Goal: Task Accomplishment & Management: Use online tool/utility

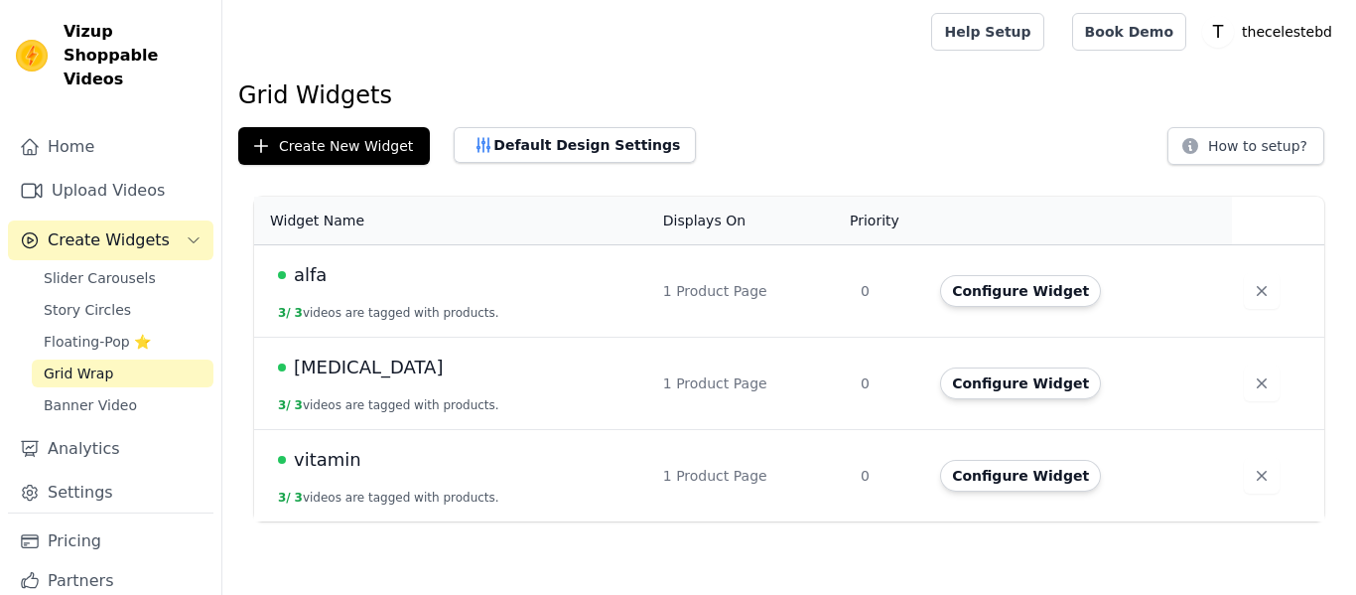
click at [510, 152] on button "Default Design Settings" at bounding box center [575, 145] width 242 height 36
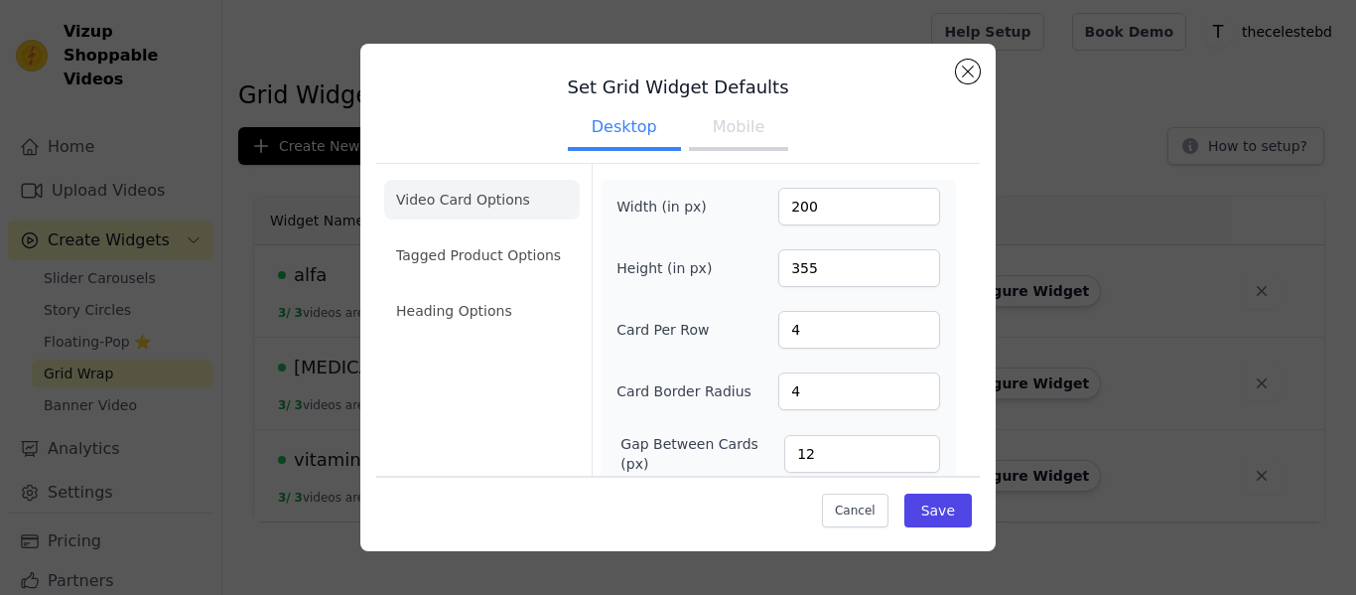
click at [748, 140] on button "Mobile" at bounding box center [738, 129] width 99 height 44
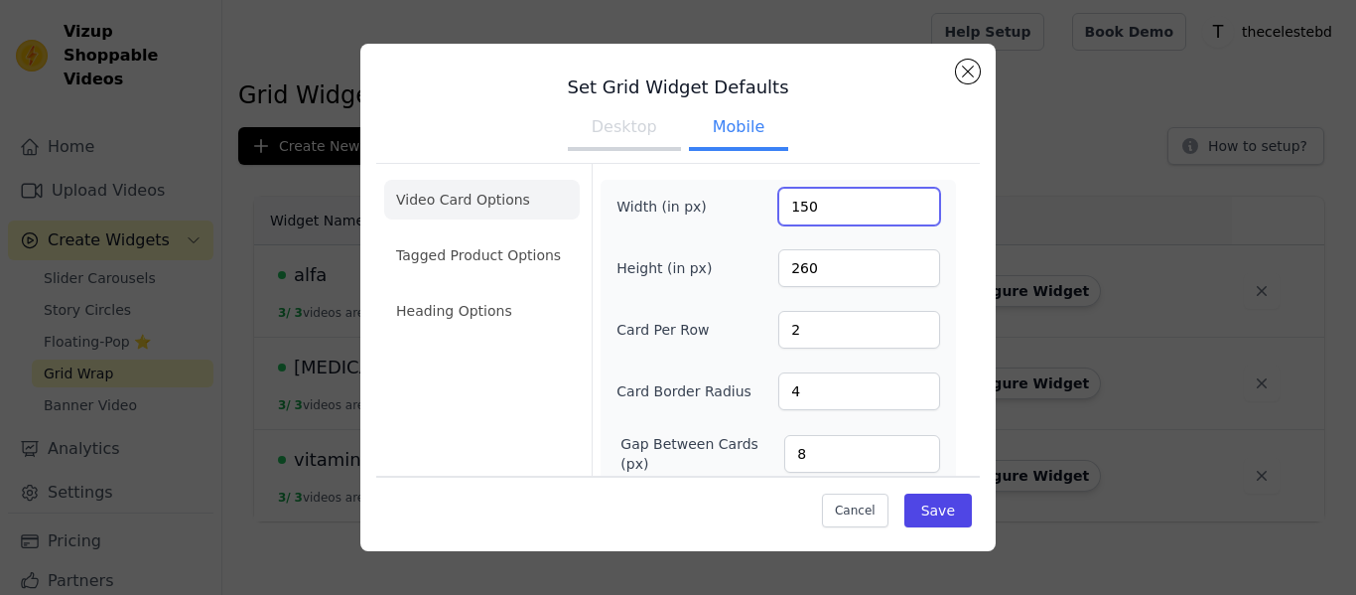
click at [836, 207] on input "150" at bounding box center [859, 207] width 162 height 38
click at [917, 336] on input "1" at bounding box center [859, 330] width 162 height 38
click at [918, 324] on input "2" at bounding box center [859, 330] width 162 height 38
click at [918, 324] on input "3" at bounding box center [859, 330] width 162 height 38
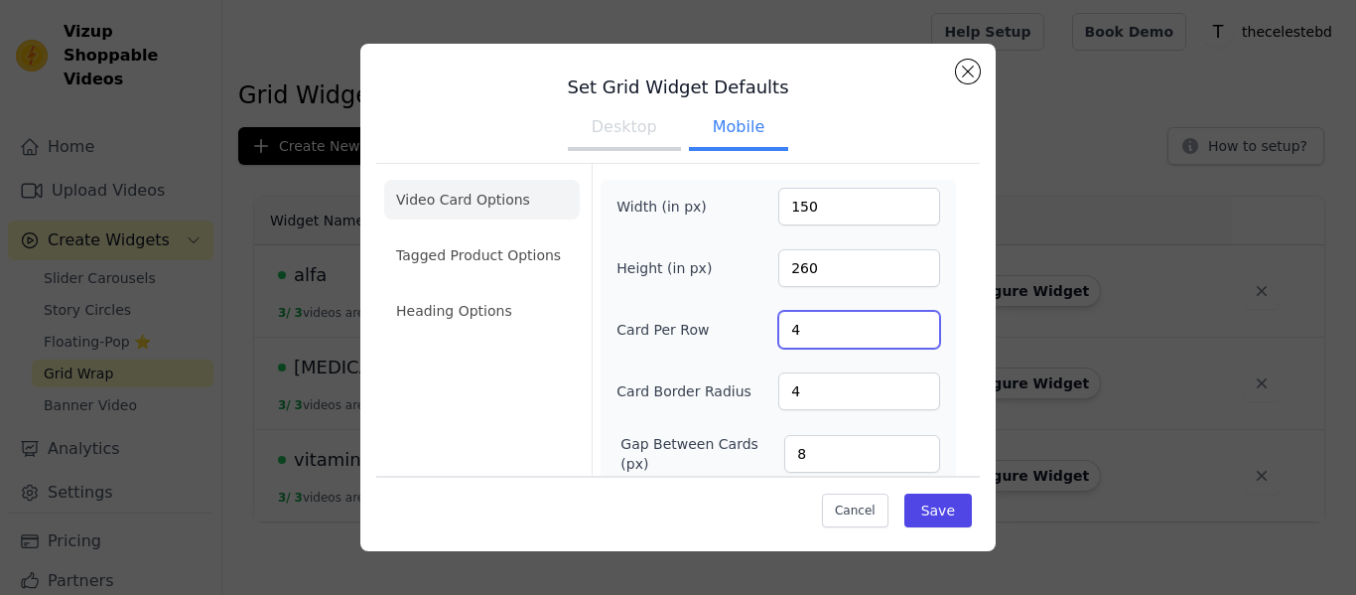
click at [918, 324] on input "4" at bounding box center [859, 330] width 162 height 38
type input "3"
click at [922, 334] on input "3" at bounding box center [859, 330] width 162 height 38
click at [954, 499] on button "Save" at bounding box center [937, 510] width 67 height 34
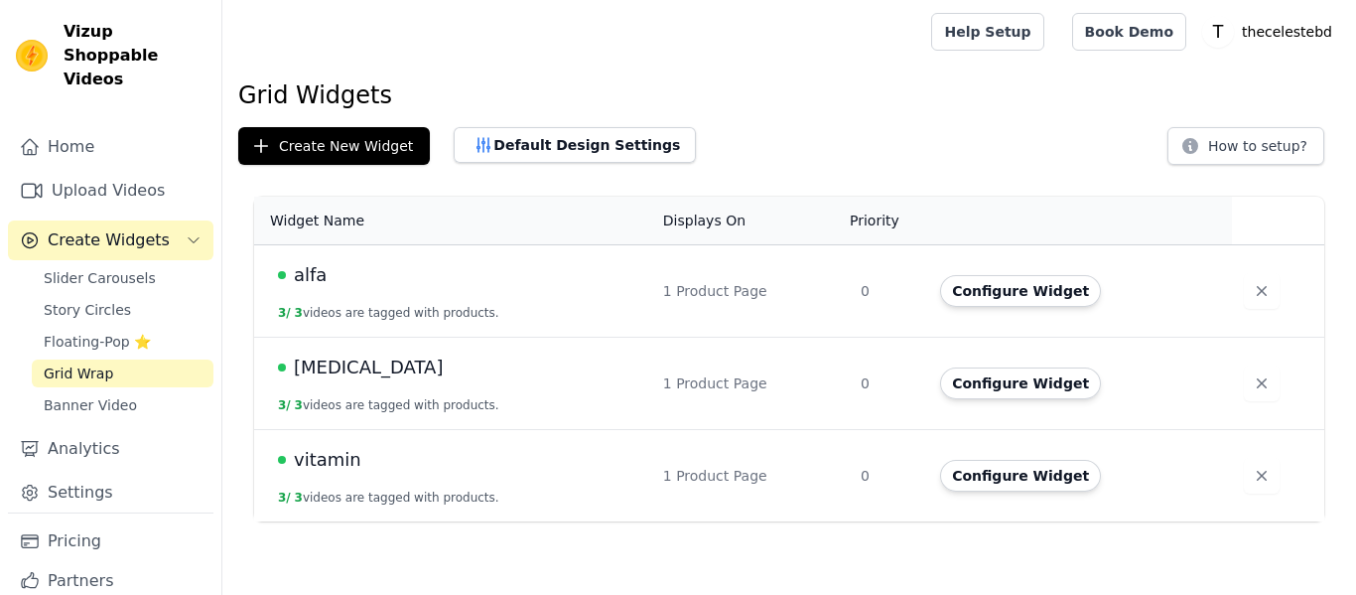
click at [96, 363] on span "Grid Wrap" at bounding box center [78, 373] width 69 height 20
click at [519, 150] on button "Default Design Settings" at bounding box center [575, 145] width 242 height 36
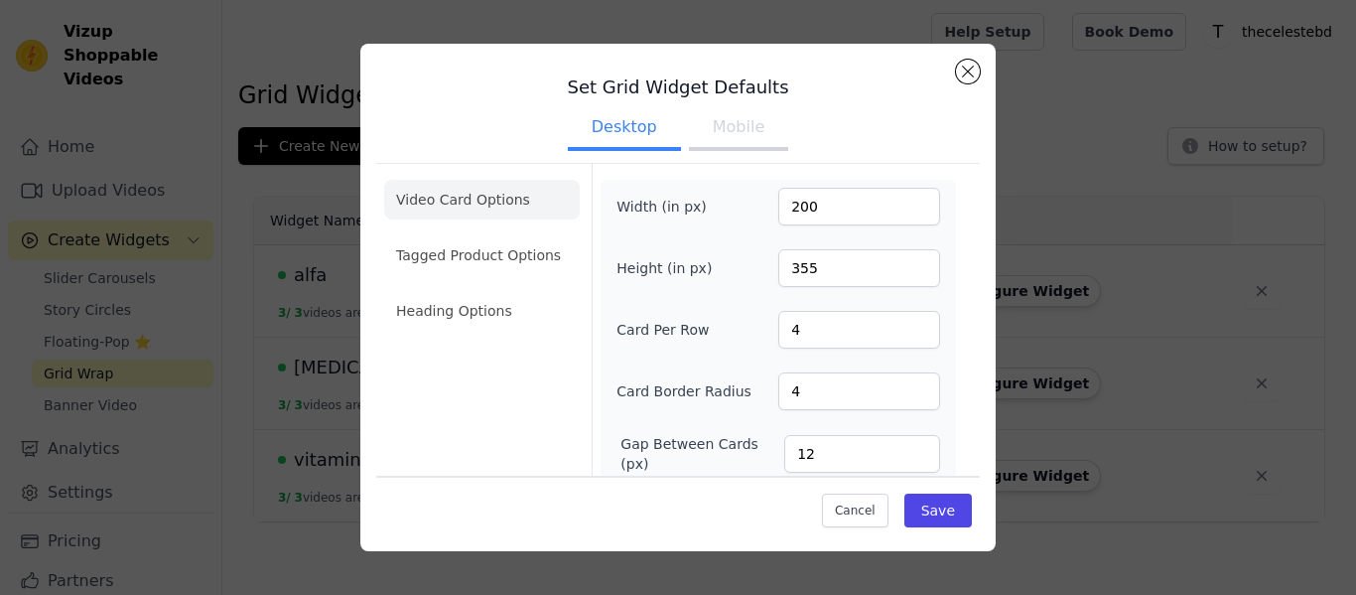
click at [736, 132] on button "Mobile" at bounding box center [738, 129] width 99 height 44
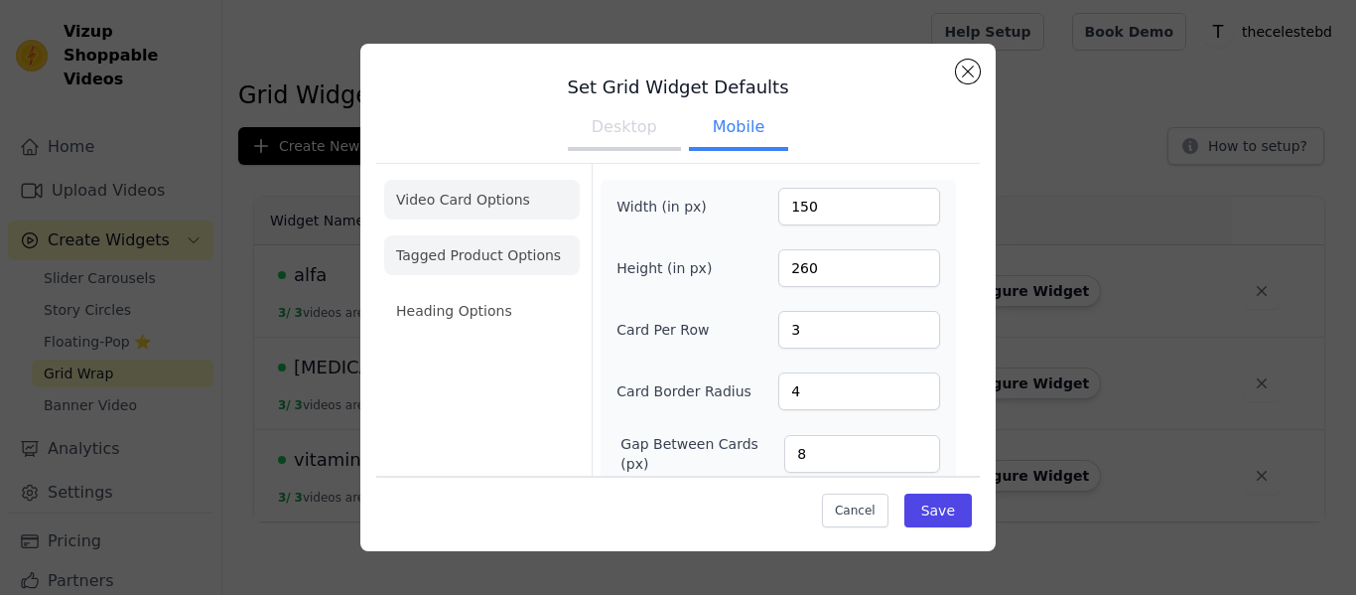
click at [502, 263] on li "Tagged Product Options" at bounding box center [482, 255] width 196 height 40
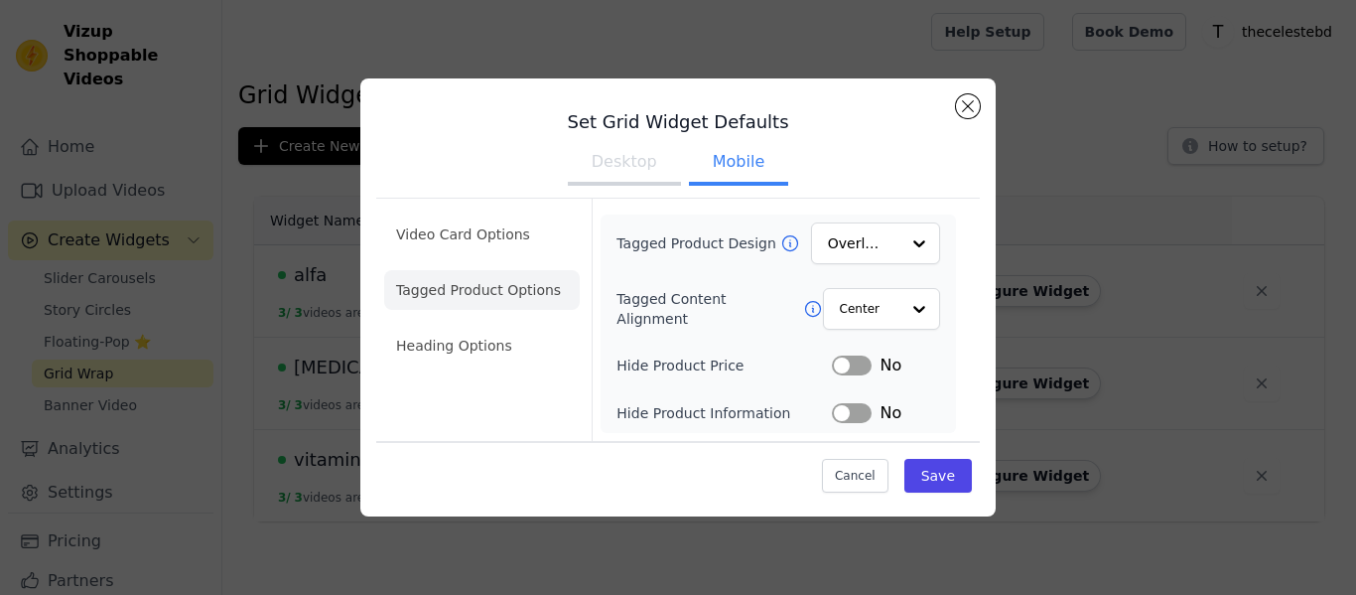
click at [857, 370] on button "Label" at bounding box center [852, 365] width 40 height 20
click at [841, 417] on button "Label" at bounding box center [852, 413] width 40 height 20
click at [477, 348] on li "Heading Options" at bounding box center [482, 346] width 196 height 40
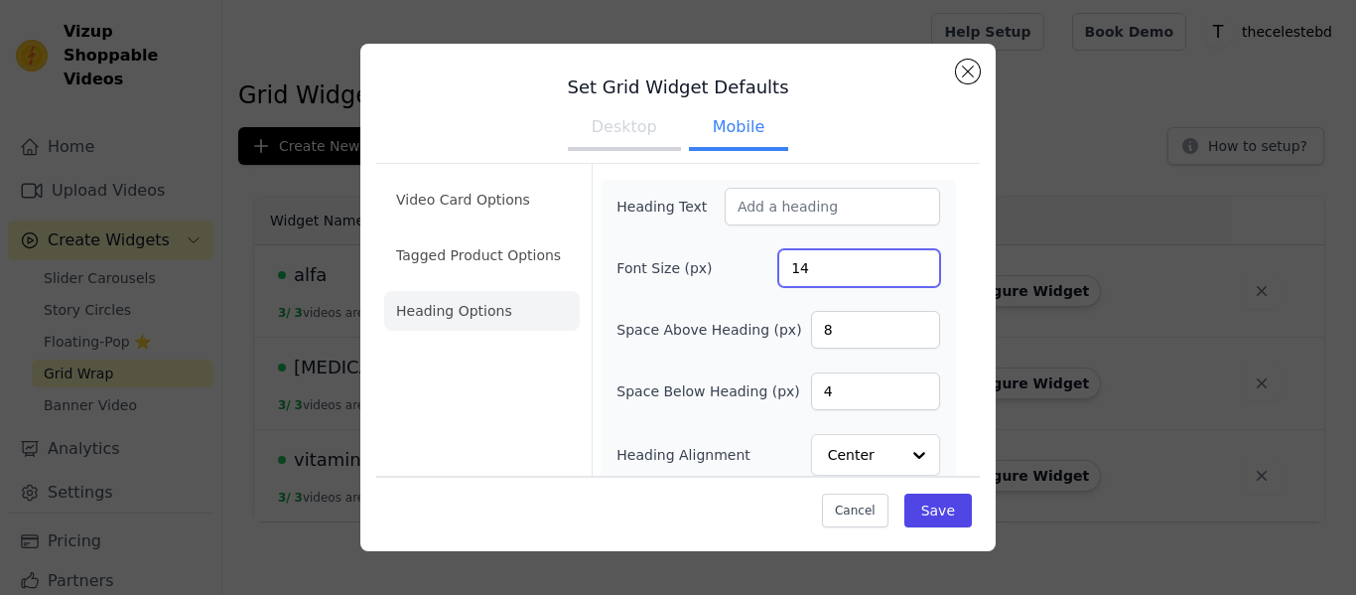
drag, startPoint x: 836, startPoint y: 261, endPoint x: 743, endPoint y: 266, distance: 92.4
click at [743, 266] on div "Font Size (px) 14" at bounding box center [778, 268] width 324 height 38
type input "0"
drag, startPoint x: 852, startPoint y: 330, endPoint x: 790, endPoint y: 334, distance: 61.7
click at [790, 334] on div "Space Above Heading (px) 8" at bounding box center [778, 330] width 324 height 38
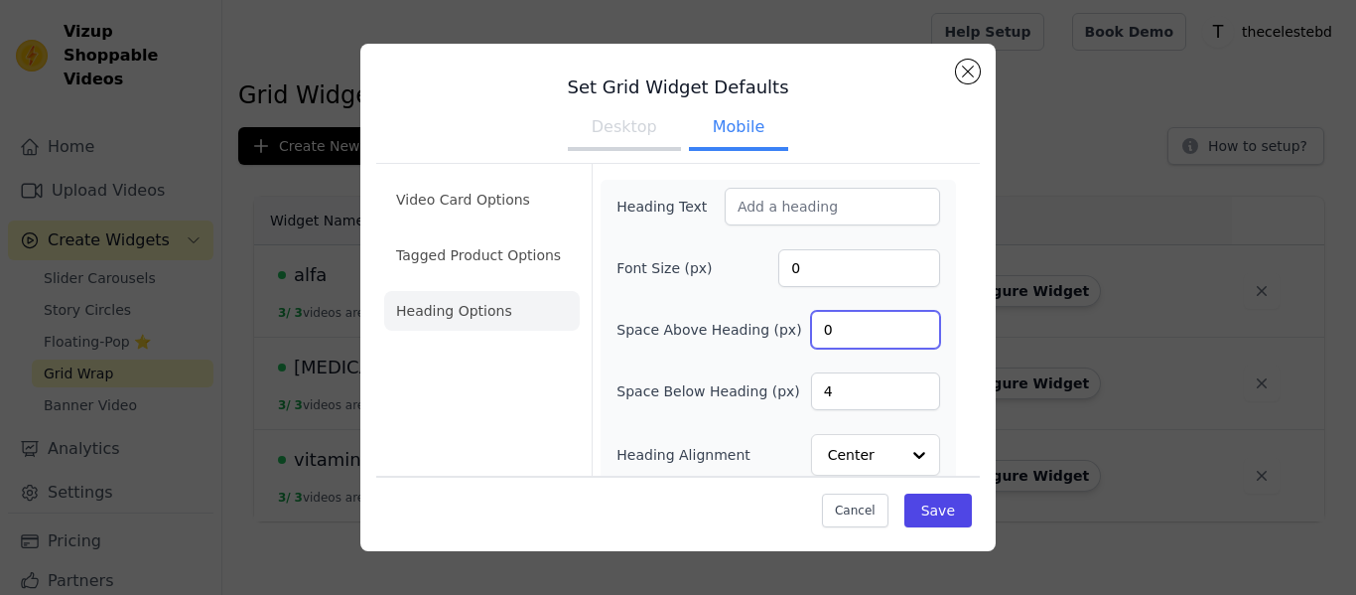
type input "0"
drag, startPoint x: 854, startPoint y: 381, endPoint x: 773, endPoint y: 399, distance: 82.4
click at [773, 399] on div "Space Below Heading (px) 4" at bounding box center [778, 391] width 324 height 38
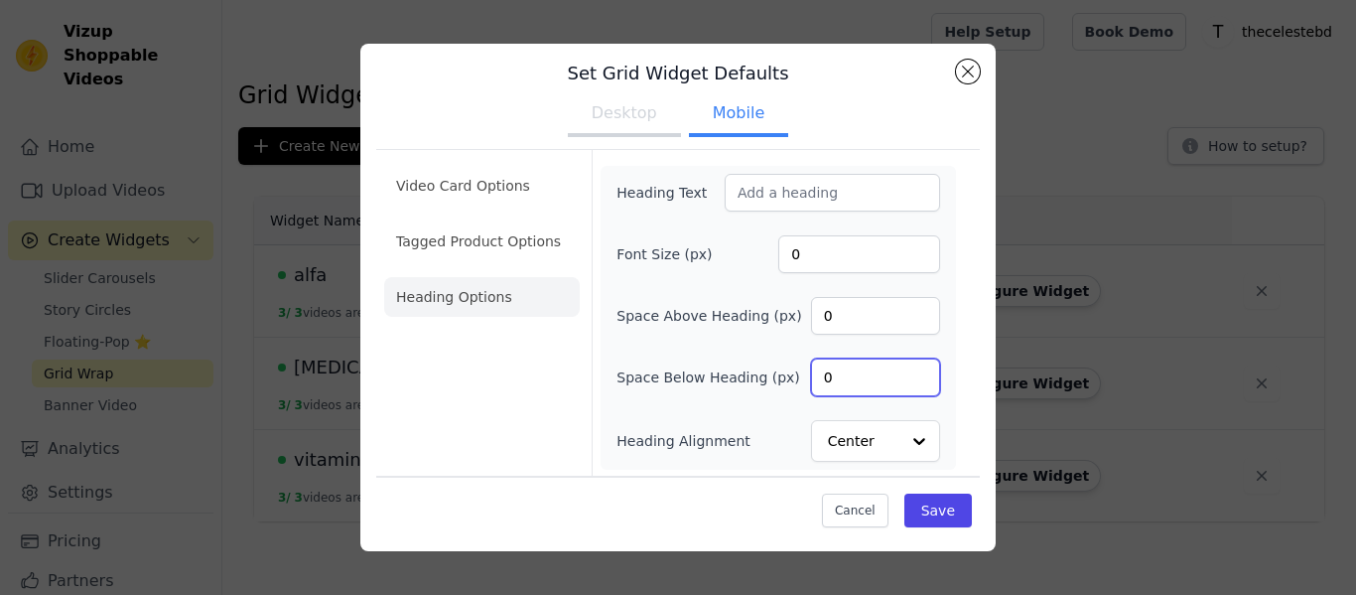
scroll to position [16, 0]
type input "0"
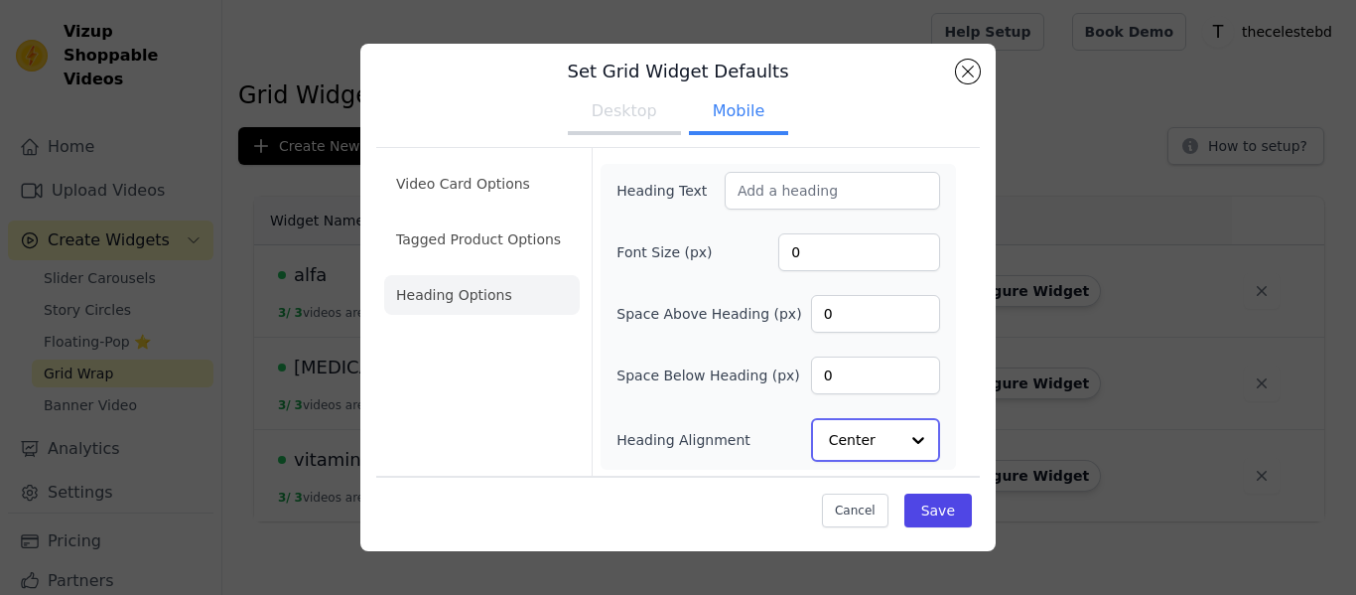
click at [894, 426] on input "Heading Alignment" at bounding box center [863, 440] width 69 height 40
click at [942, 522] on button "Save" at bounding box center [937, 510] width 67 height 34
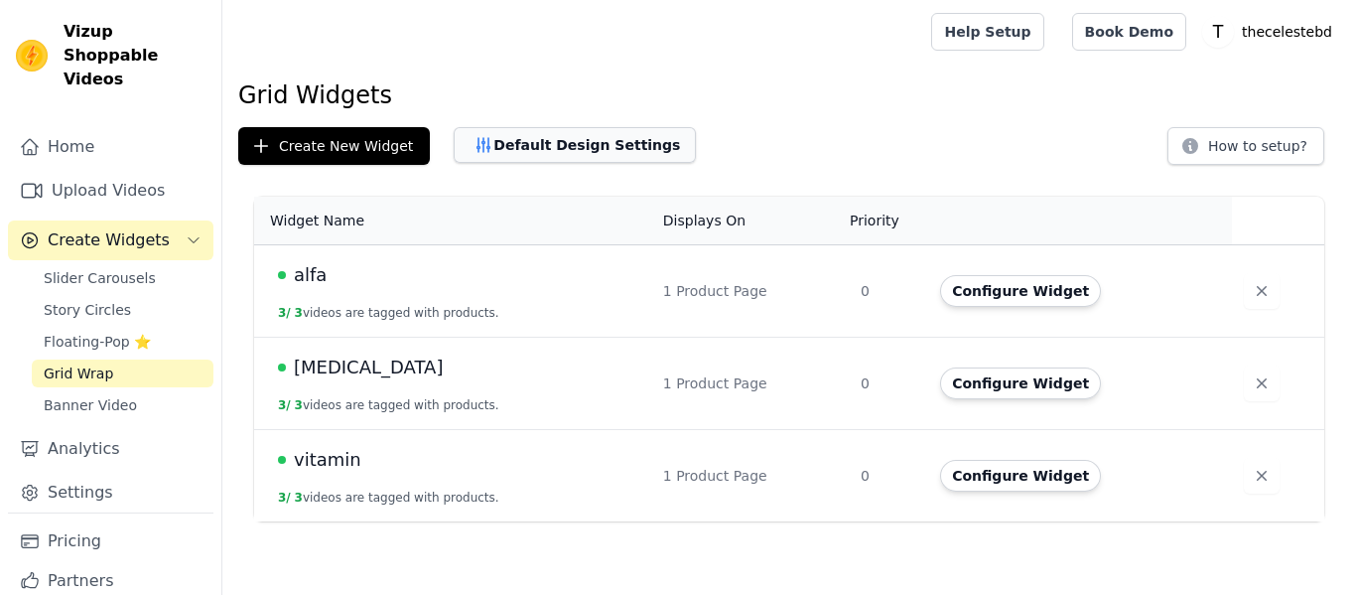
click at [593, 135] on button "Default Design Settings" at bounding box center [575, 145] width 242 height 36
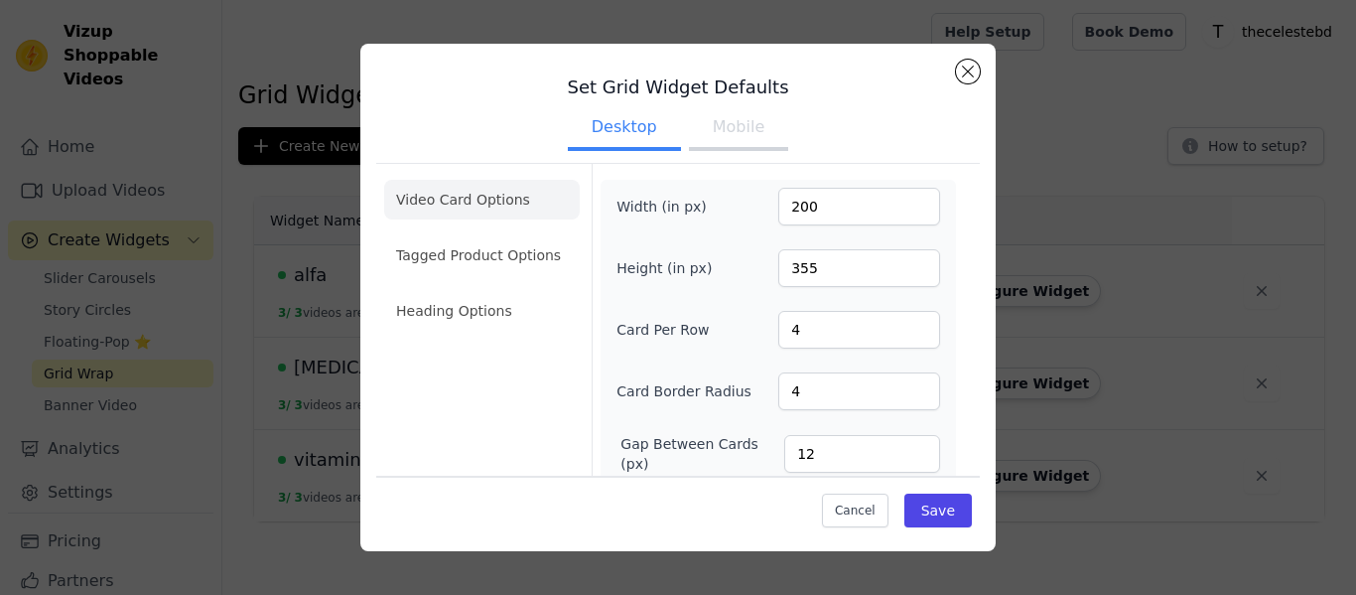
click at [750, 128] on button "Mobile" at bounding box center [738, 129] width 99 height 44
click at [922, 210] on input "149" at bounding box center [859, 207] width 162 height 38
click at [922, 210] on input "148" at bounding box center [859, 207] width 162 height 38
click at [825, 206] on input "148" at bounding box center [859, 207] width 162 height 38
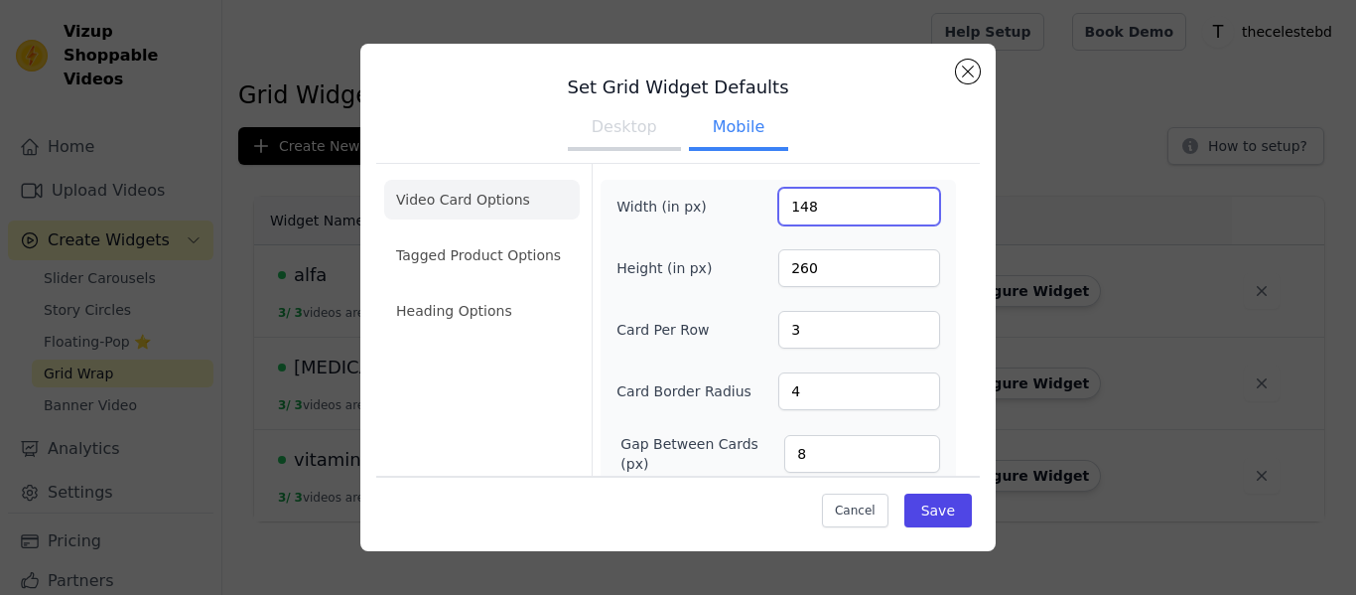
click at [825, 206] on input "148" at bounding box center [859, 207] width 162 height 38
click at [848, 215] on input "100" at bounding box center [859, 207] width 162 height 38
type input "120"
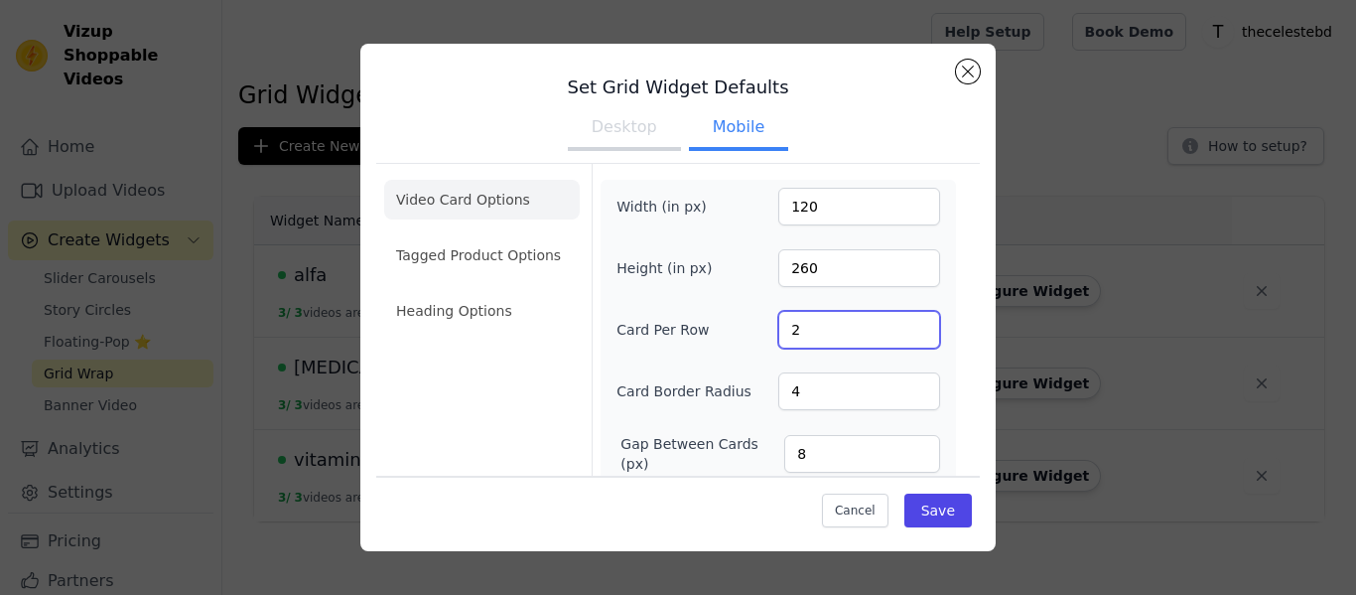
click at [915, 330] on input "2" at bounding box center [859, 330] width 162 height 38
click at [922, 319] on input "3" at bounding box center [859, 330] width 162 height 38
type input "4"
click at [922, 319] on input "4" at bounding box center [859, 330] width 162 height 38
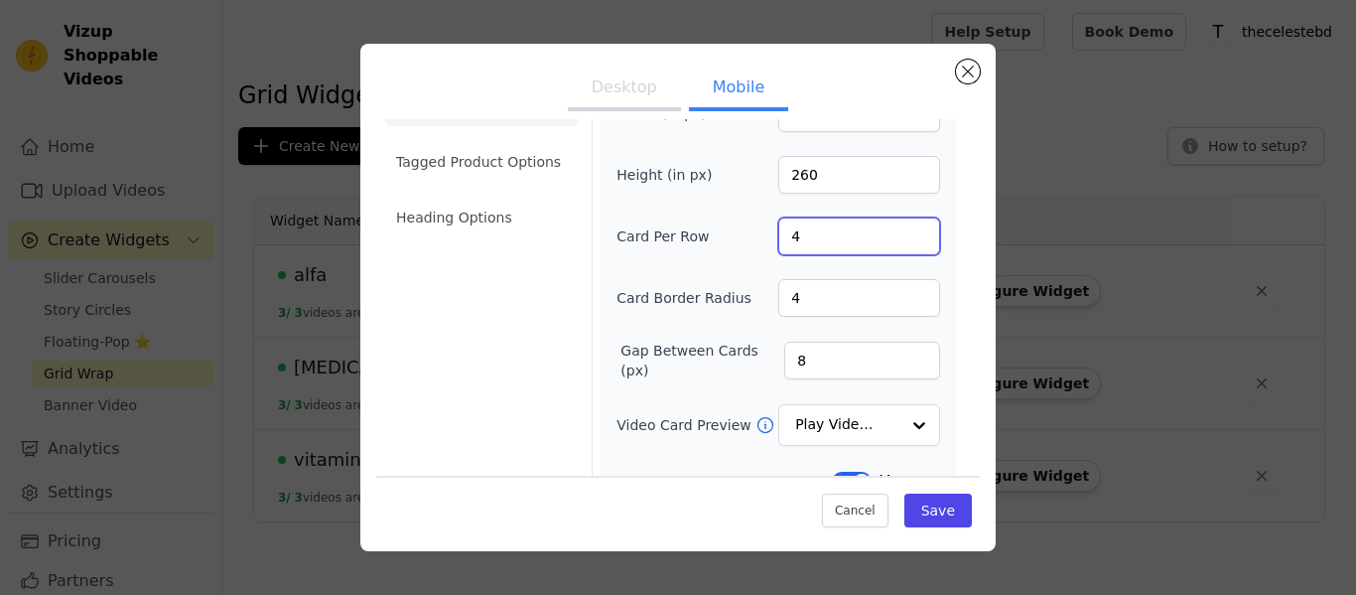
scroll to position [99, 0]
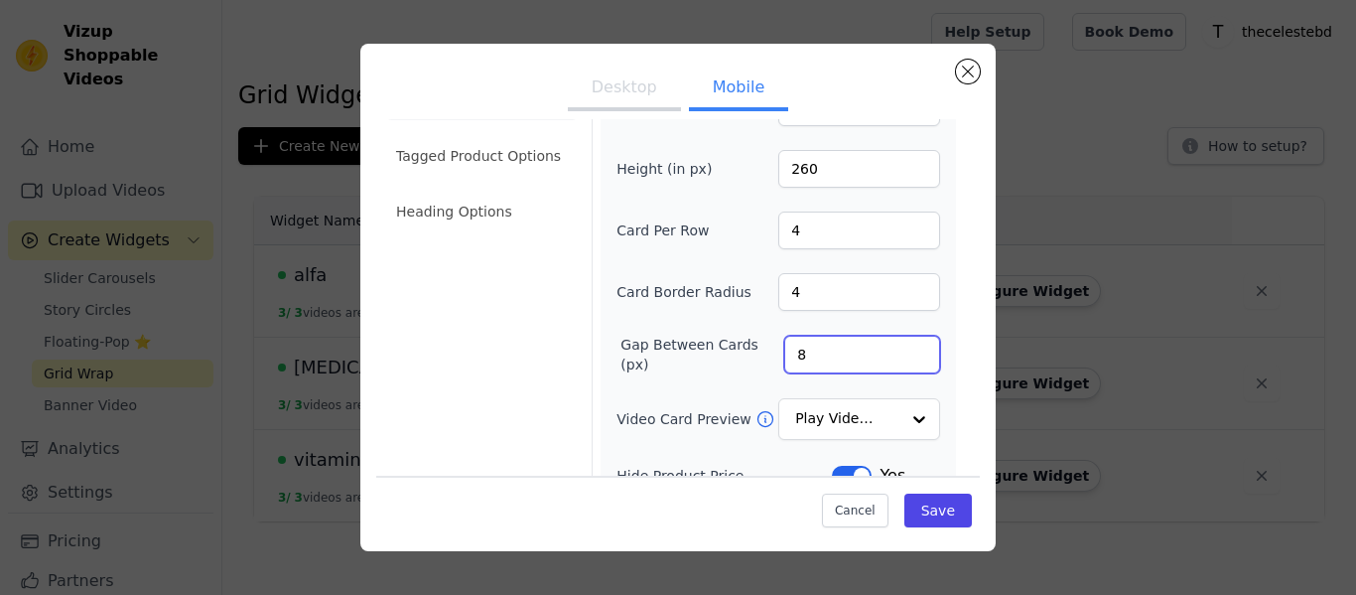
click at [821, 351] on input "8" at bounding box center [862, 354] width 156 height 38
drag, startPoint x: 821, startPoint y: 351, endPoint x: 780, endPoint y: 350, distance: 40.7
click at [784, 350] on input "8" at bounding box center [862, 354] width 156 height 38
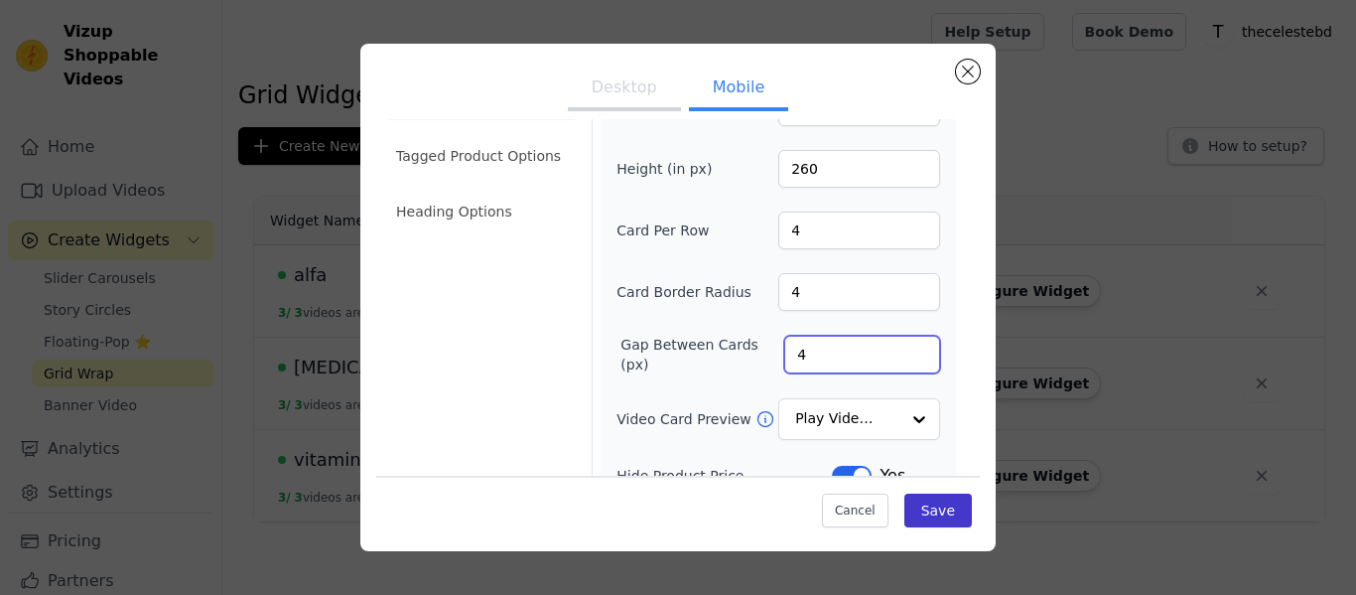
type input "4"
click at [955, 512] on button "Save" at bounding box center [937, 510] width 67 height 34
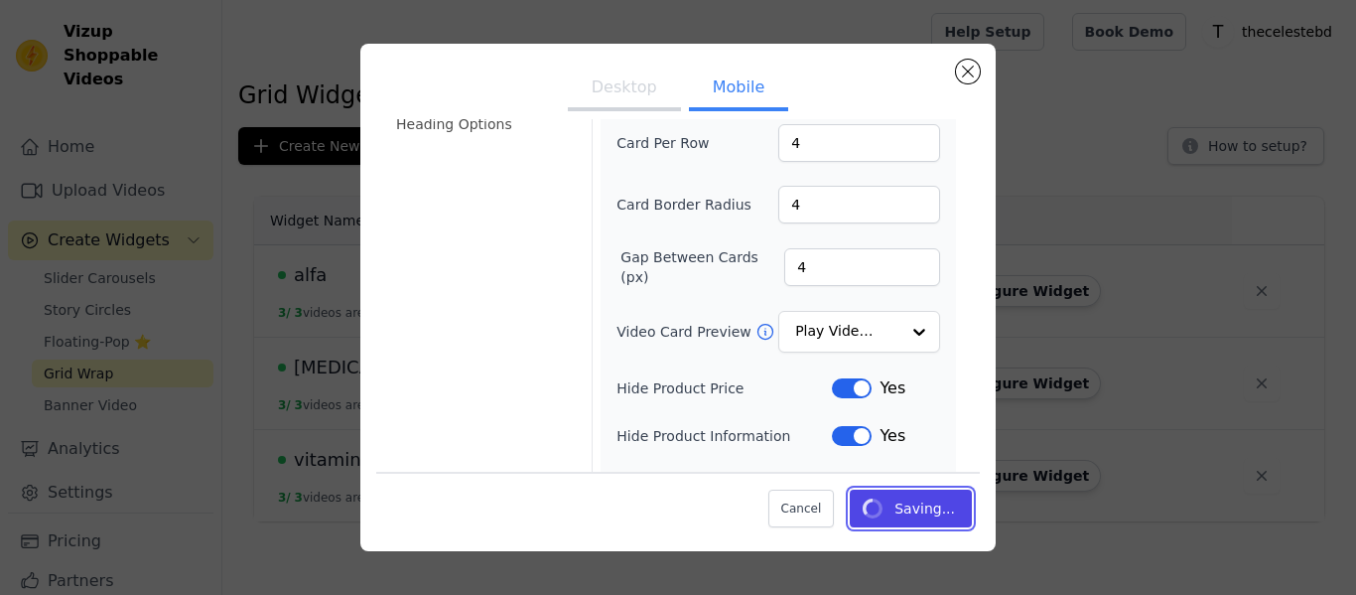
scroll to position [199, 0]
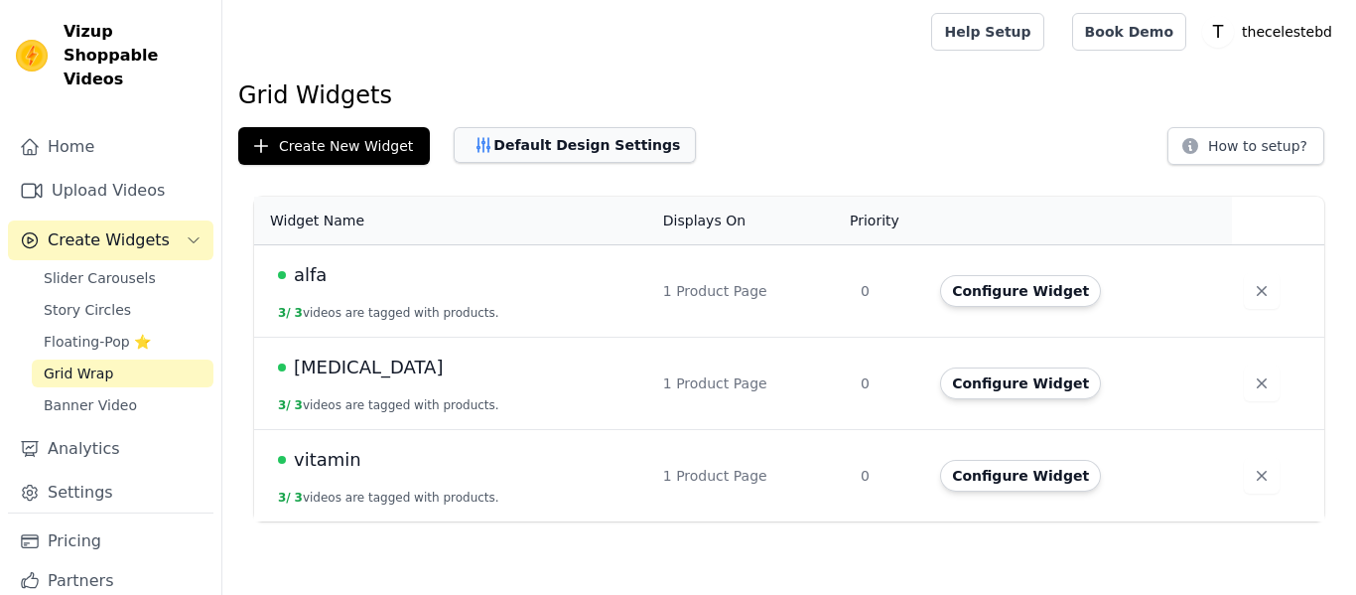
click at [616, 144] on button "Default Design Settings" at bounding box center [575, 145] width 242 height 36
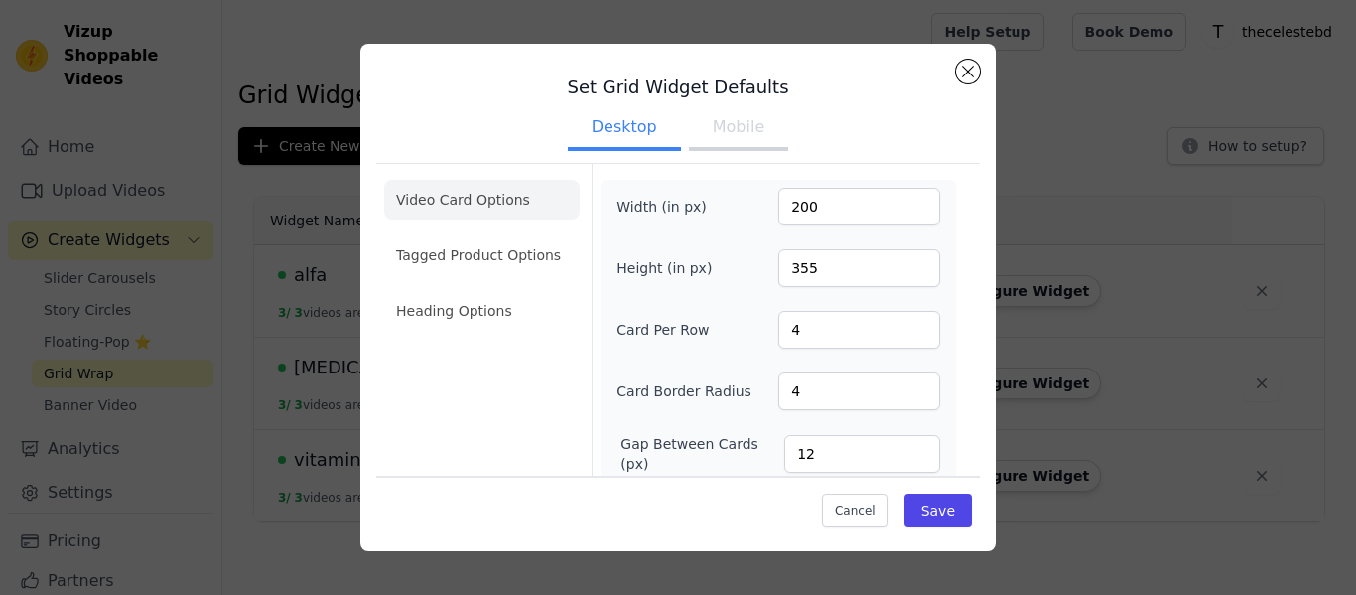
click at [733, 132] on button "Mobile" at bounding box center [738, 129] width 99 height 44
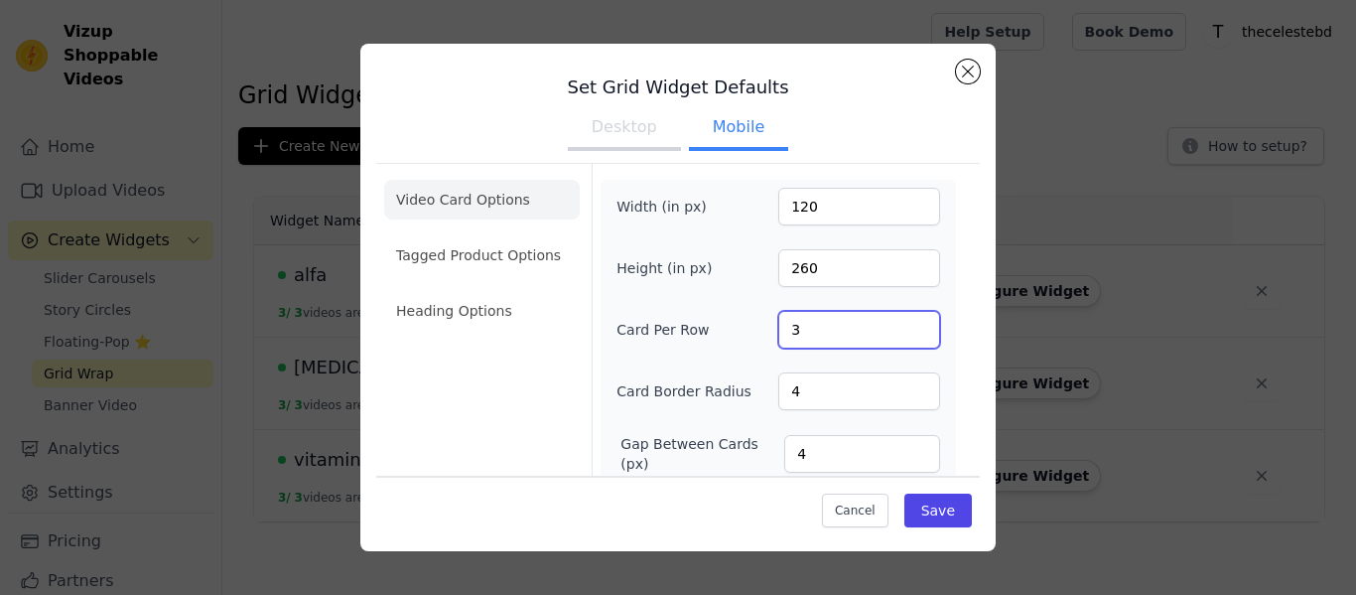
type input "3"
click at [926, 334] on input "3" at bounding box center [859, 330] width 162 height 38
click at [908, 406] on input "4" at bounding box center [859, 391] width 162 height 38
click at [923, 397] on input "3" at bounding box center [859, 391] width 162 height 38
click at [923, 385] on input "4" at bounding box center [859, 391] width 162 height 38
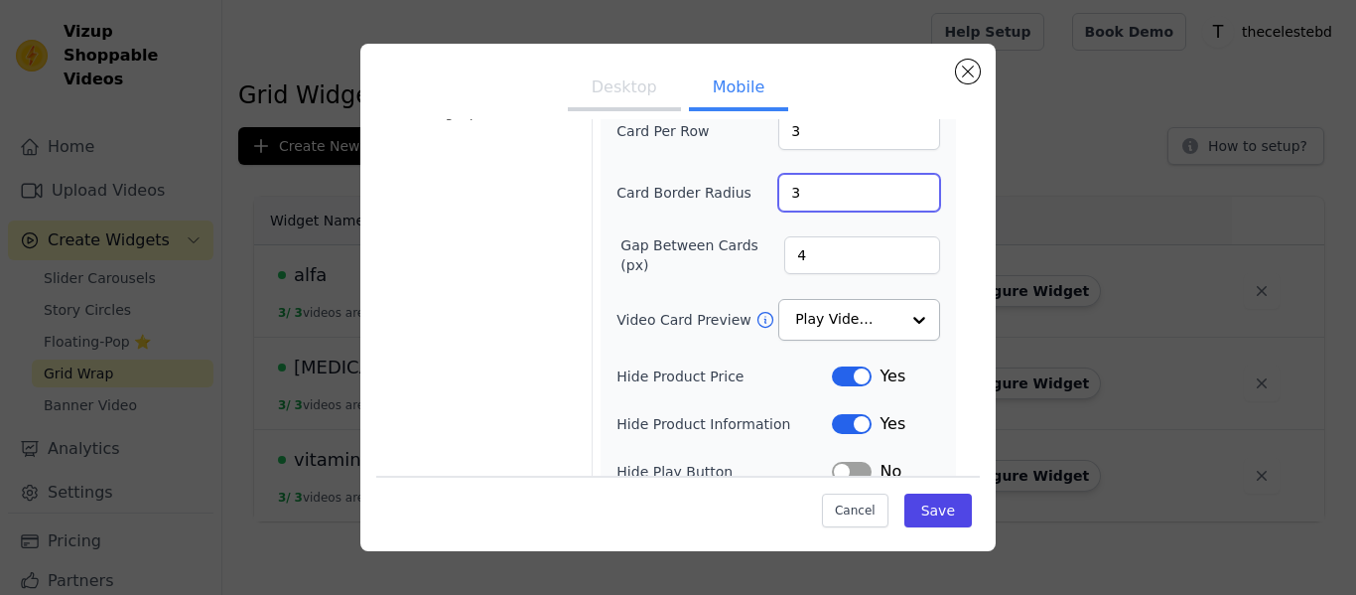
type input "3"
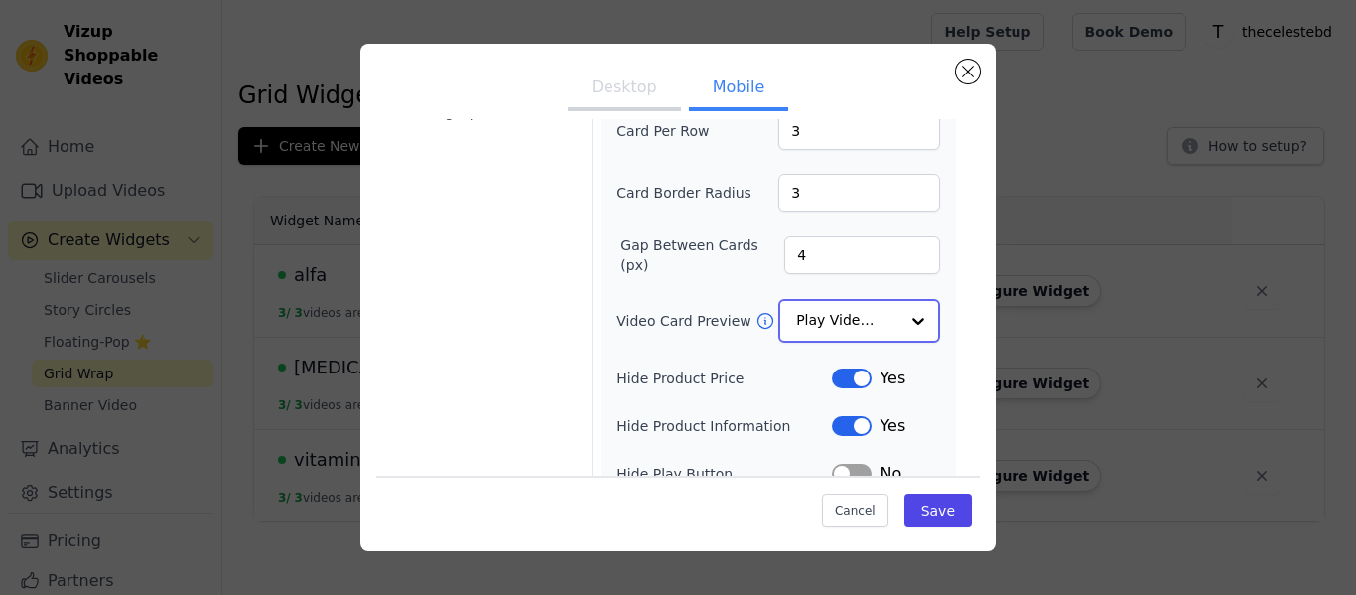
click at [915, 331] on div at bounding box center [918, 321] width 40 height 40
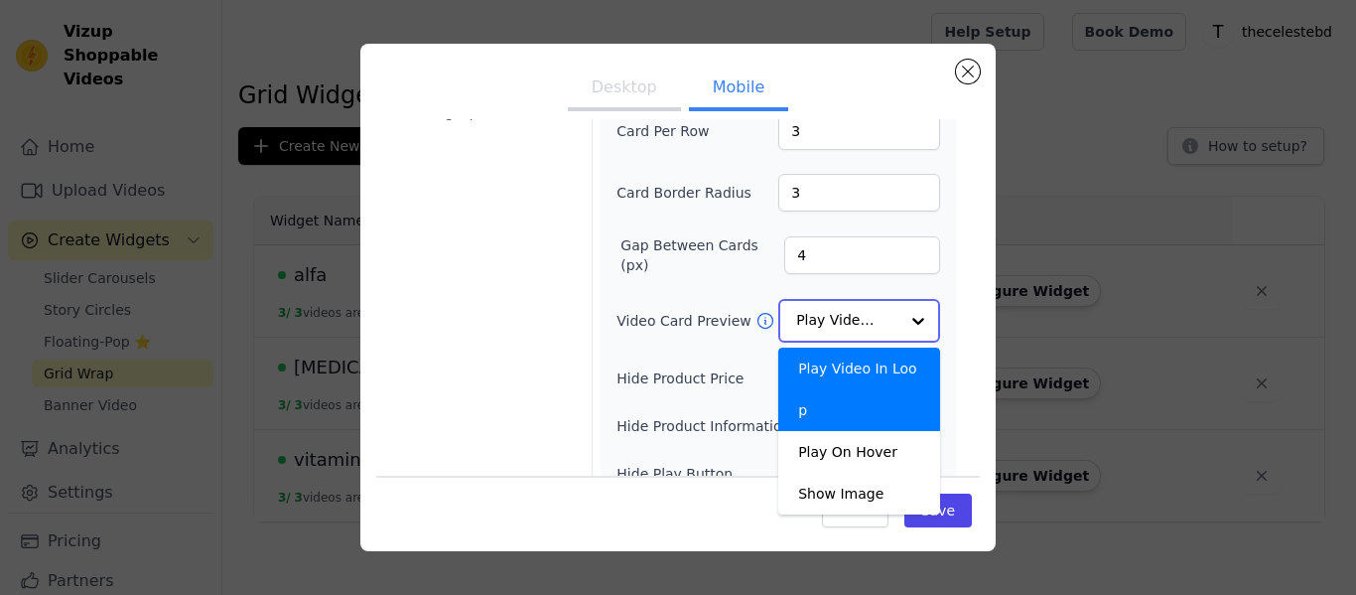
click at [914, 326] on div at bounding box center [918, 321] width 40 height 40
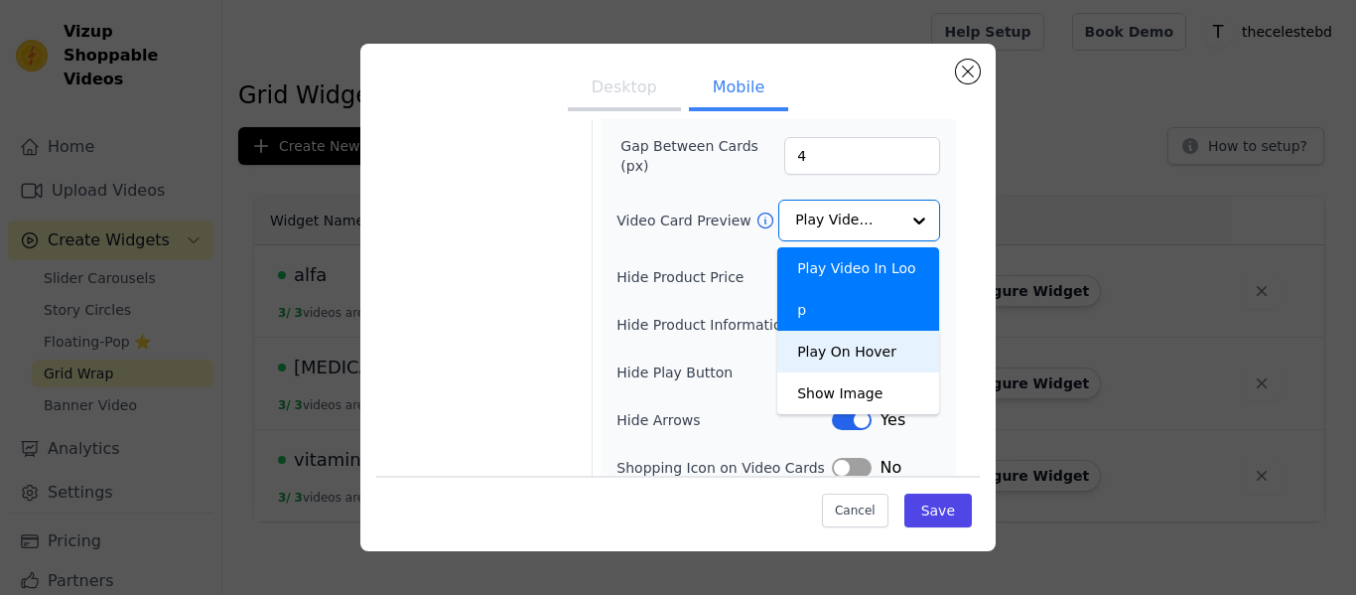
click at [963, 235] on form "Width (in px) 120 Height (in px) 260 Card Per Row 3 Card Border Radius 3 Gap Be…" at bounding box center [778, 204] width 372 height 677
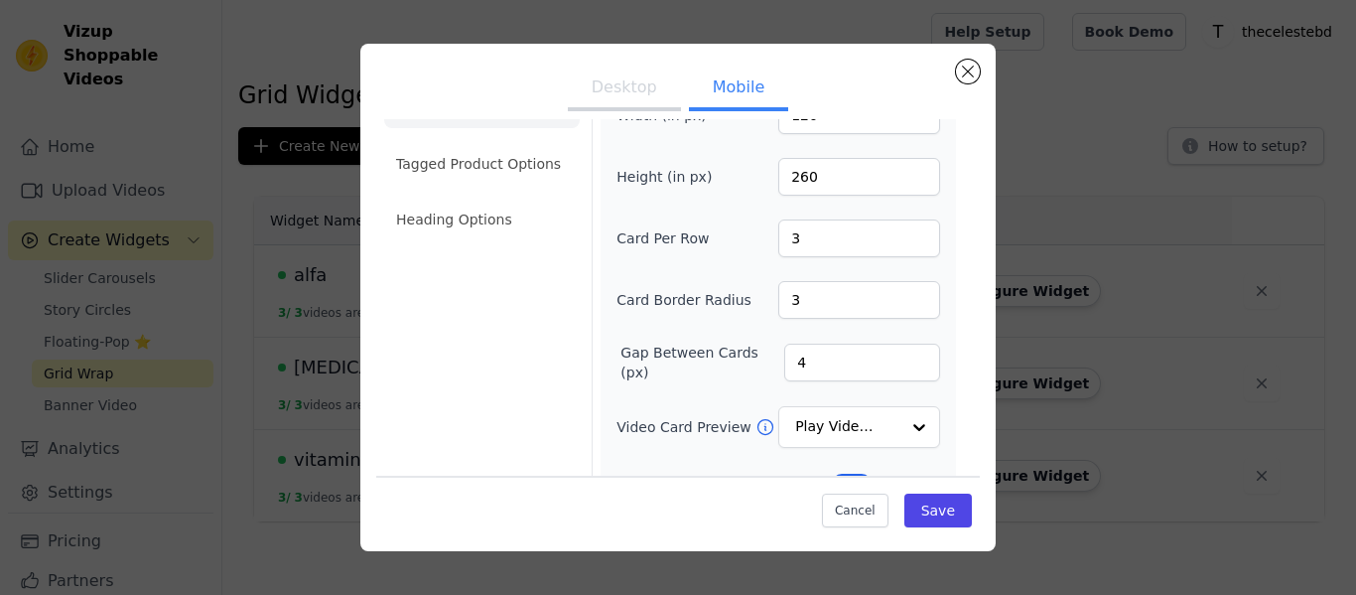
scroll to position [66, 0]
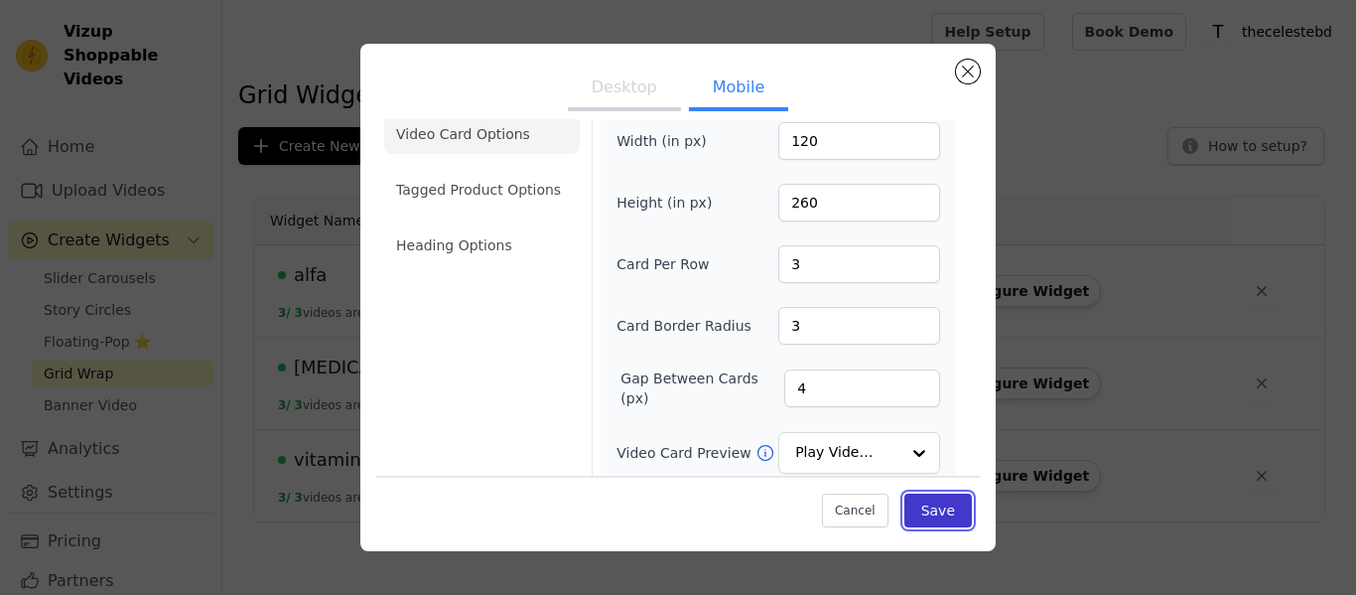
click at [949, 502] on button "Save" at bounding box center [937, 510] width 67 height 34
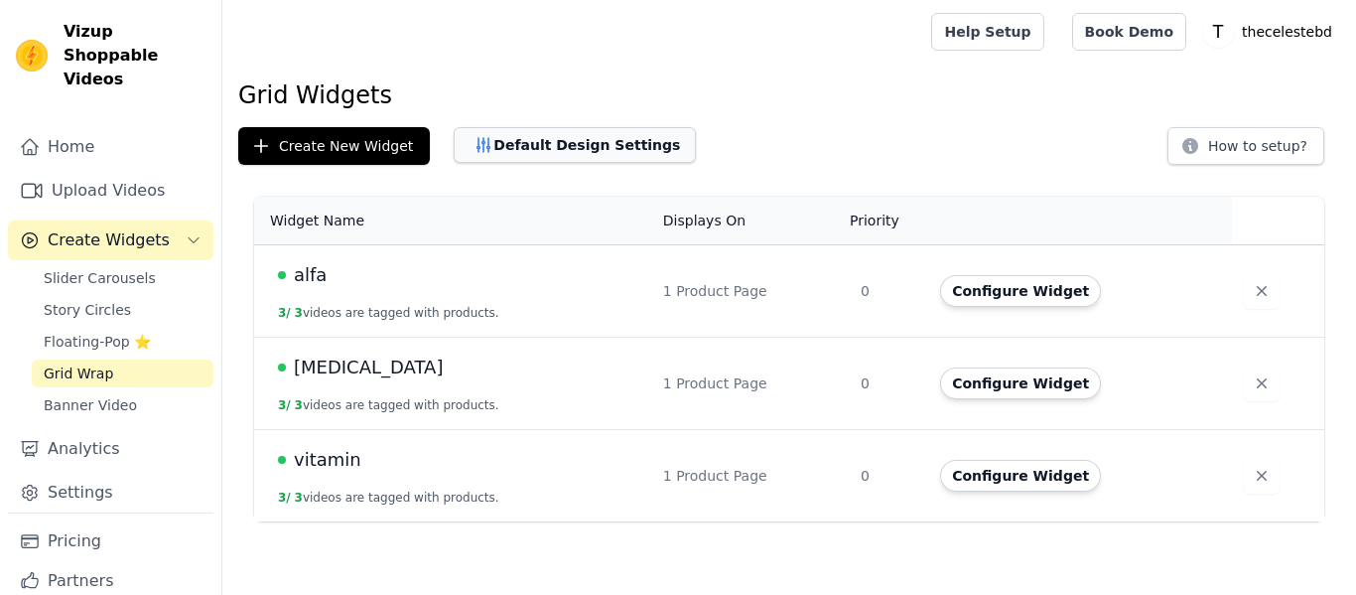
click at [513, 139] on button "Default Design Settings" at bounding box center [575, 145] width 242 height 36
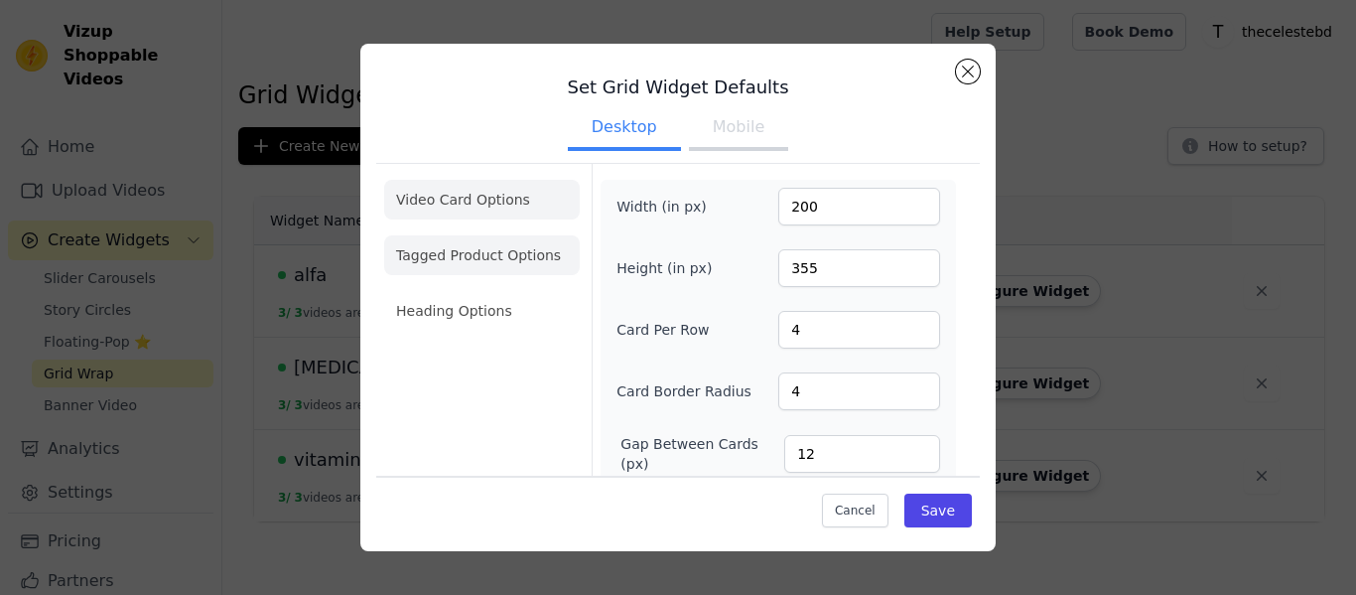
click at [532, 250] on li "Tagged Product Options" at bounding box center [482, 255] width 196 height 40
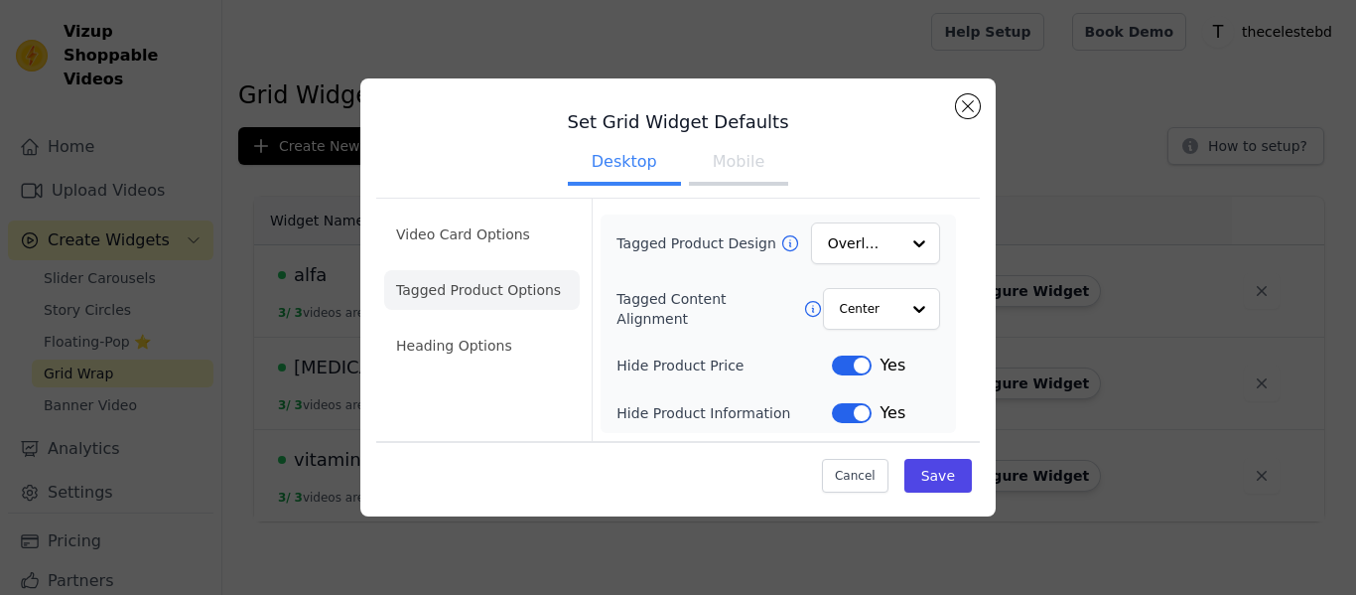
click at [744, 154] on button "Mobile" at bounding box center [738, 164] width 99 height 44
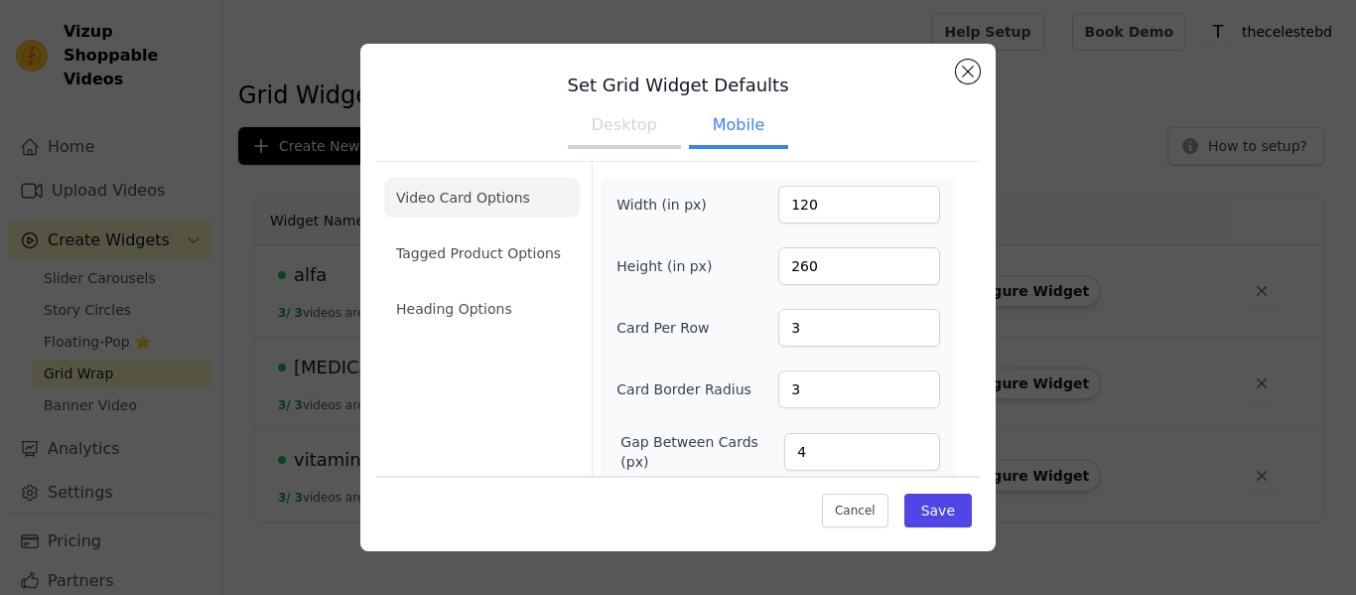
scroll to position [0, 0]
click at [656, 151] on ul "Desktop Mobile" at bounding box center [677, 129] width 603 height 60
click at [618, 136] on button "Desktop" at bounding box center [624, 129] width 113 height 44
click at [724, 140] on button "Mobile" at bounding box center [738, 129] width 99 height 44
click at [919, 322] on input "4" at bounding box center [859, 330] width 162 height 38
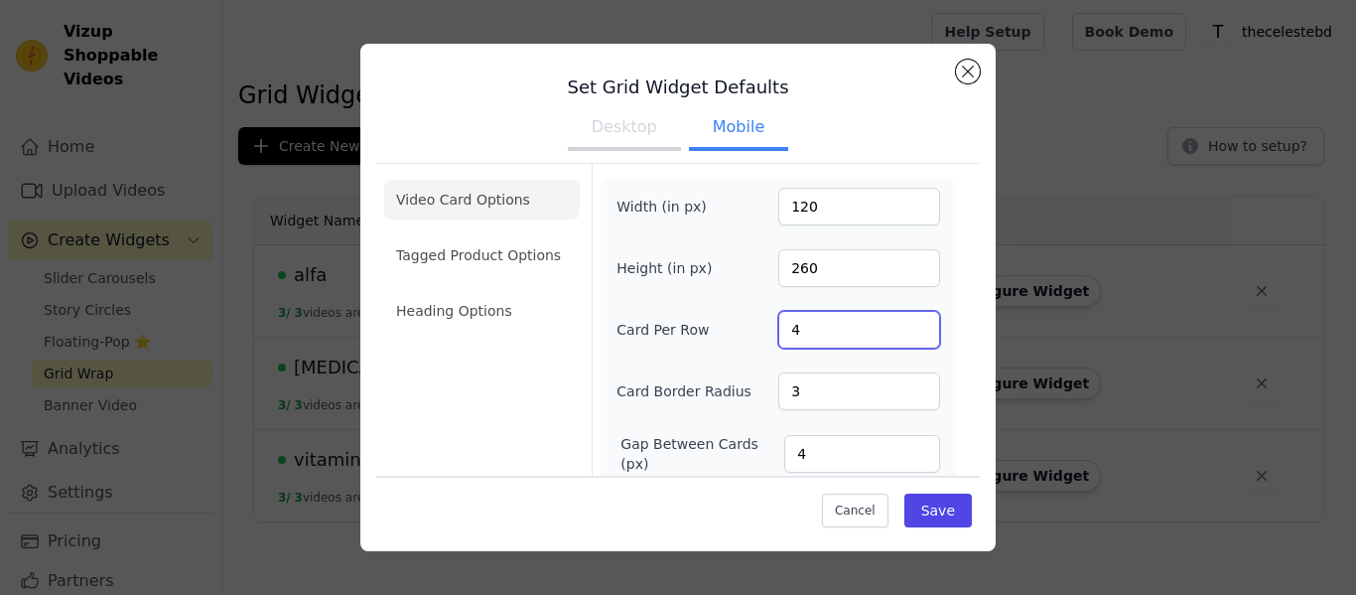
click at [923, 339] on input "4" at bounding box center [859, 330] width 162 height 38
click at [918, 334] on input "3" at bounding box center [859, 330] width 162 height 38
click at [918, 334] on input "2" at bounding box center [859, 330] width 162 height 38
type input "1"
click at [918, 334] on input "1" at bounding box center [859, 330] width 162 height 38
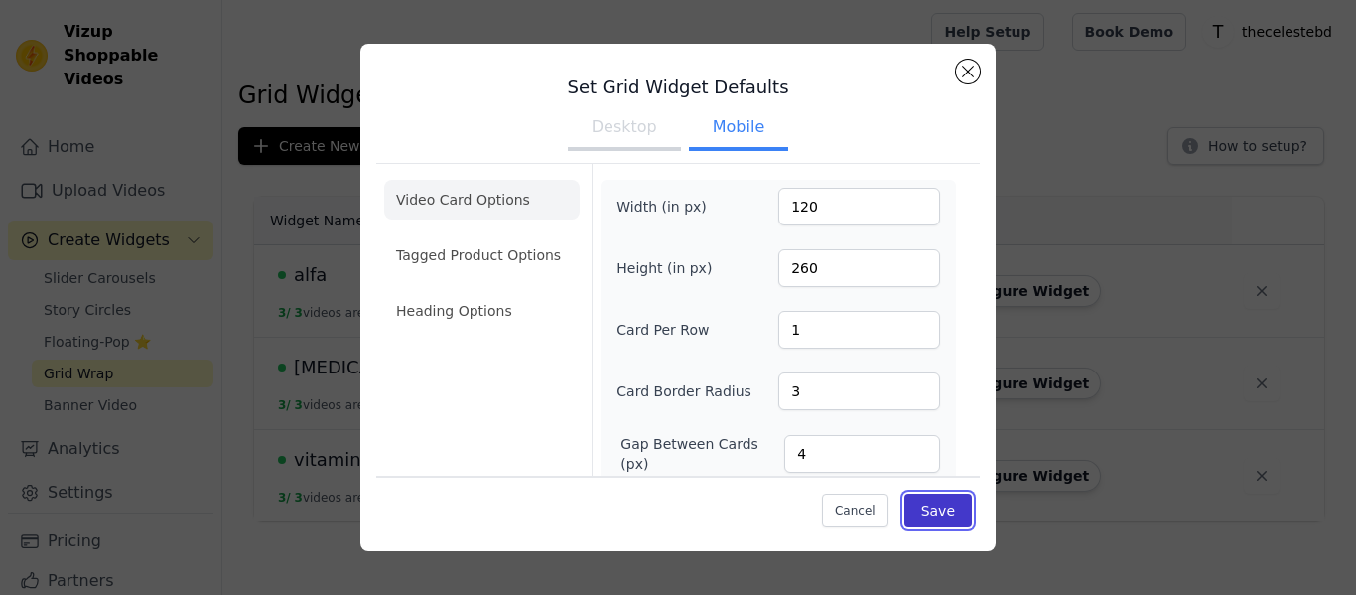
click at [937, 505] on button "Save" at bounding box center [937, 510] width 67 height 34
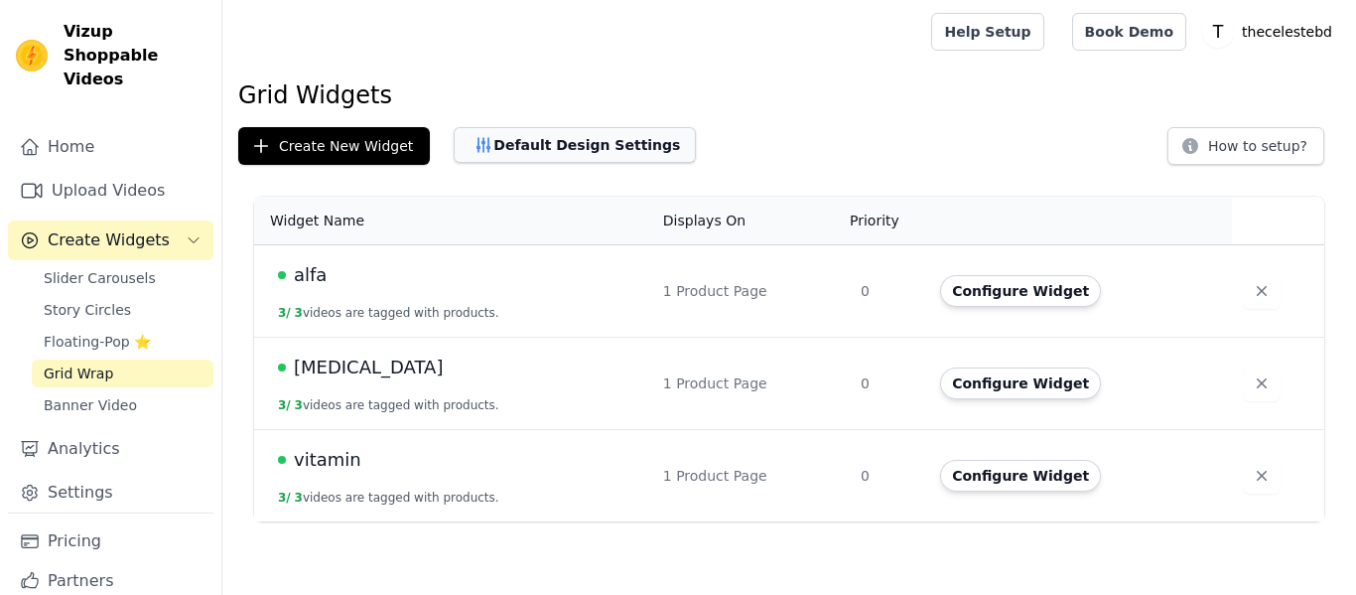
click at [574, 147] on button "Default Design Settings" at bounding box center [575, 145] width 242 height 36
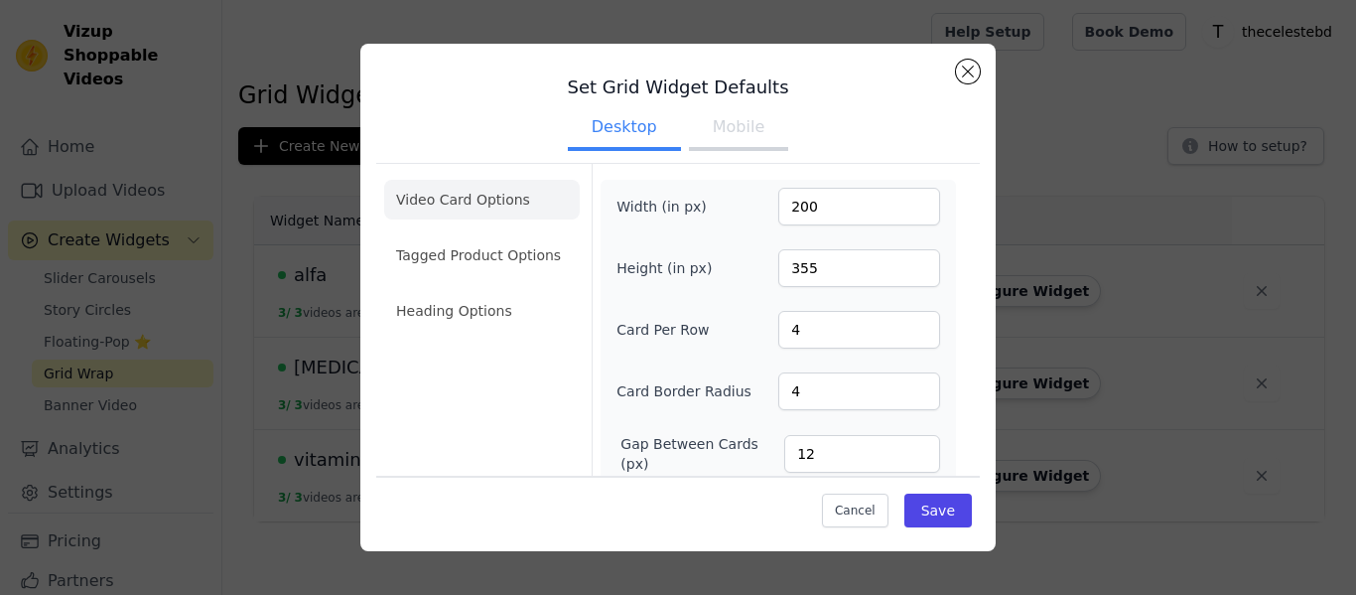
click at [734, 137] on button "Mobile" at bounding box center [738, 129] width 99 height 44
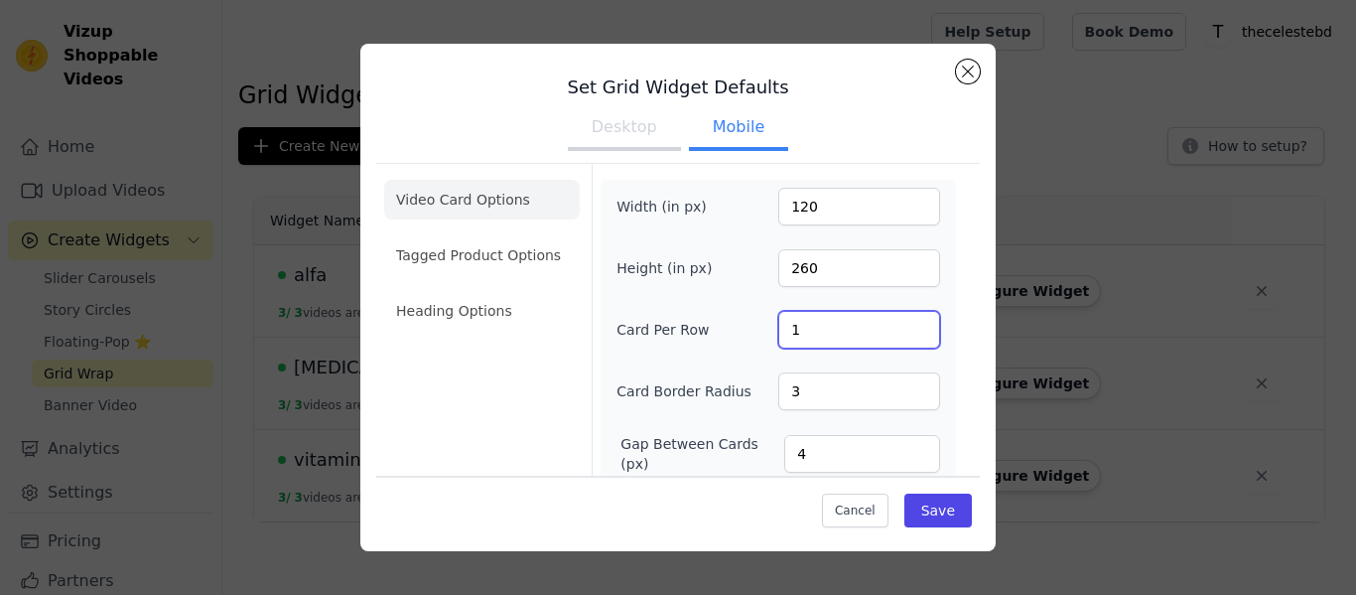
click at [918, 318] on input "1" at bounding box center [859, 330] width 162 height 38
click at [921, 327] on input "2" at bounding box center [859, 330] width 162 height 38
type input "3"
click at [921, 327] on input "3" at bounding box center [859, 330] width 162 height 38
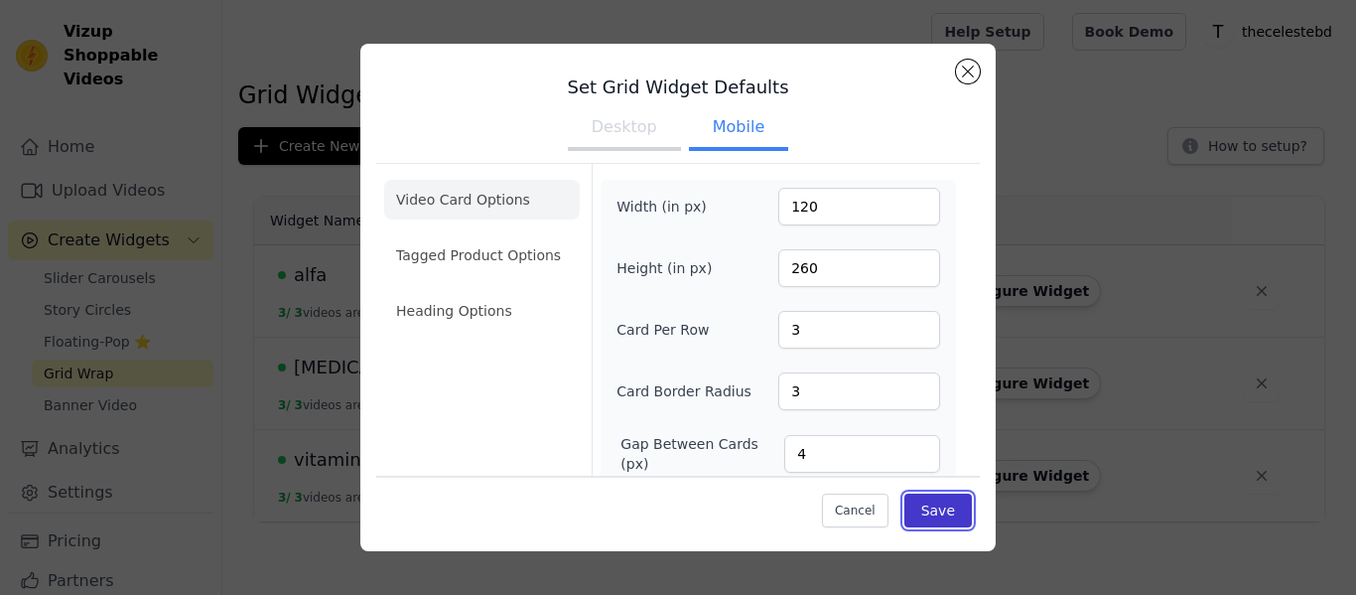
click at [948, 505] on button "Save" at bounding box center [937, 510] width 67 height 34
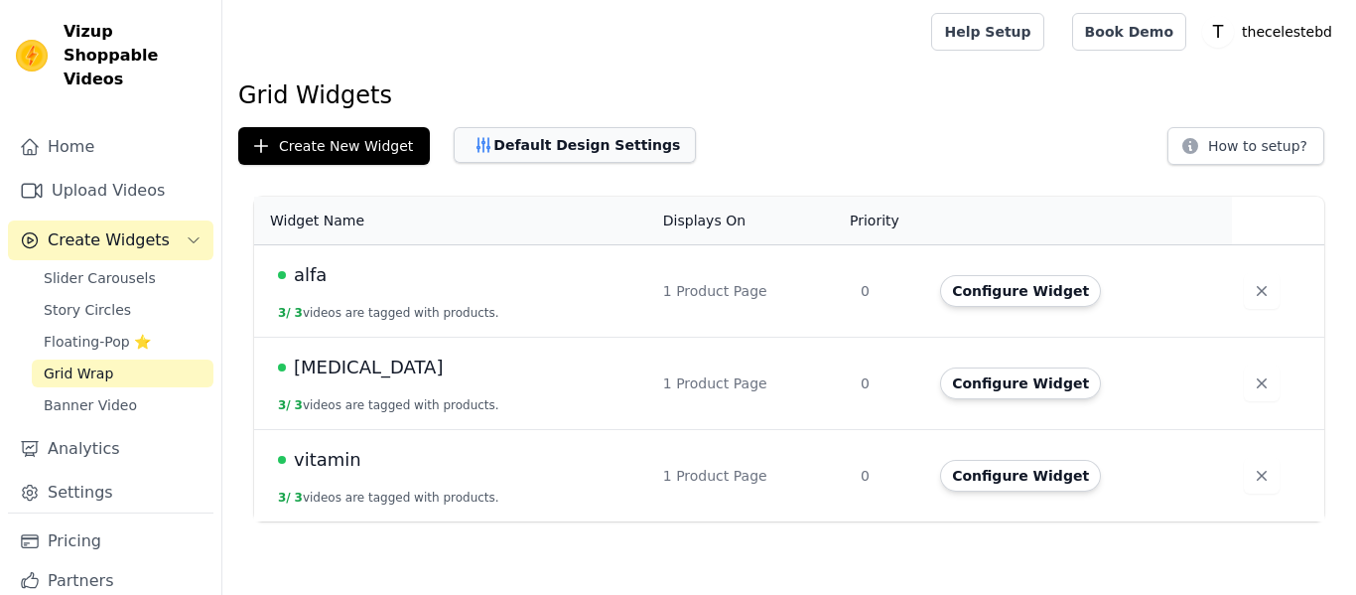
click at [564, 135] on button "Default Design Settings" at bounding box center [575, 145] width 242 height 36
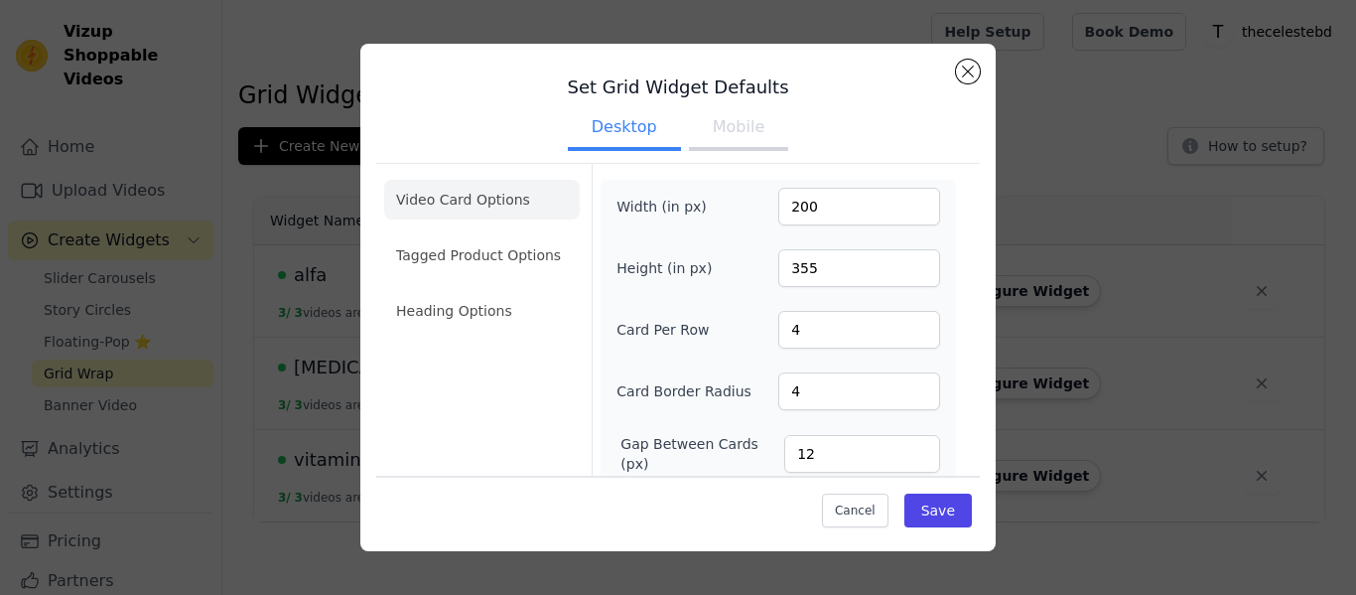
click at [767, 137] on button "Mobile" at bounding box center [738, 129] width 99 height 44
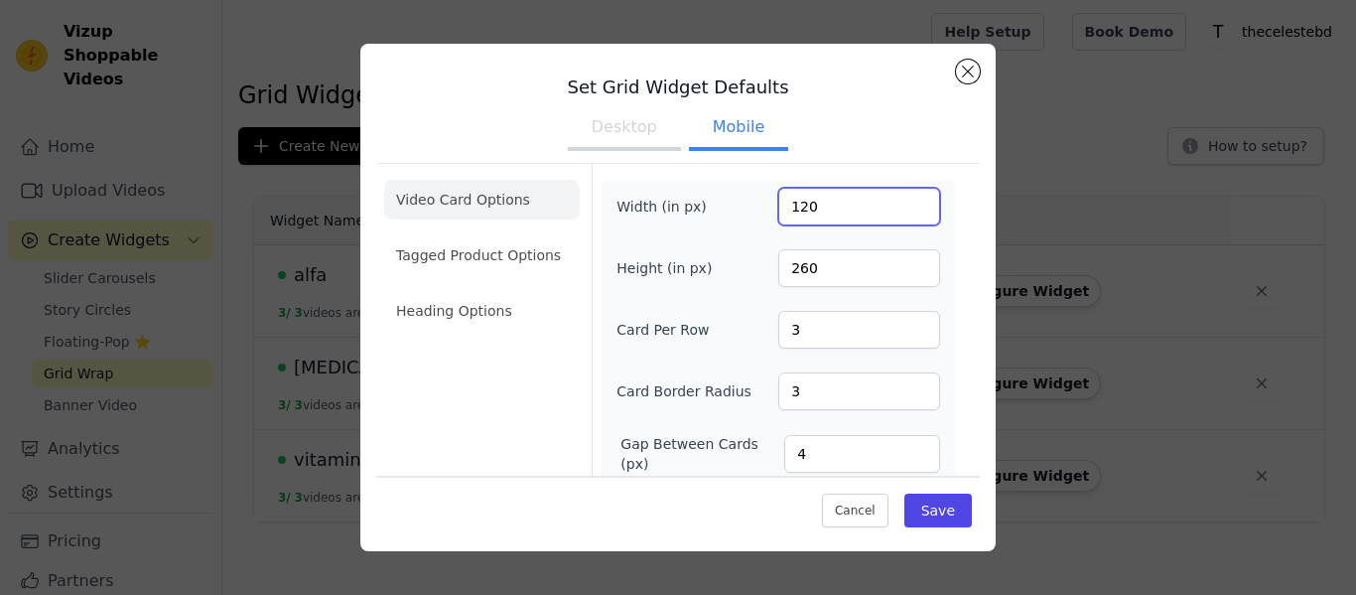
click at [833, 213] on input "120" at bounding box center [859, 207] width 162 height 38
drag, startPoint x: 833, startPoint y: 213, endPoint x: 738, endPoint y: 198, distance: 95.6
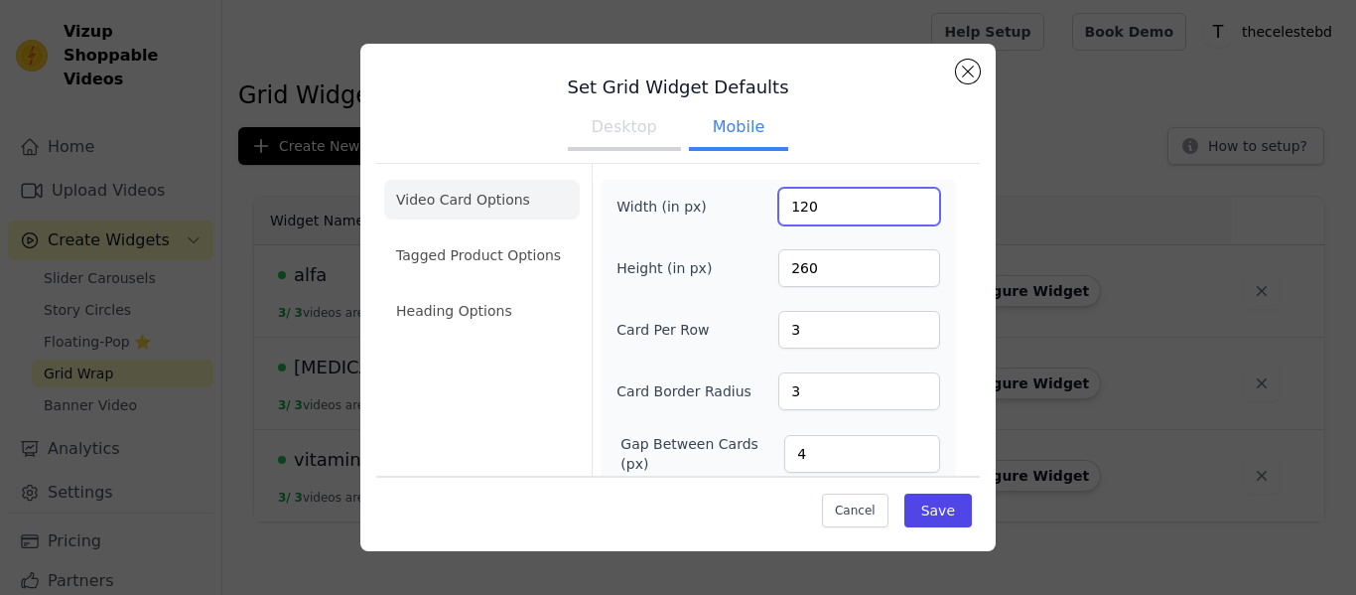
click at [738, 198] on div "Width (in px) 120" at bounding box center [778, 207] width 324 height 38
type input "100"
click at [942, 510] on button "Save" at bounding box center [937, 510] width 67 height 34
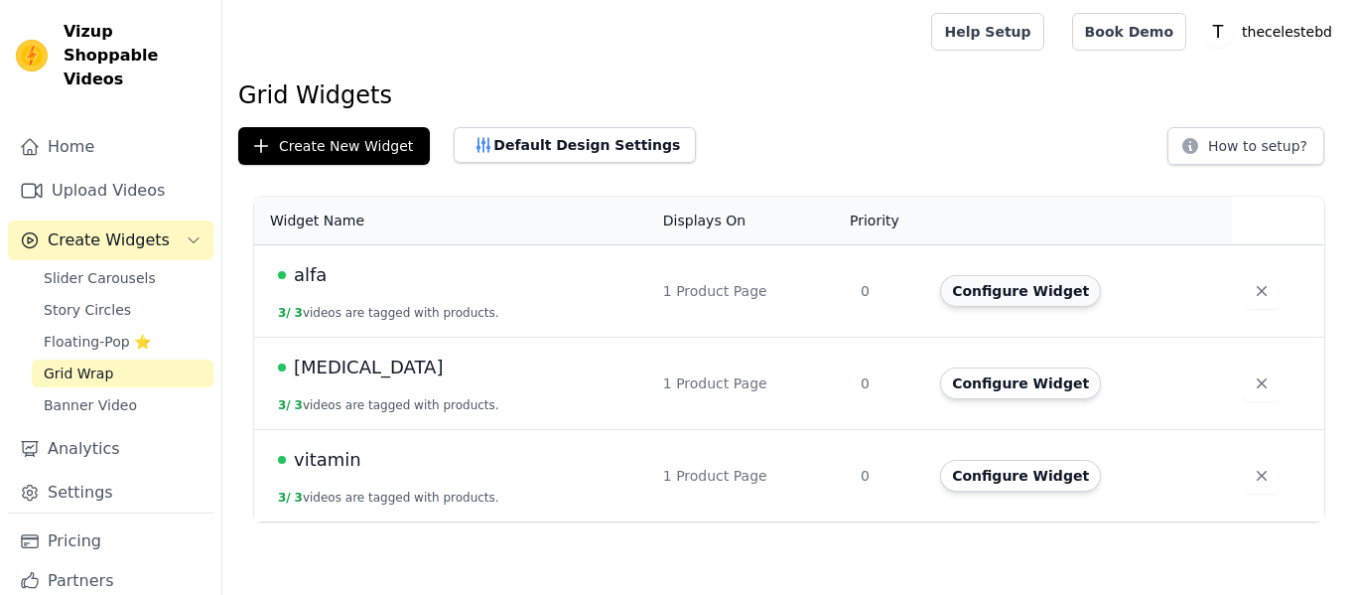
click at [1014, 294] on button "Configure Widget" at bounding box center [1020, 291] width 161 height 32
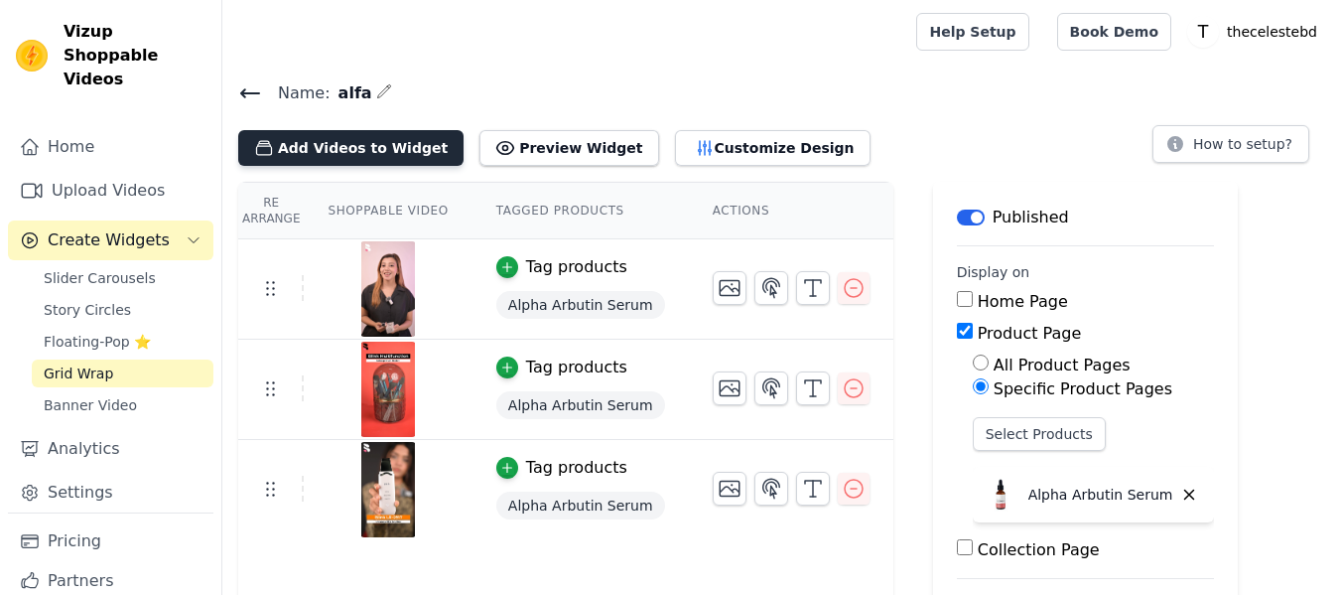
click at [348, 158] on button "Add Videos to Widget" at bounding box center [350, 148] width 225 height 36
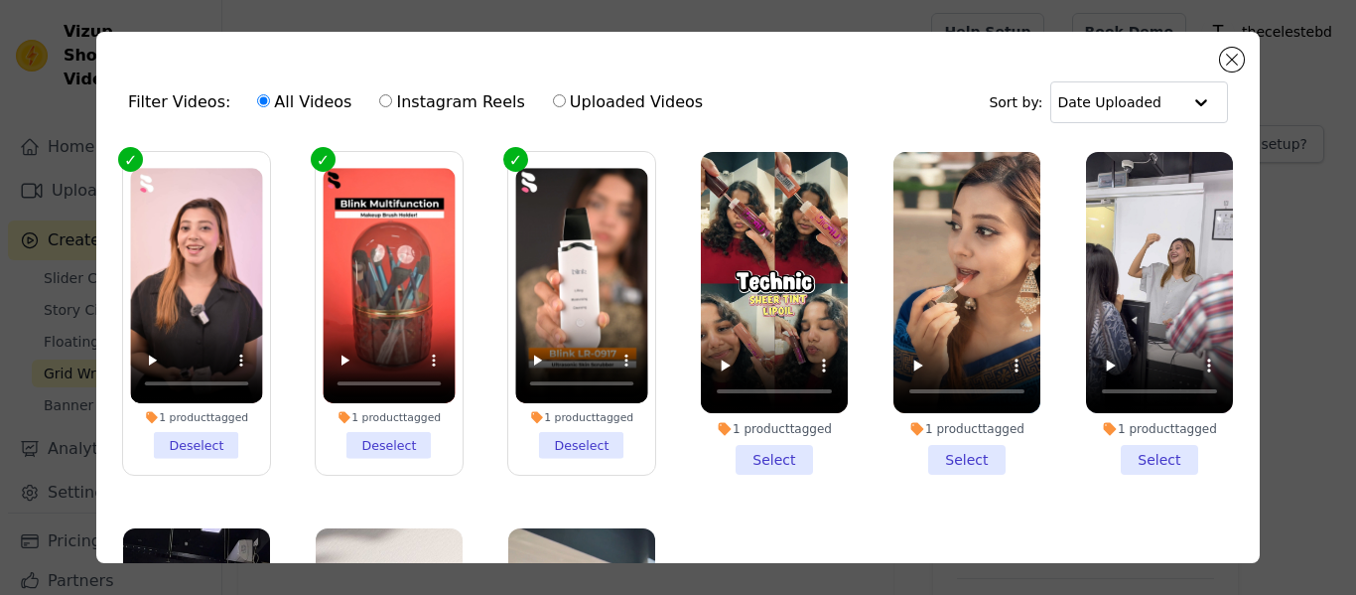
click at [757, 444] on li "1 product tagged Select" at bounding box center [774, 313] width 147 height 323
click at [0, 0] on input "1 product tagged Select" at bounding box center [0, 0] width 0 height 0
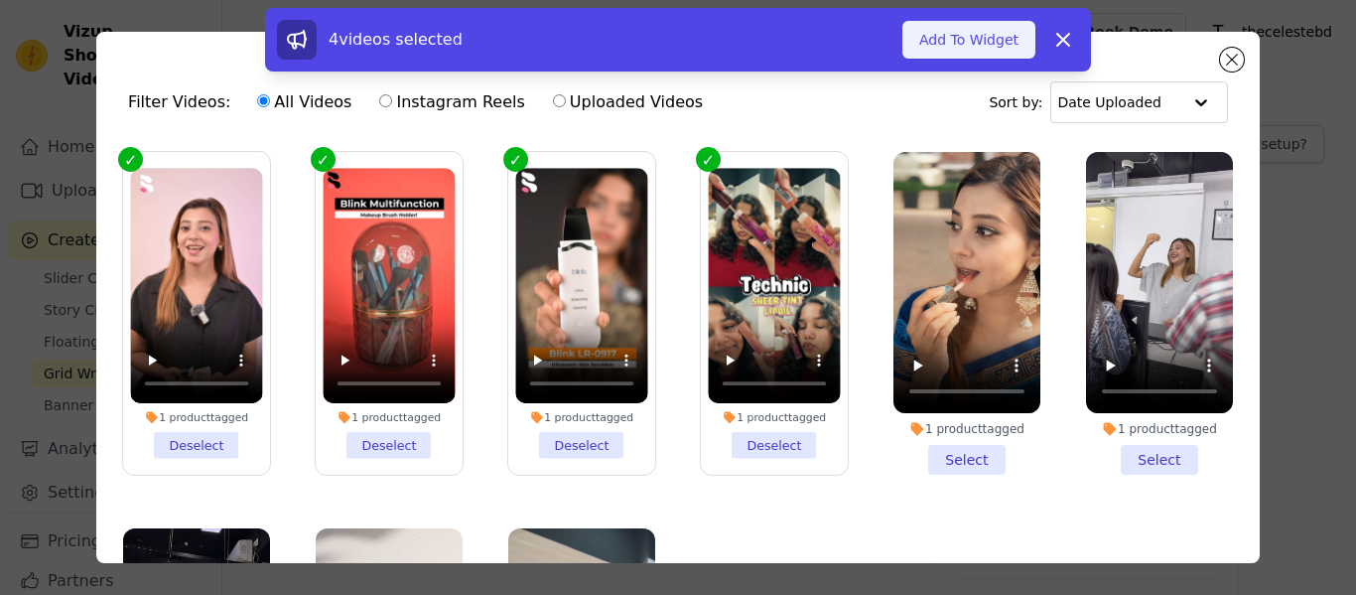
click at [965, 21] on button "Add To Widget" at bounding box center [968, 40] width 133 height 38
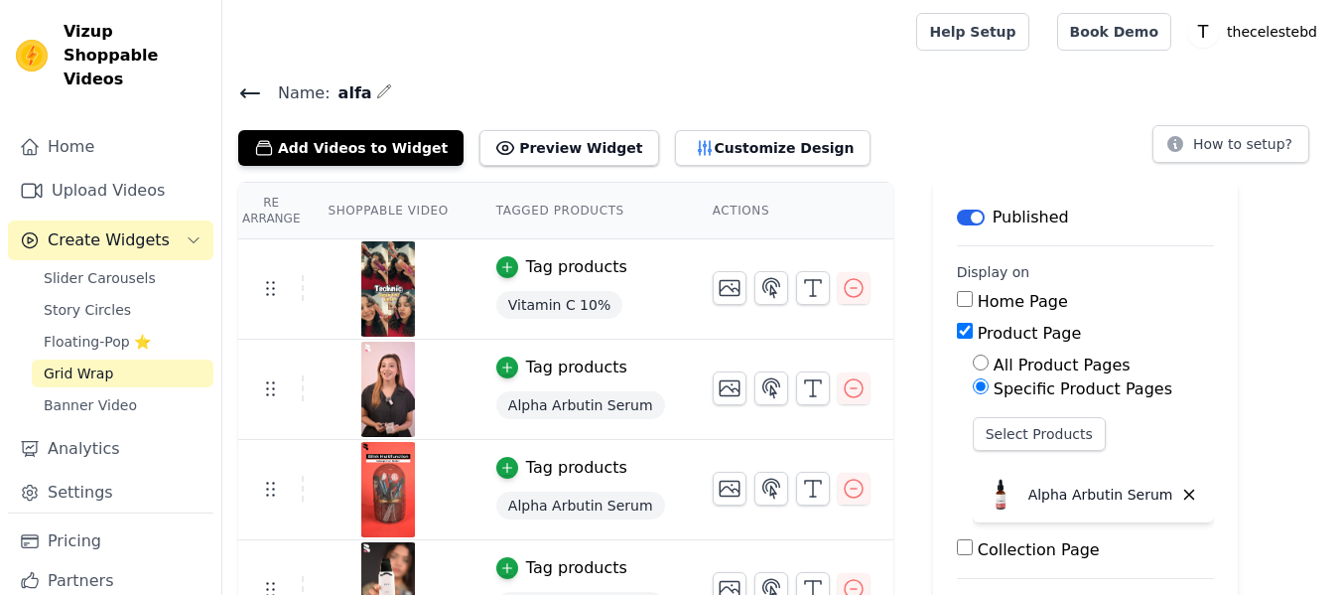
click at [252, 103] on icon at bounding box center [250, 93] width 24 height 24
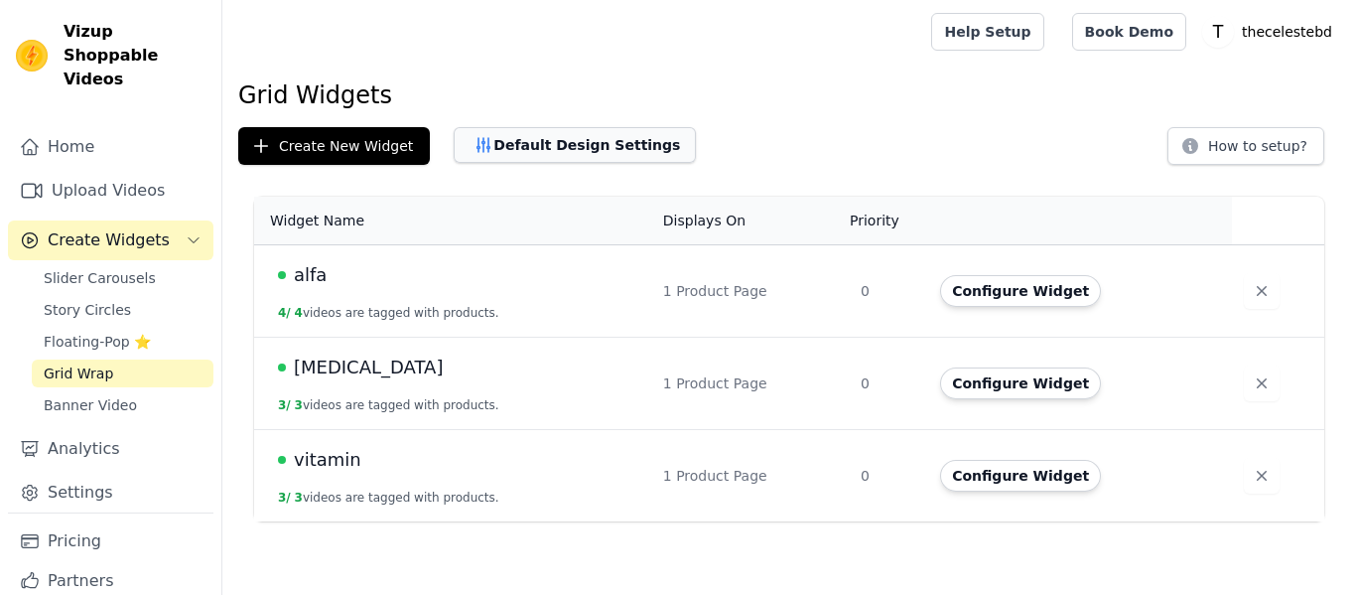
click at [571, 154] on button "Default Design Settings" at bounding box center [575, 145] width 242 height 36
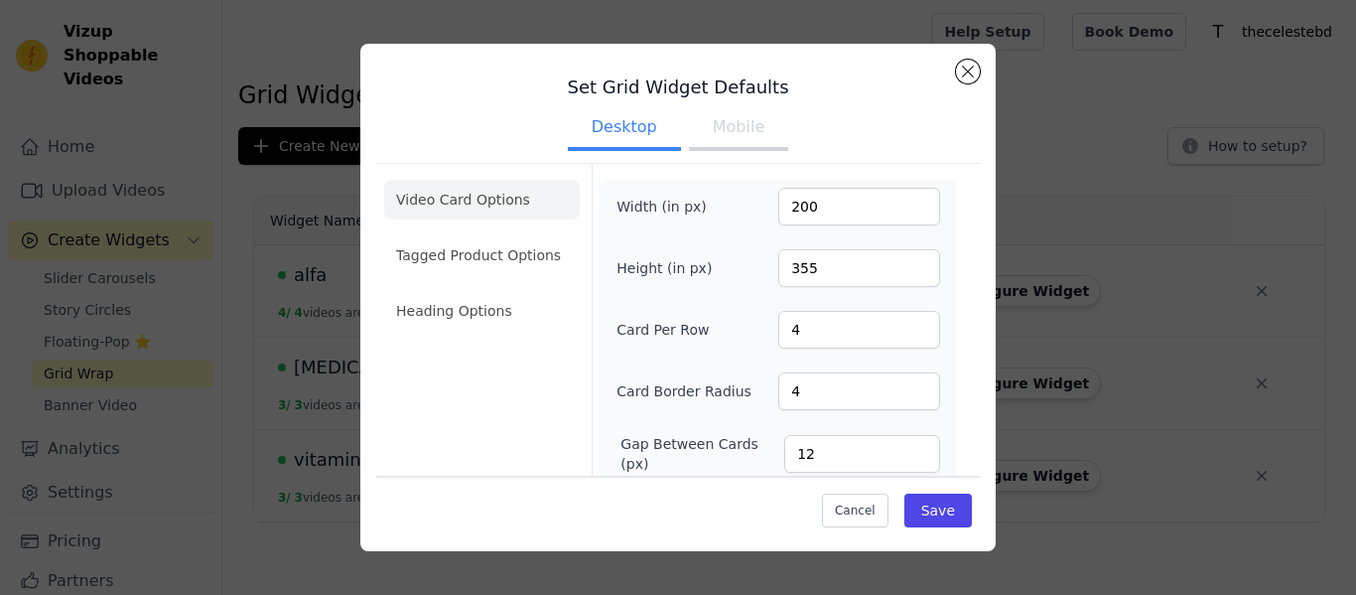
click at [745, 129] on button "Mobile" at bounding box center [738, 129] width 99 height 44
click at [627, 135] on button "Desktop" at bounding box center [624, 129] width 113 height 44
click at [741, 130] on button "Mobile" at bounding box center [738, 129] width 99 height 44
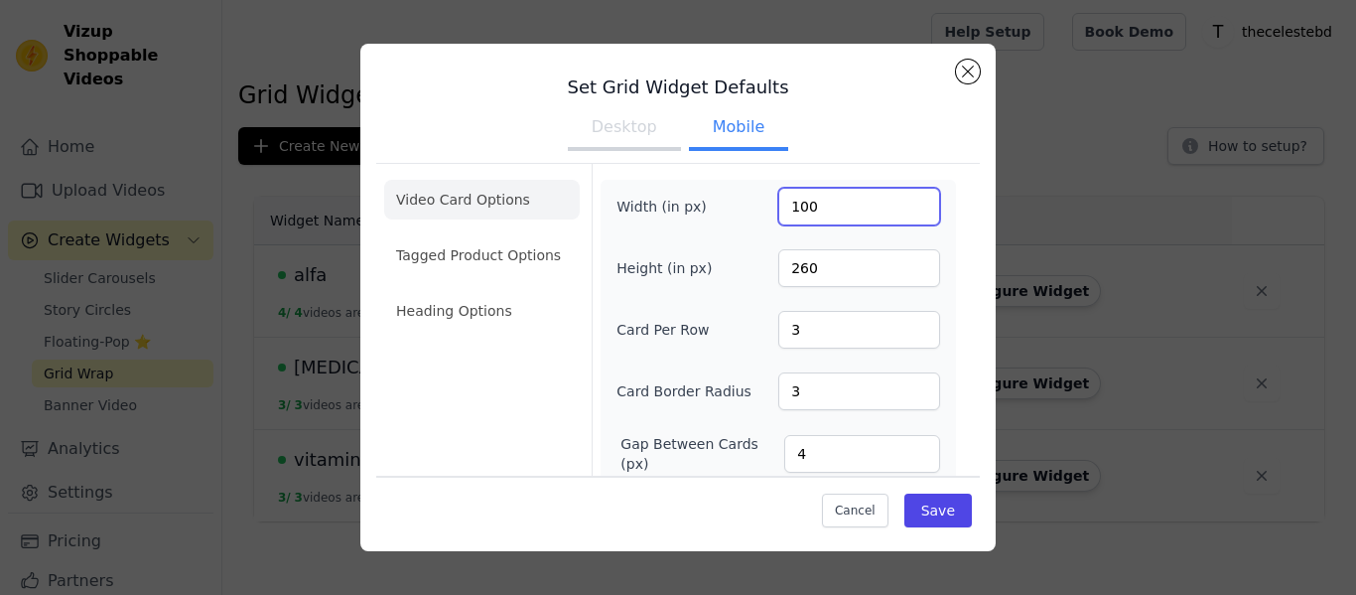
click at [841, 201] on input "100" at bounding box center [859, 207] width 162 height 38
type input "150"
click at [929, 346] on input "3" at bounding box center [859, 330] width 162 height 38
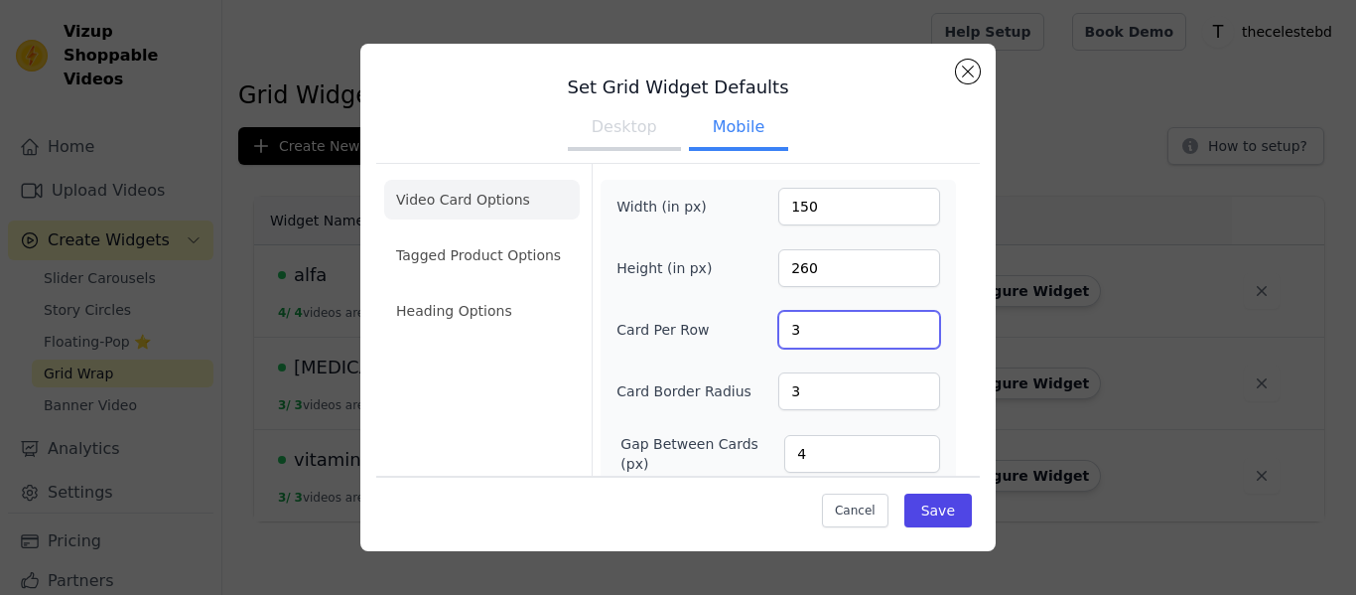
click at [927, 336] on input "3" at bounding box center [859, 330] width 162 height 38
type input "2"
click at [925, 336] on input "2" at bounding box center [859, 330] width 162 height 38
click at [940, 507] on button "Save" at bounding box center [937, 510] width 67 height 34
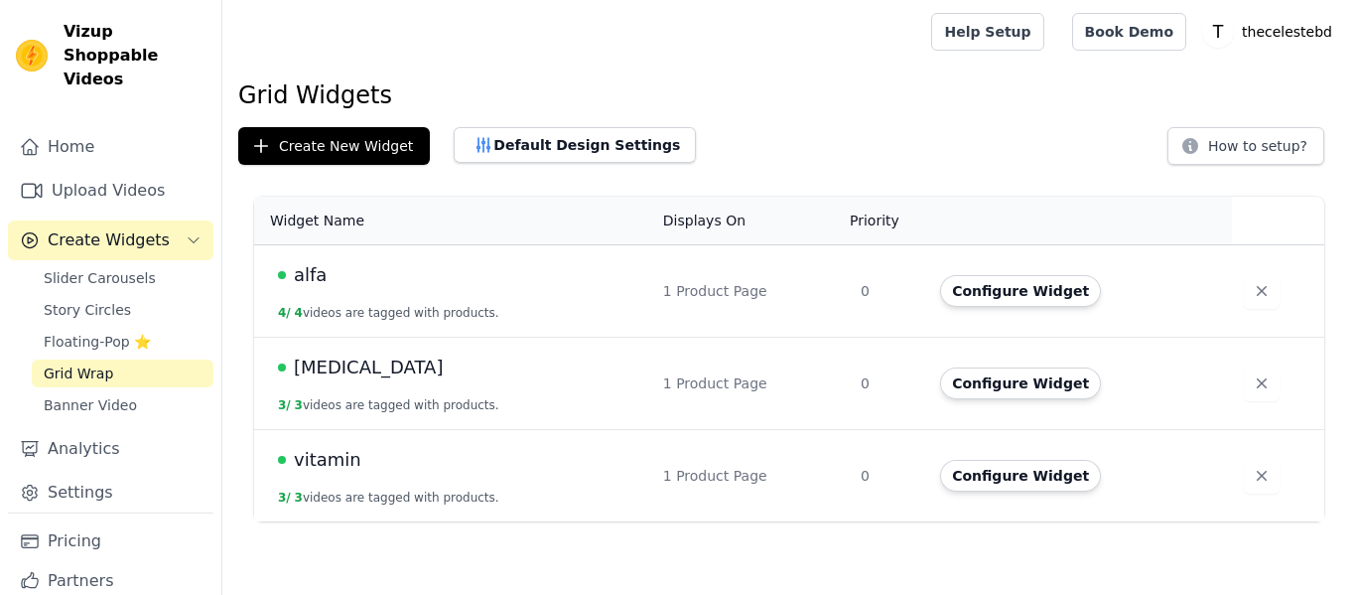
click at [374, 365] on span "[MEDICAL_DATA]" at bounding box center [368, 367] width 149 height 28
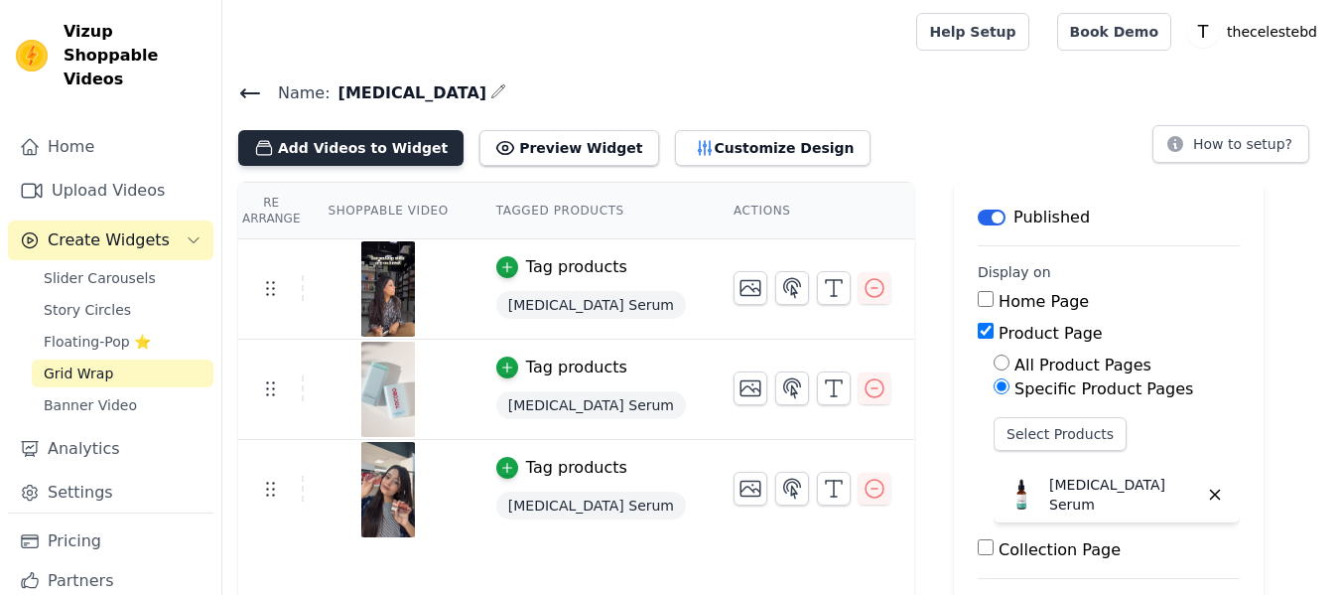
click at [322, 146] on button "Add Videos to Widget" at bounding box center [350, 148] width 225 height 36
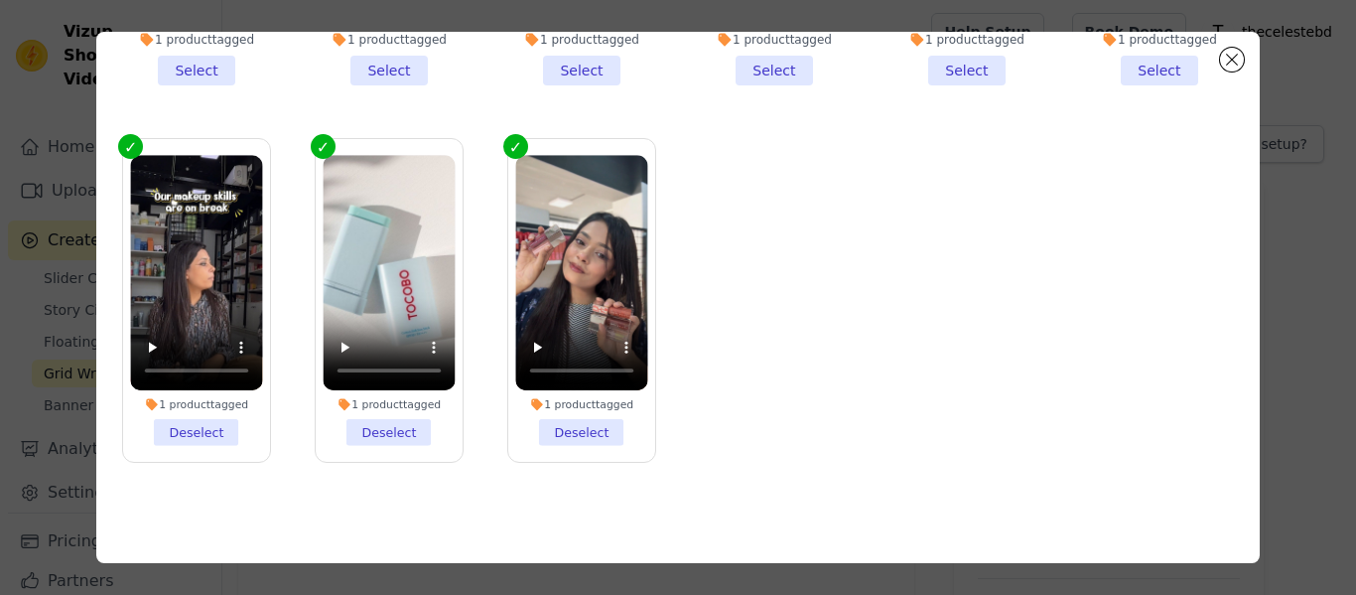
scroll to position [117, 0]
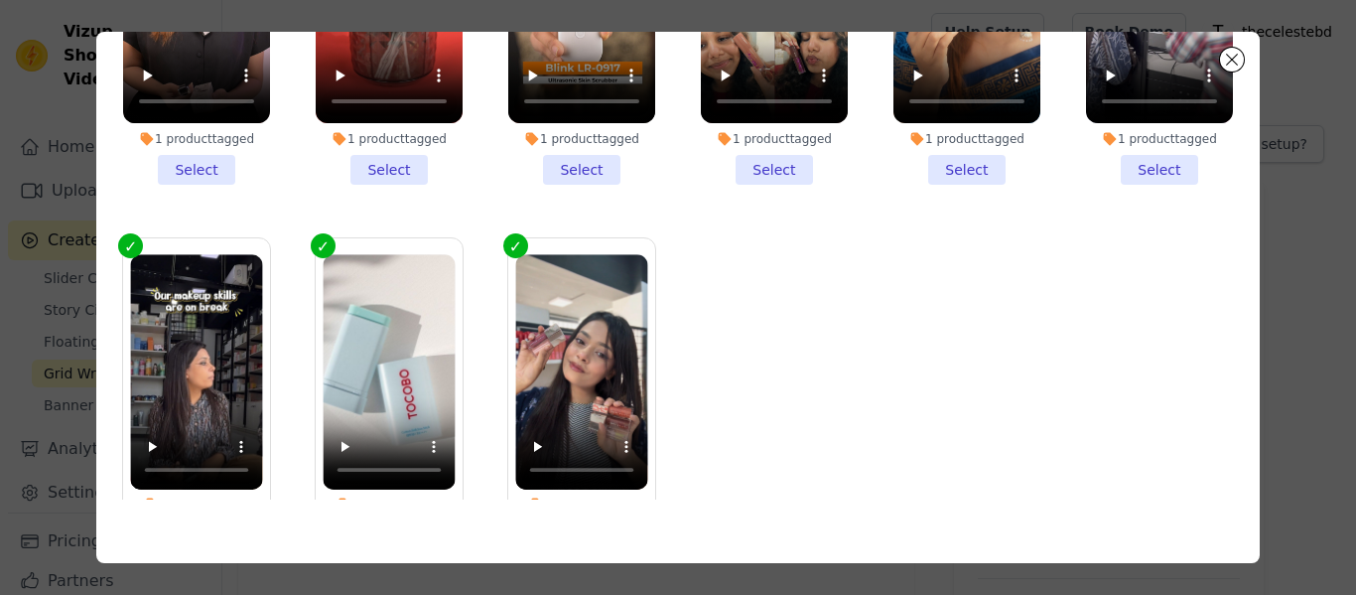
click at [585, 173] on li "1 product tagged Select" at bounding box center [581, 23] width 147 height 323
click at [0, 0] on input "1 product tagged Select" at bounding box center [0, 0] width 0 height 0
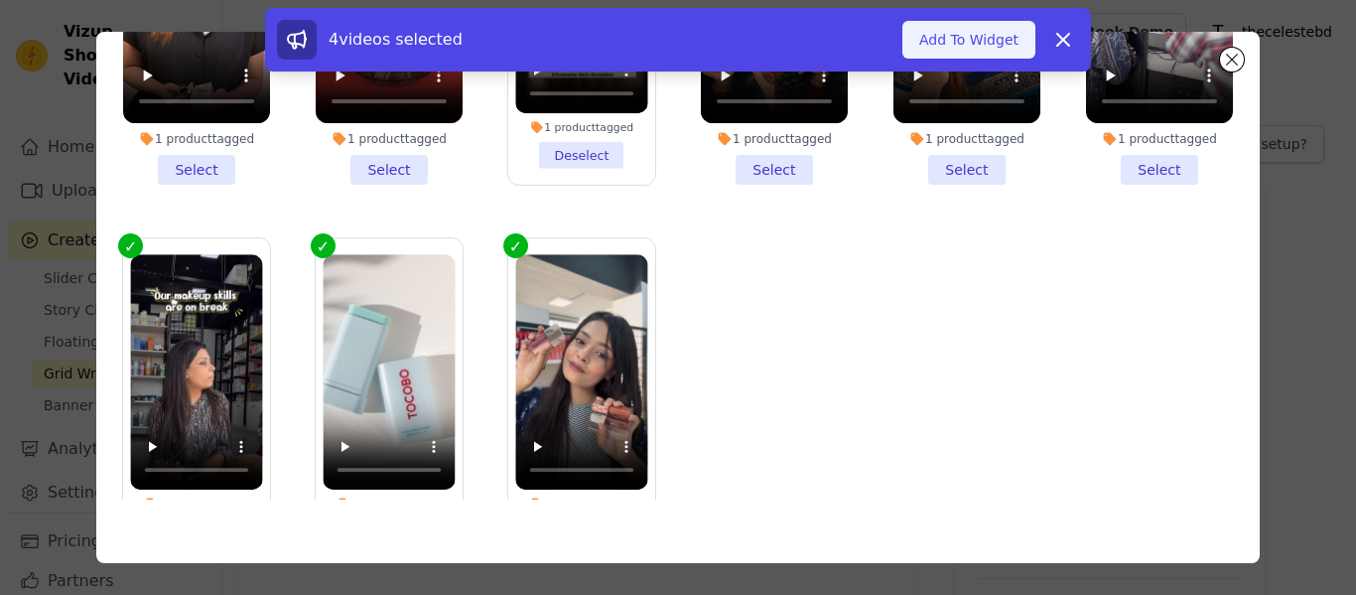
click at [939, 42] on button "Add To Widget" at bounding box center [968, 40] width 133 height 38
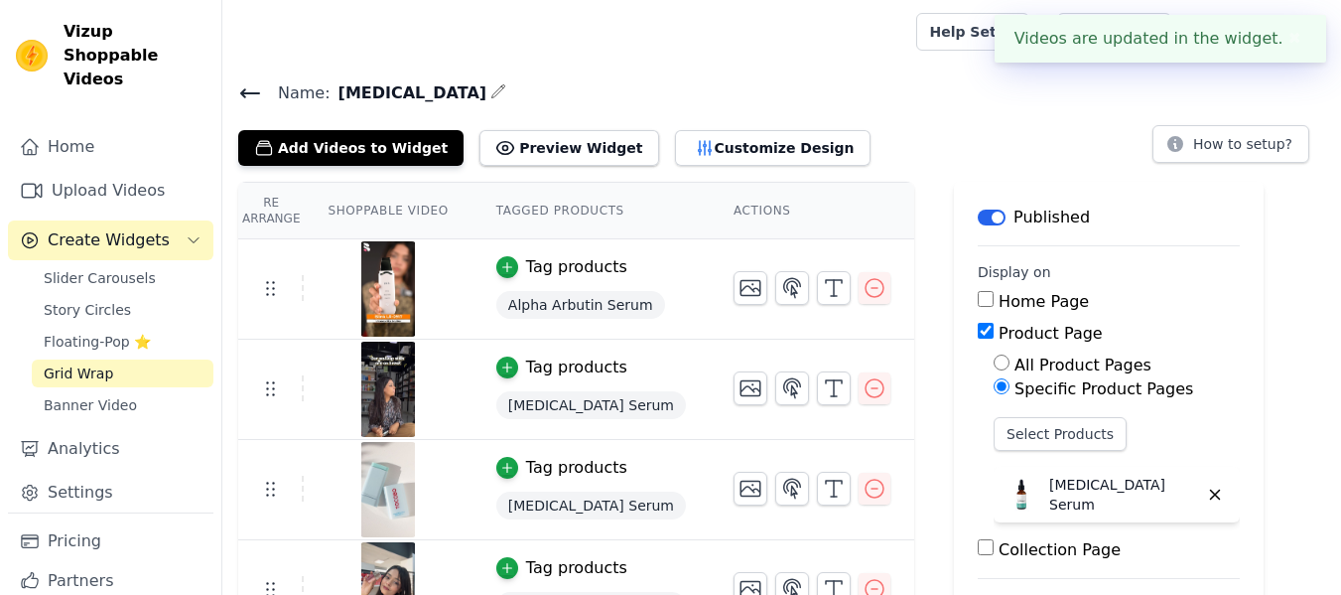
click at [240, 87] on icon at bounding box center [250, 93] width 24 height 24
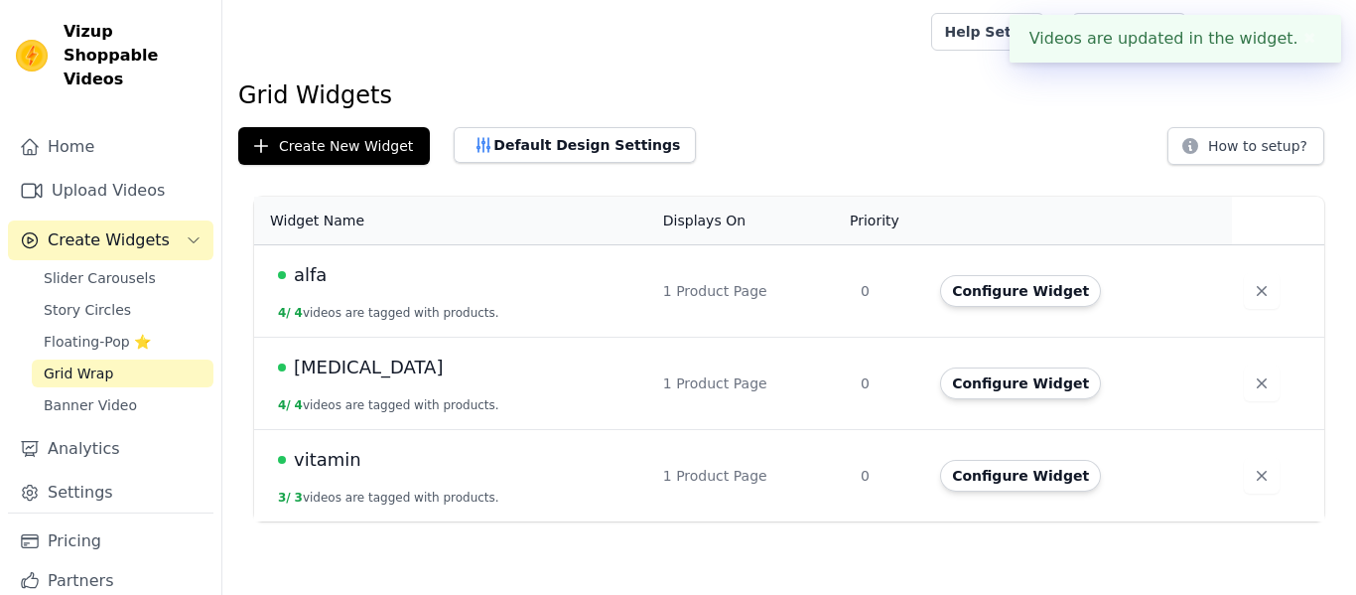
click at [323, 459] on span "vitamin" at bounding box center [327, 460] width 67 height 28
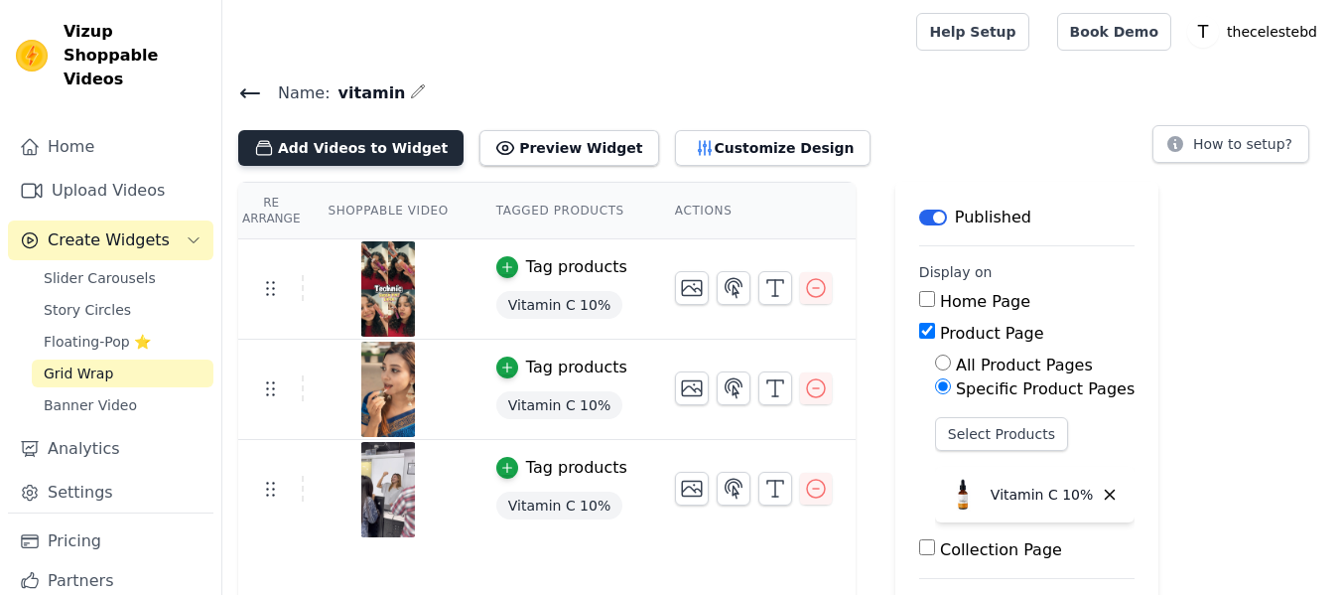
click at [340, 136] on button "Add Videos to Widget" at bounding box center [350, 148] width 225 height 36
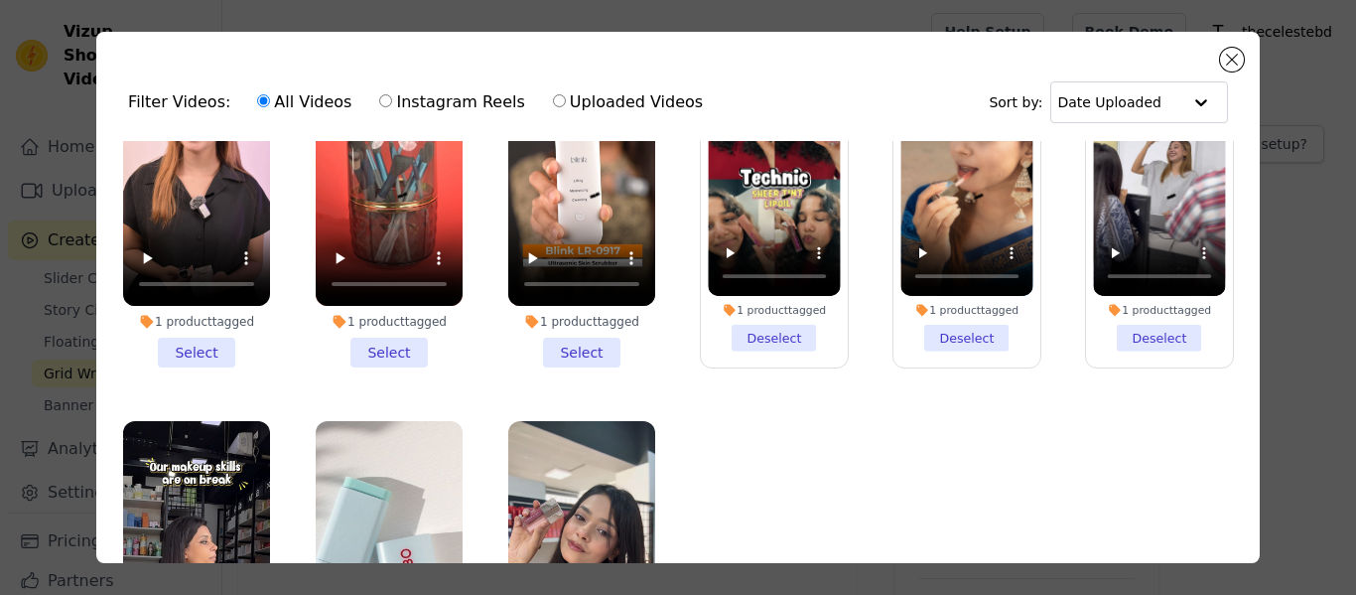
scroll to position [199, 0]
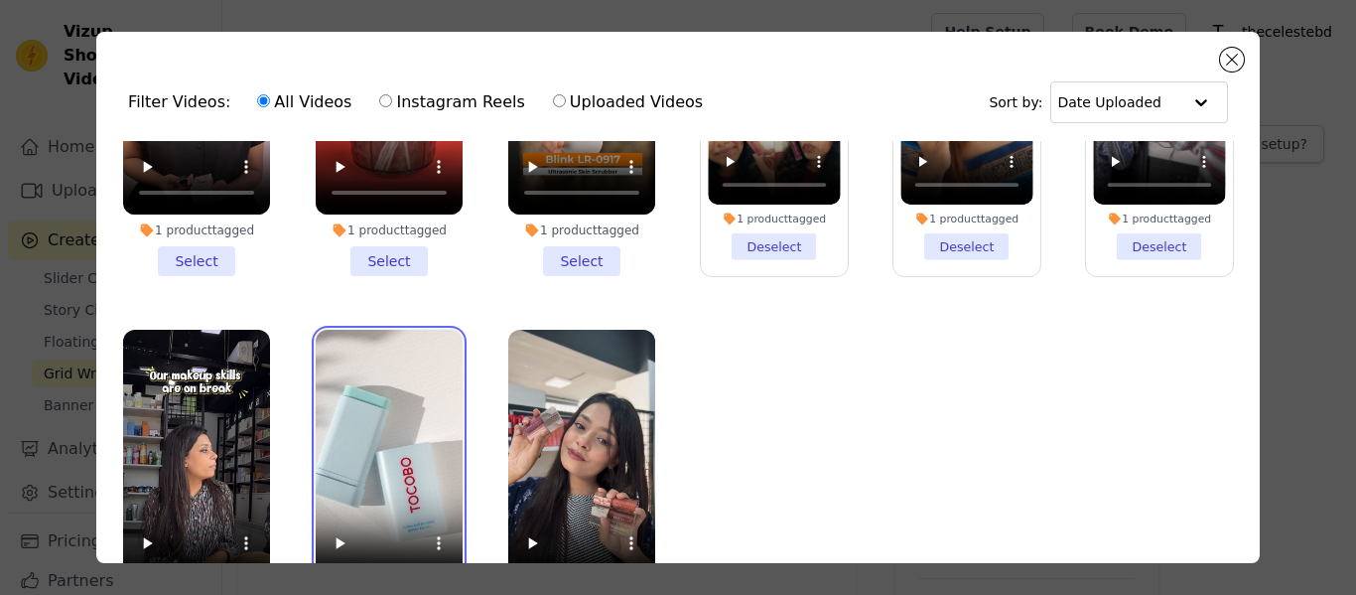
click at [396, 398] on video at bounding box center [389, 460] width 147 height 261
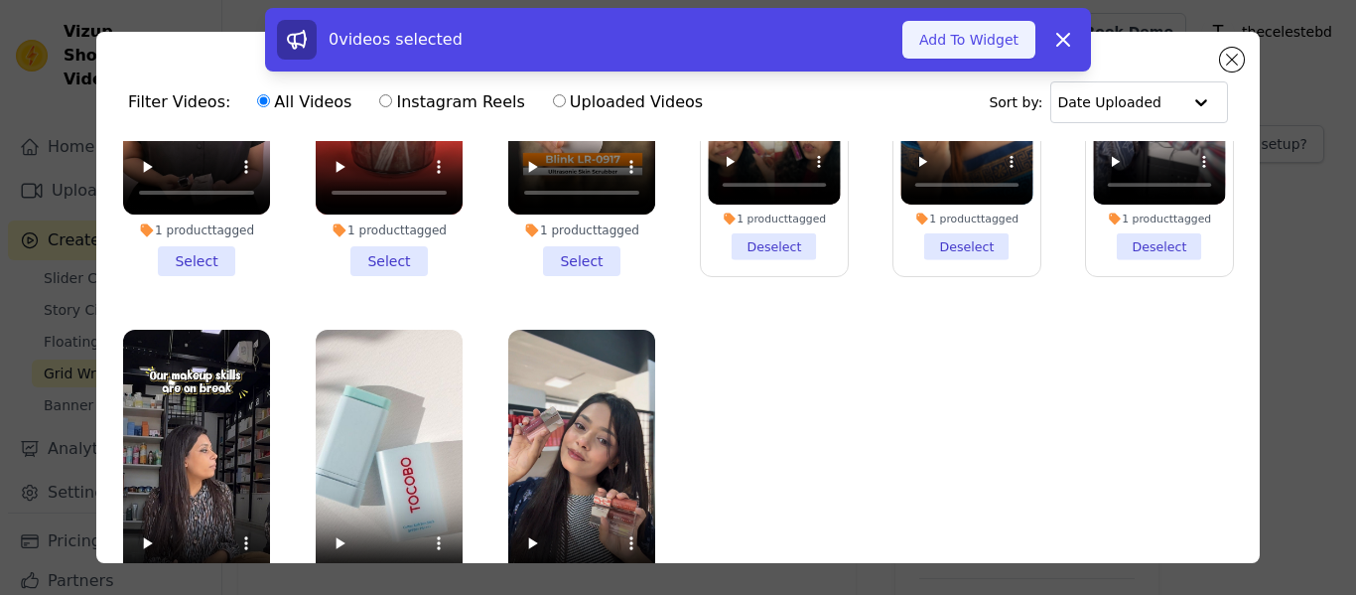
click at [964, 44] on button "Add To Widget" at bounding box center [968, 40] width 133 height 38
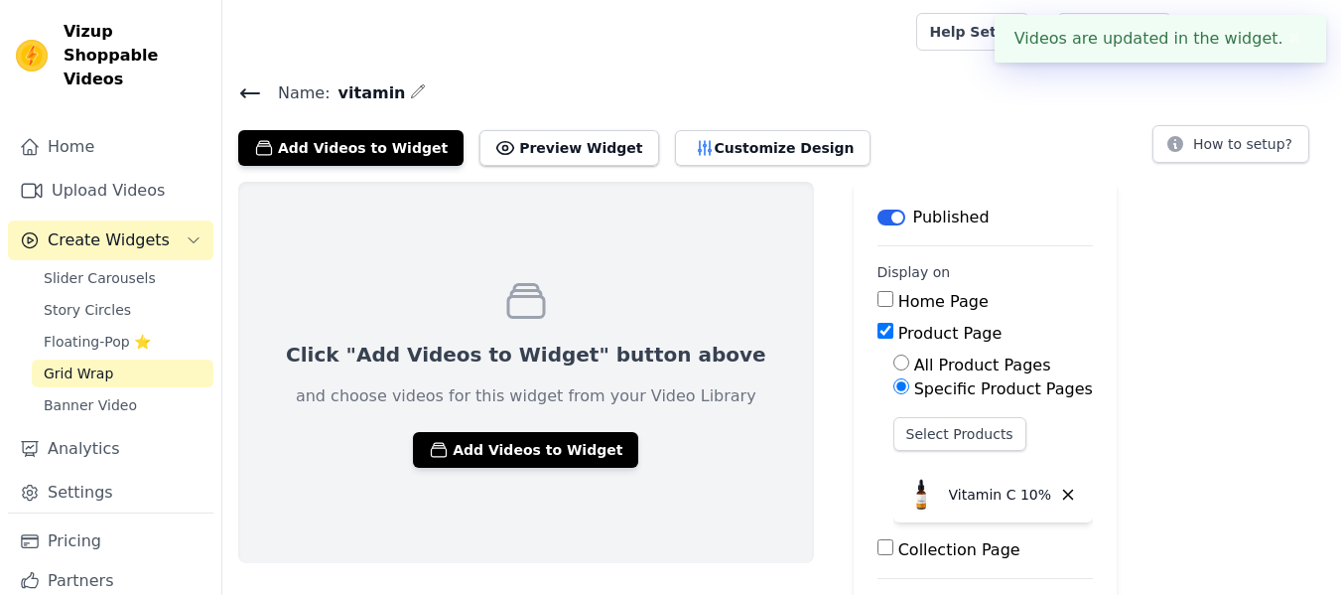
click at [63, 363] on span "Grid Wrap" at bounding box center [78, 373] width 69 height 20
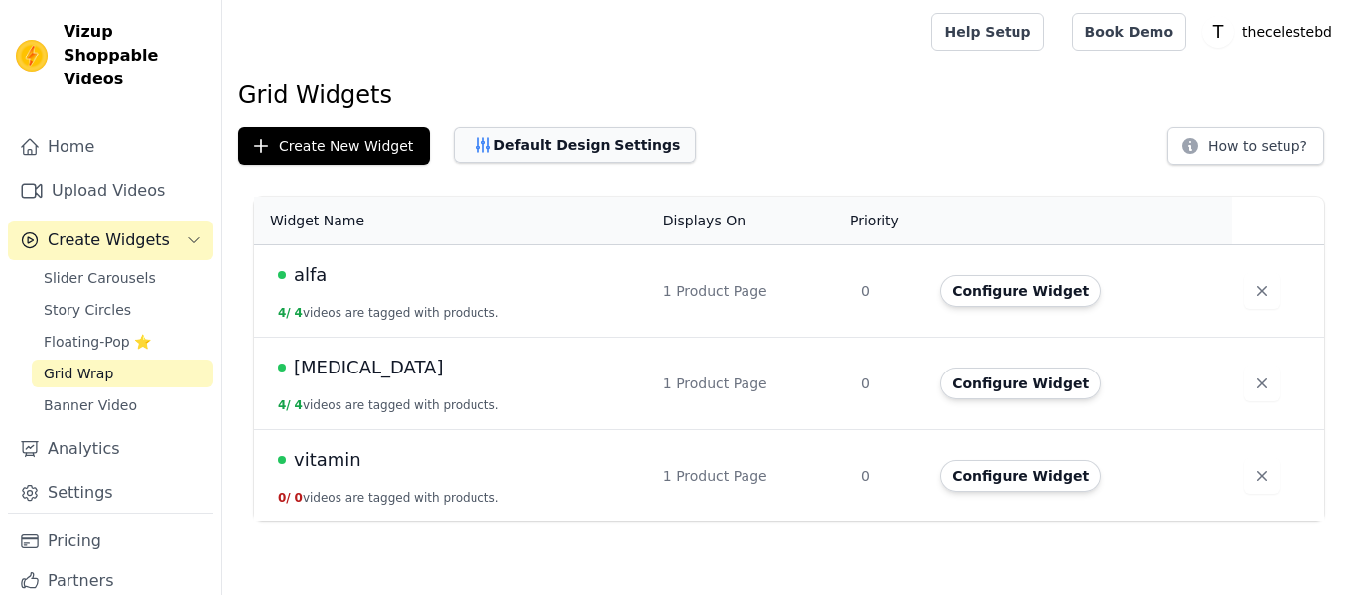
click at [567, 154] on button "Default Design Settings" at bounding box center [575, 145] width 242 height 36
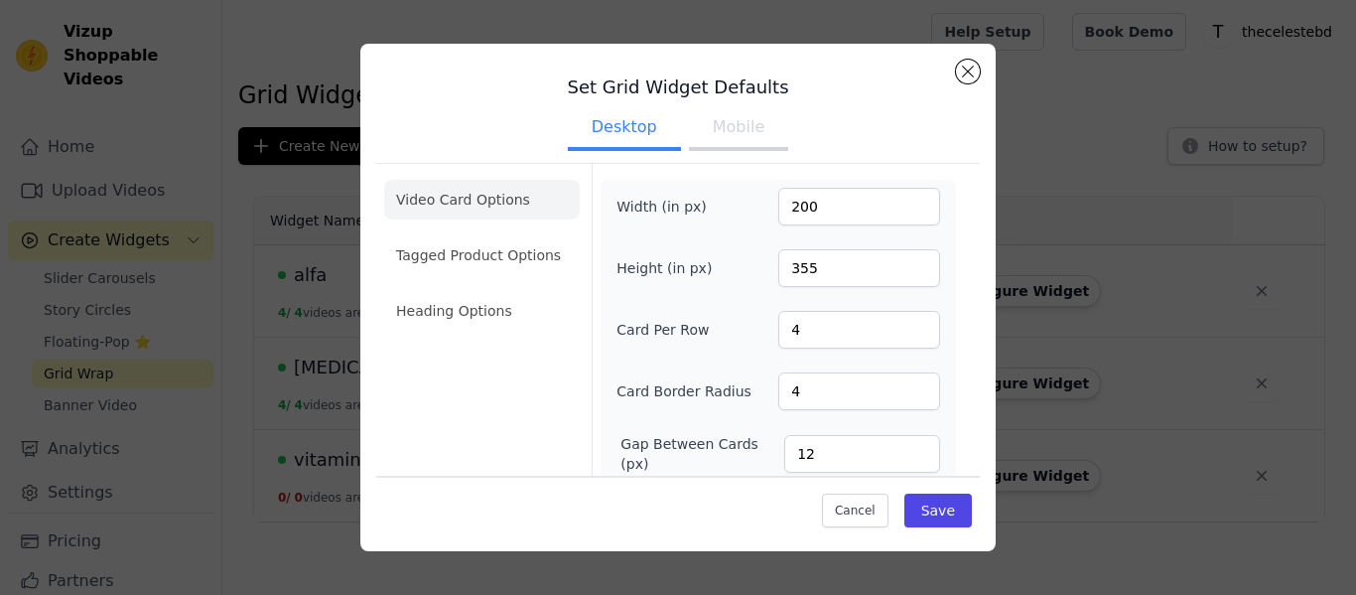
click at [735, 121] on button "Mobile" at bounding box center [738, 129] width 99 height 44
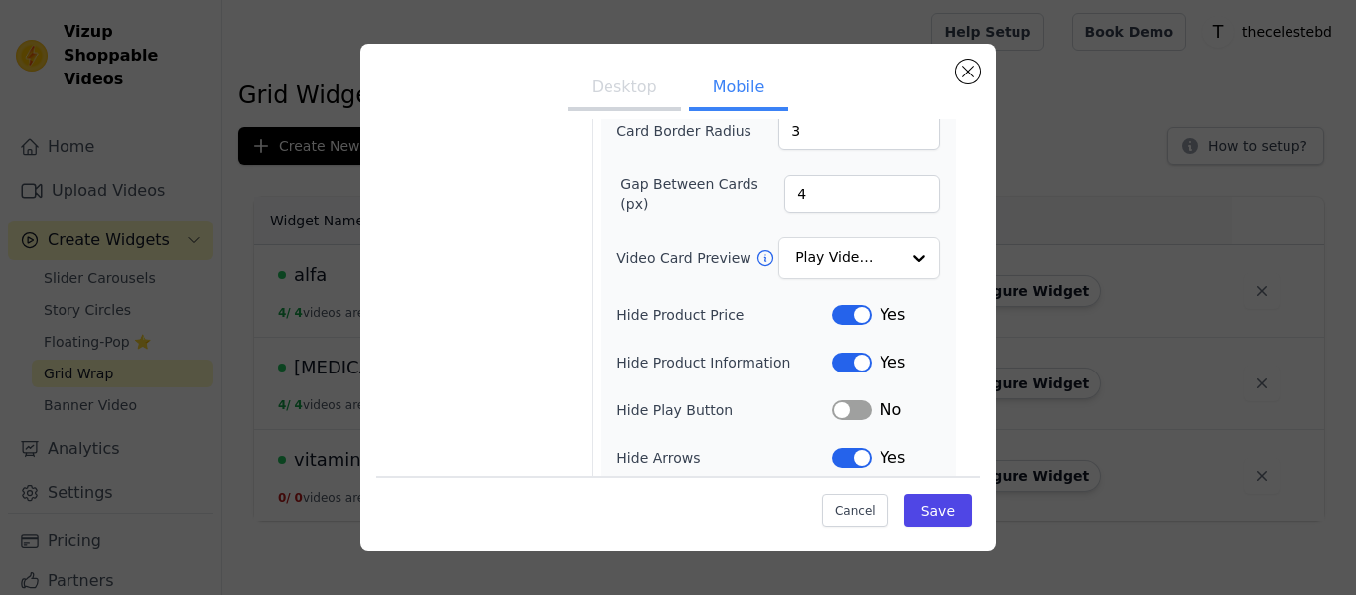
scroll to position [298, 0]
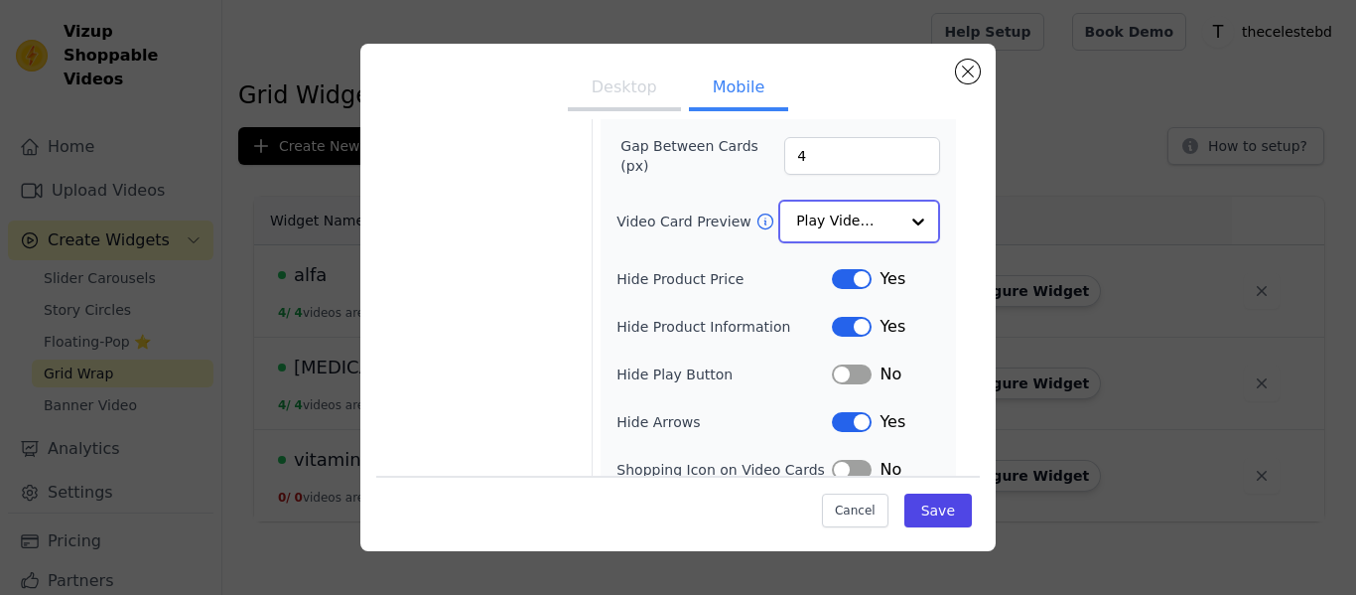
click at [810, 225] on input "Video Card Preview" at bounding box center [847, 221] width 102 height 40
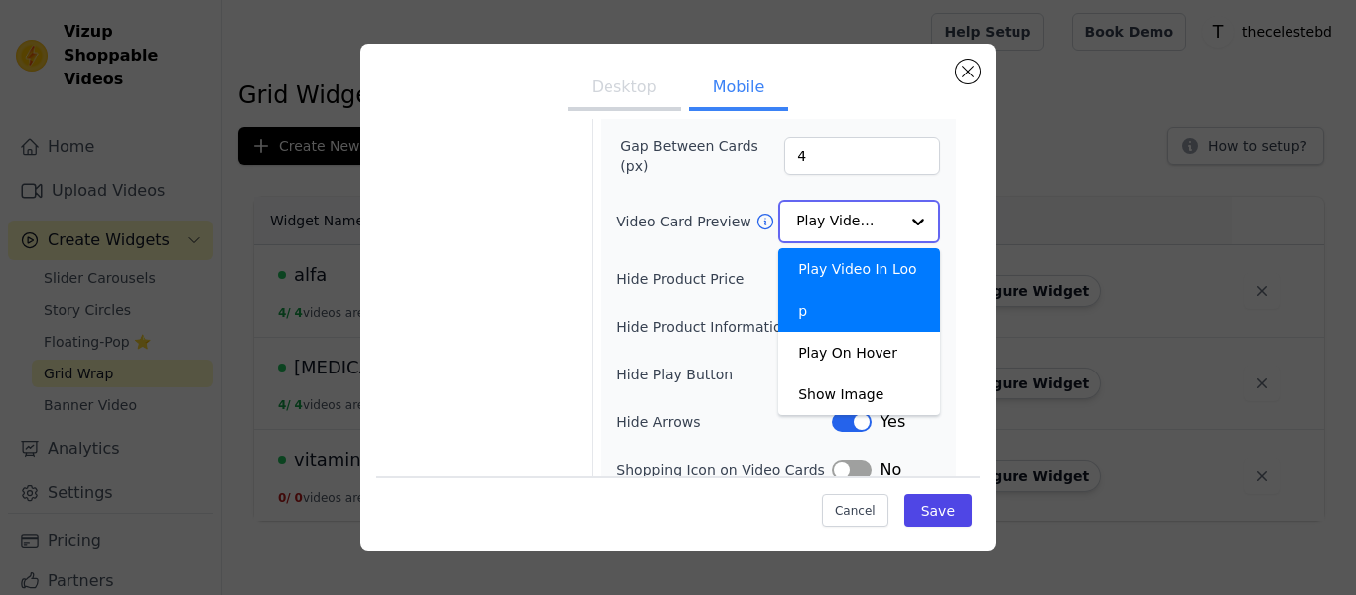
click at [810, 225] on input "Video Card Preview" at bounding box center [847, 221] width 102 height 40
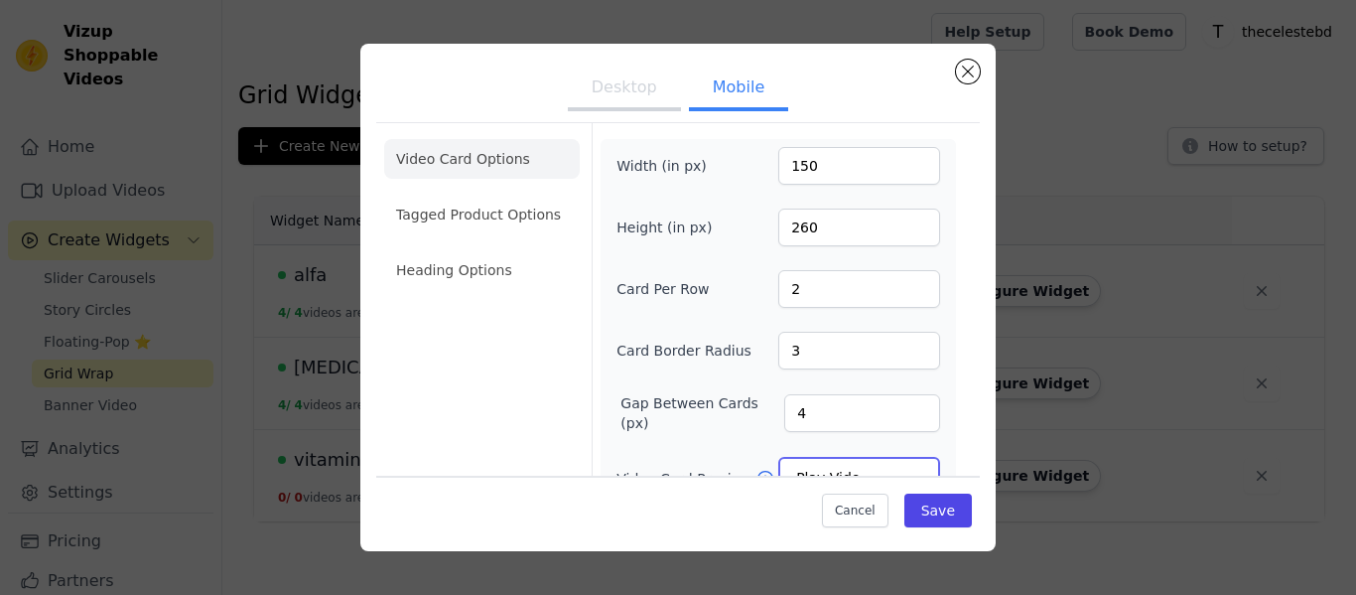
scroll to position [0, 0]
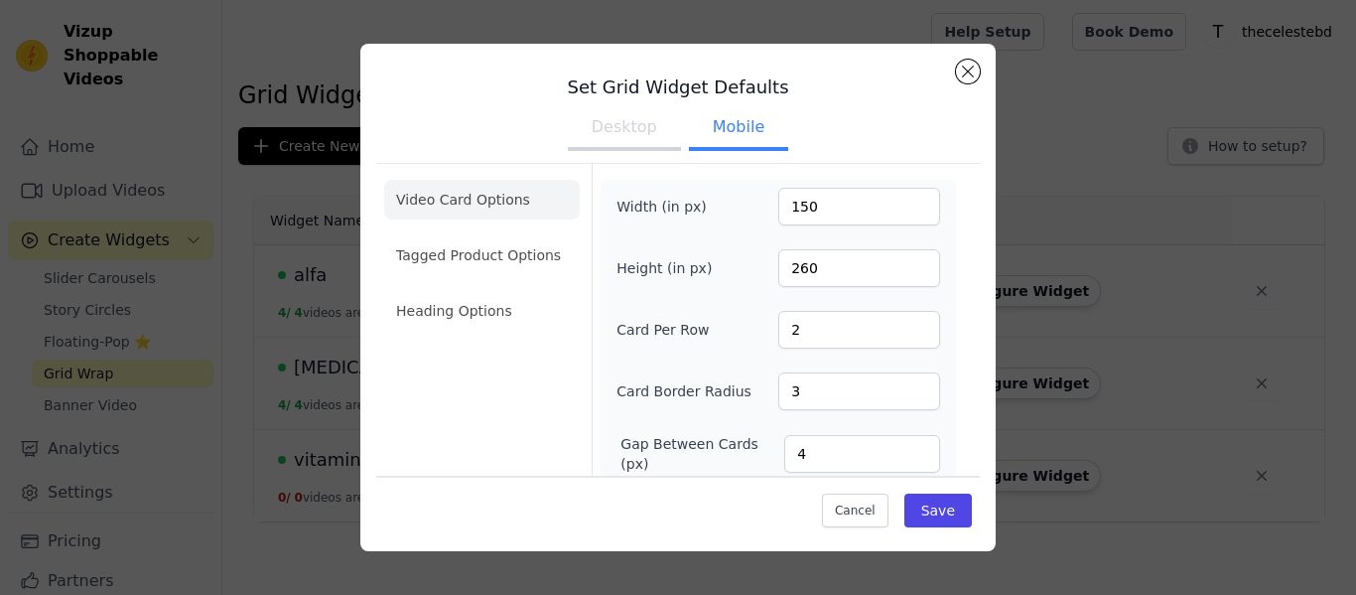
click at [638, 144] on button "Desktop" at bounding box center [624, 129] width 113 height 44
click at [878, 510] on button "Cancel" at bounding box center [855, 510] width 67 height 34
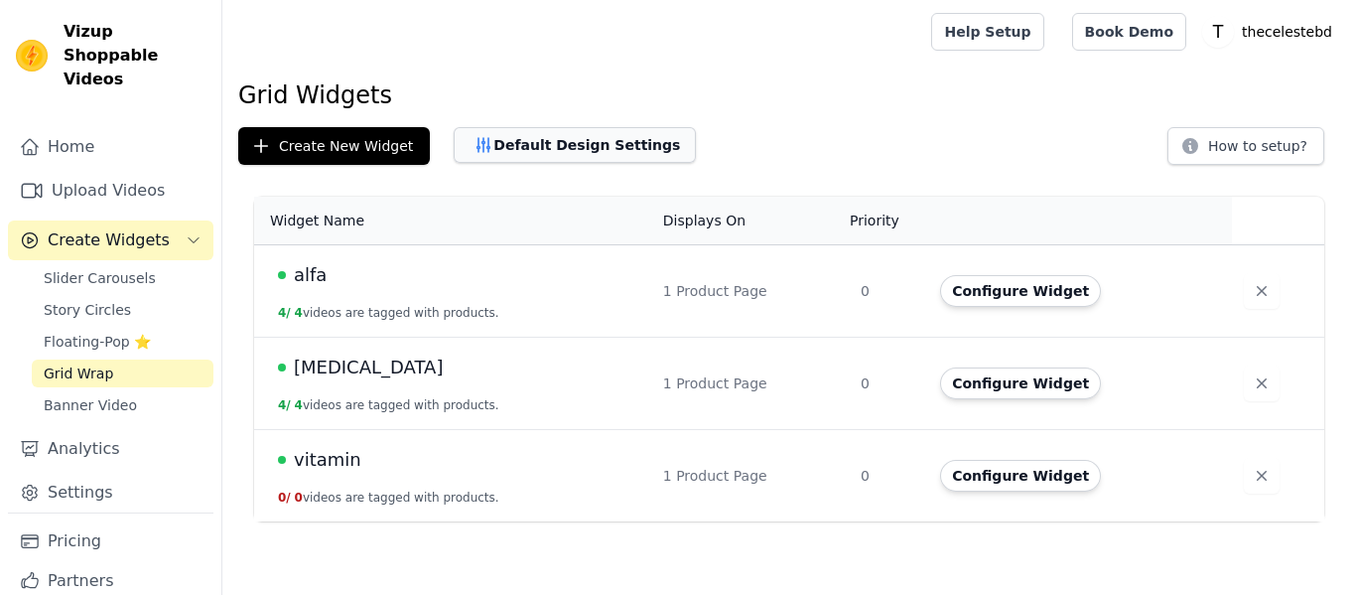
click at [580, 144] on button "Default Design Settings" at bounding box center [575, 145] width 242 height 36
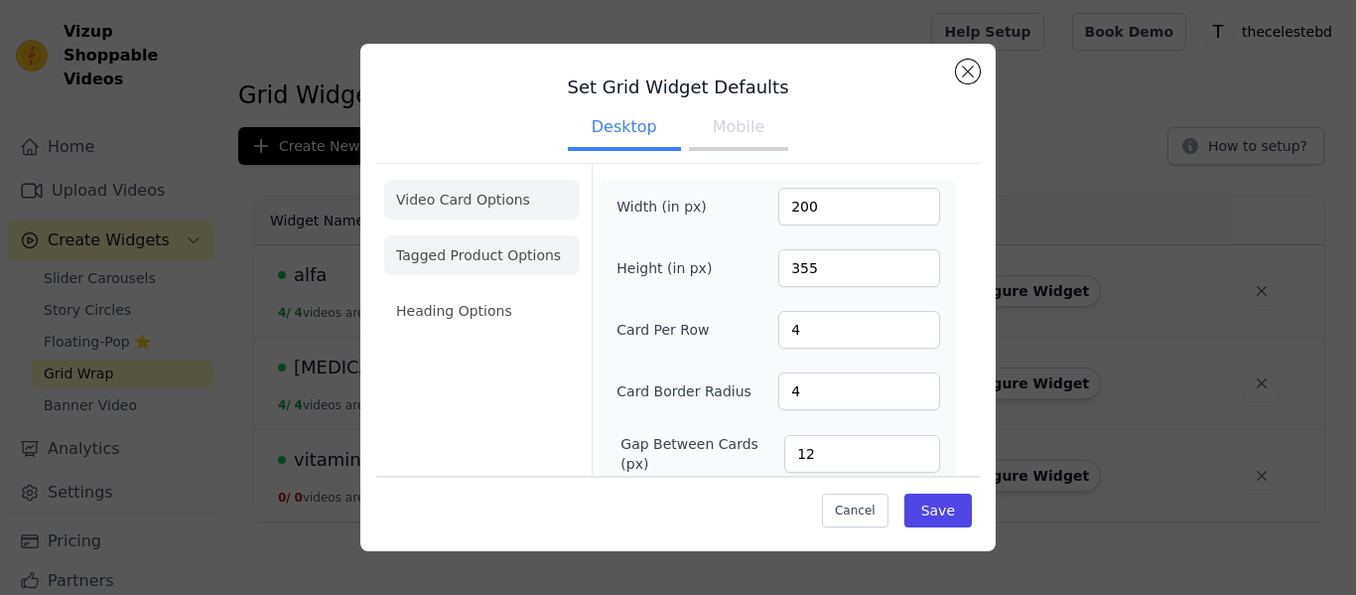
click at [481, 244] on li "Tagged Product Options" at bounding box center [482, 255] width 196 height 40
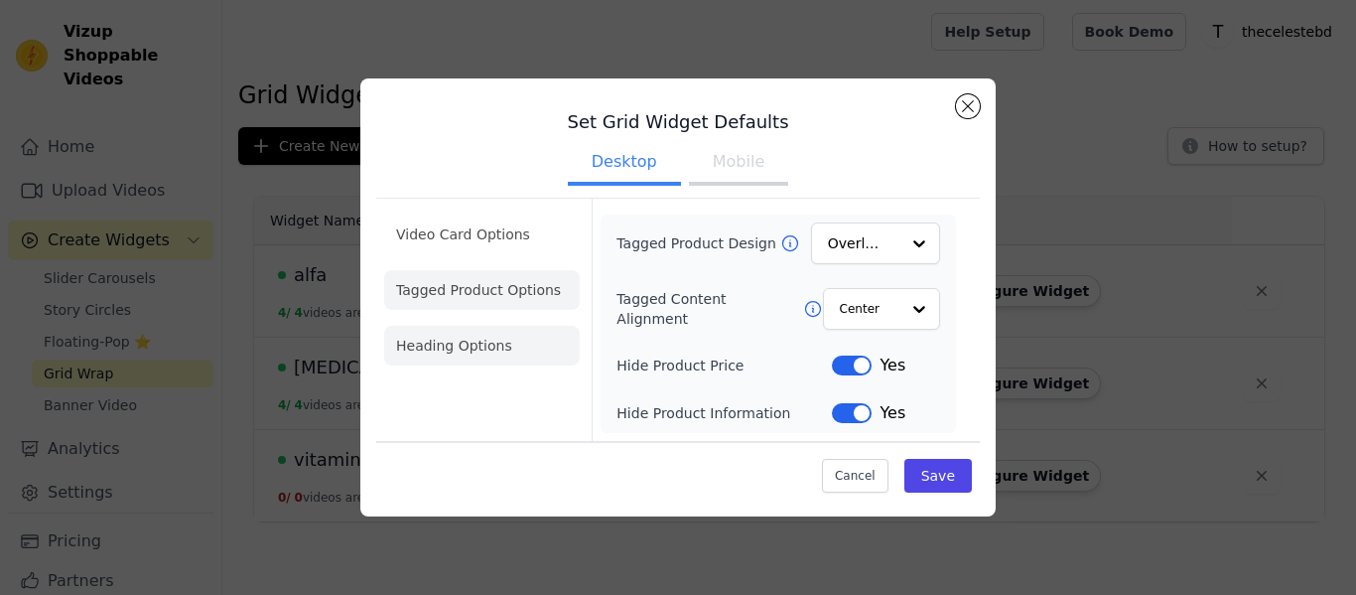
click at [467, 339] on li "Heading Options" at bounding box center [482, 346] width 196 height 40
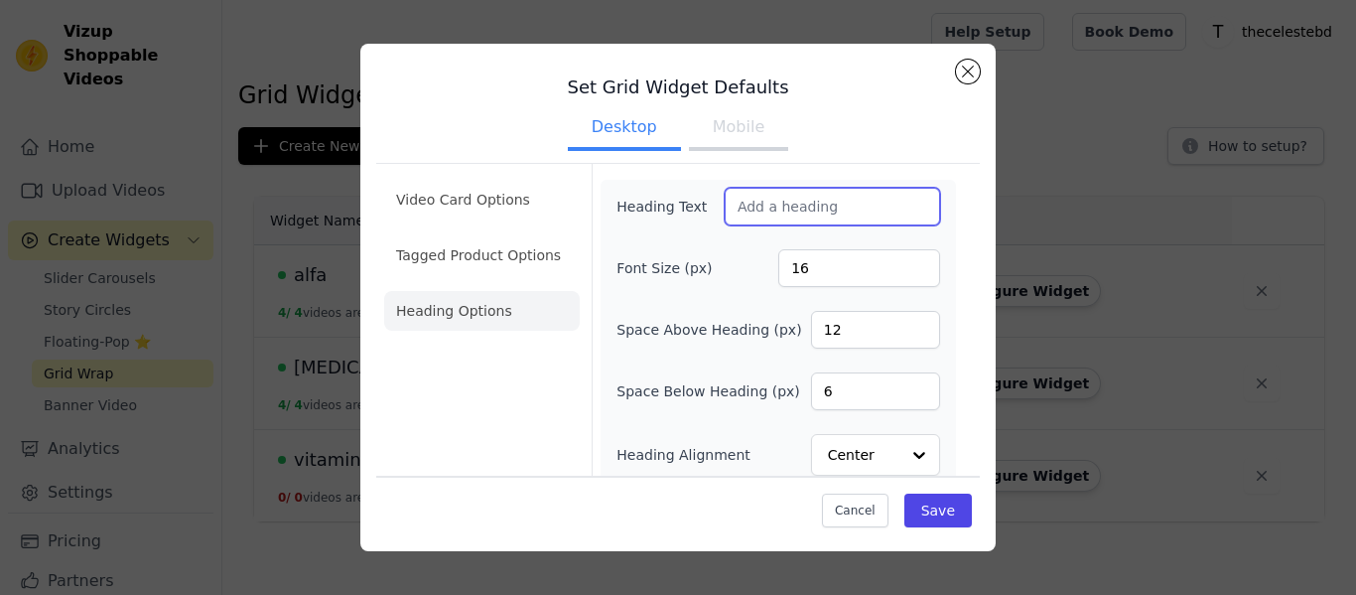
click at [781, 213] on input "Heading Text" at bounding box center [832, 207] width 215 height 38
paste input "Results you can see, confidence you can feel."
type input "Results you can see, confidence you can feel."
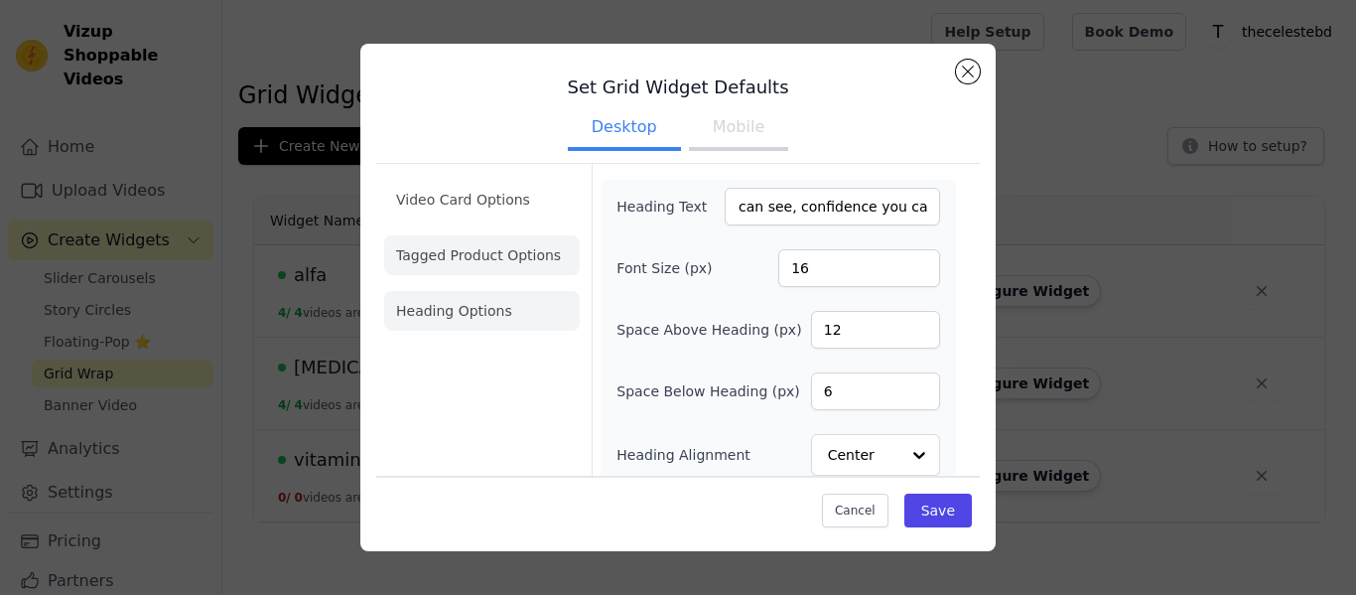
click at [522, 264] on li "Tagged Product Options" at bounding box center [482, 255] width 196 height 40
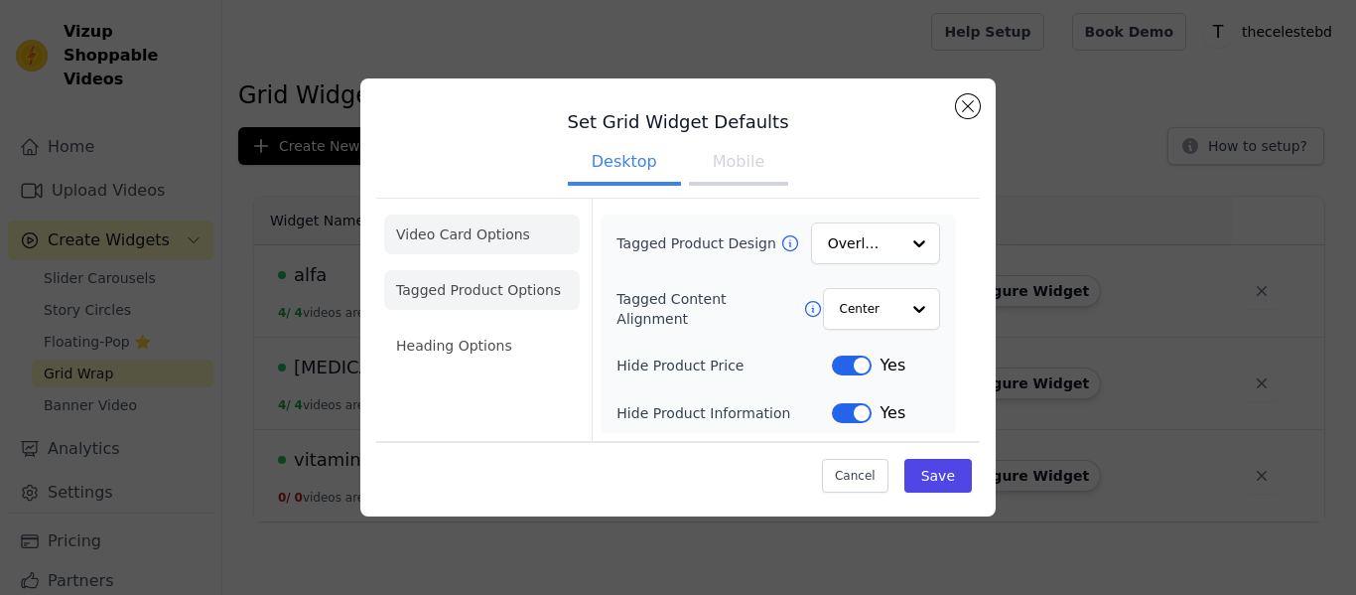
click at [518, 239] on li "Video Card Options" at bounding box center [482, 234] width 196 height 40
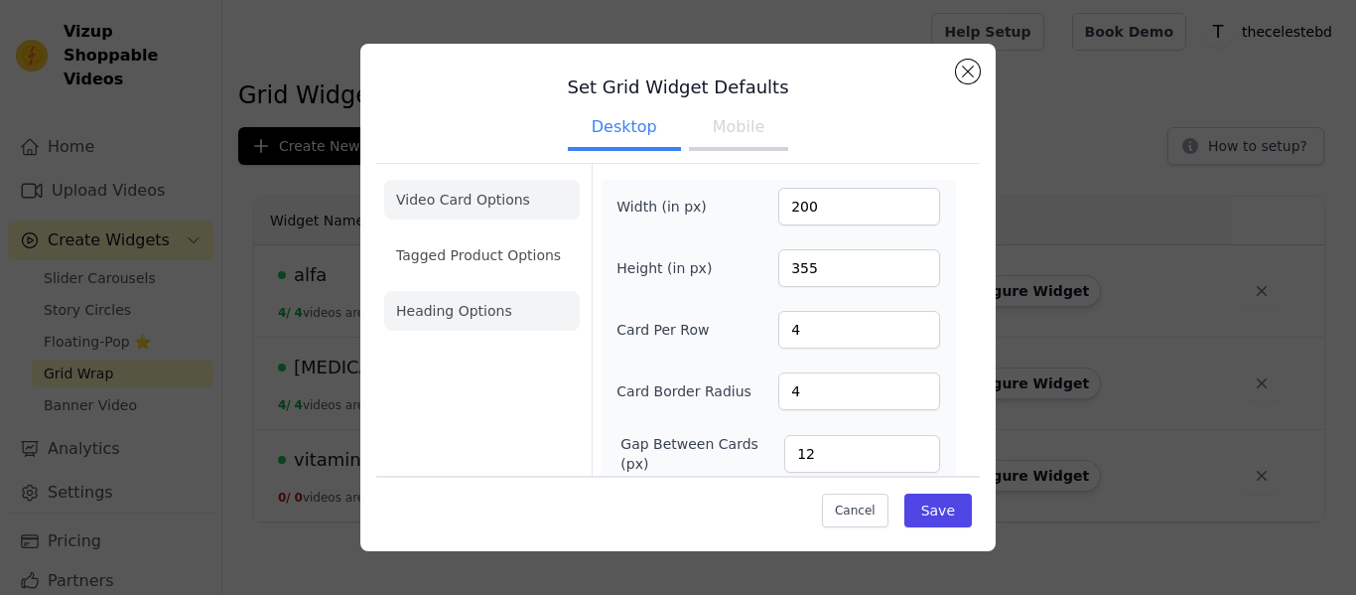
click at [502, 322] on li "Heading Options" at bounding box center [482, 311] width 196 height 40
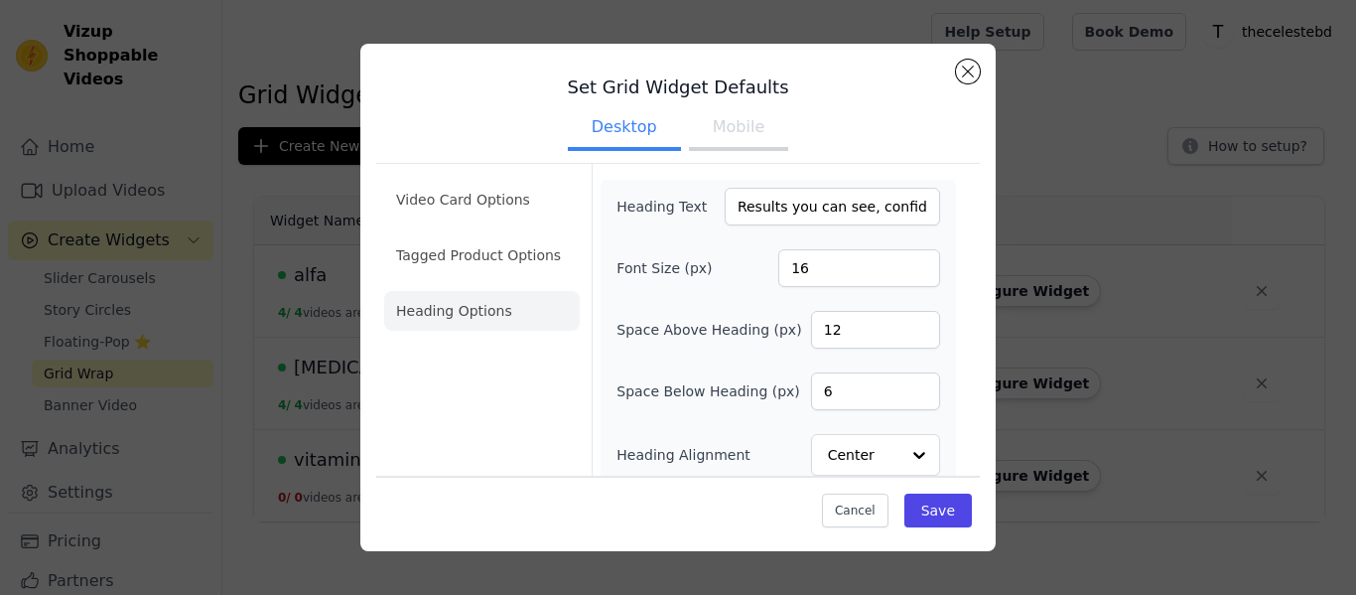
scroll to position [16, 0]
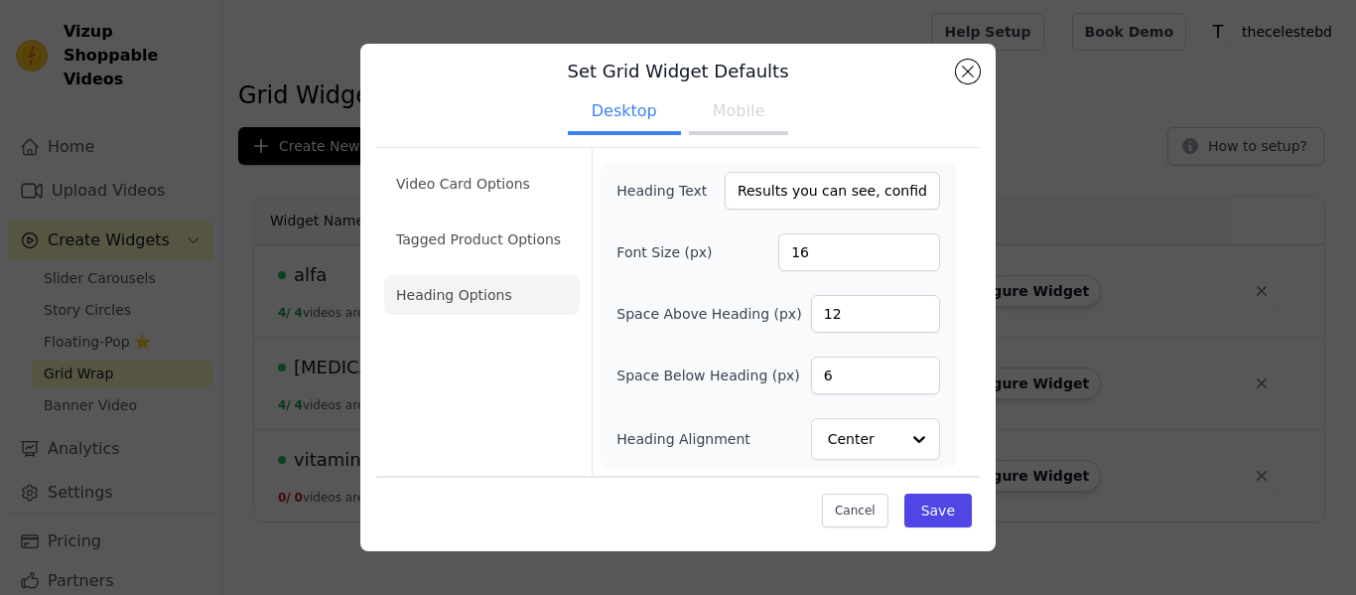
click at [730, 102] on button "Mobile" at bounding box center [738, 113] width 99 height 44
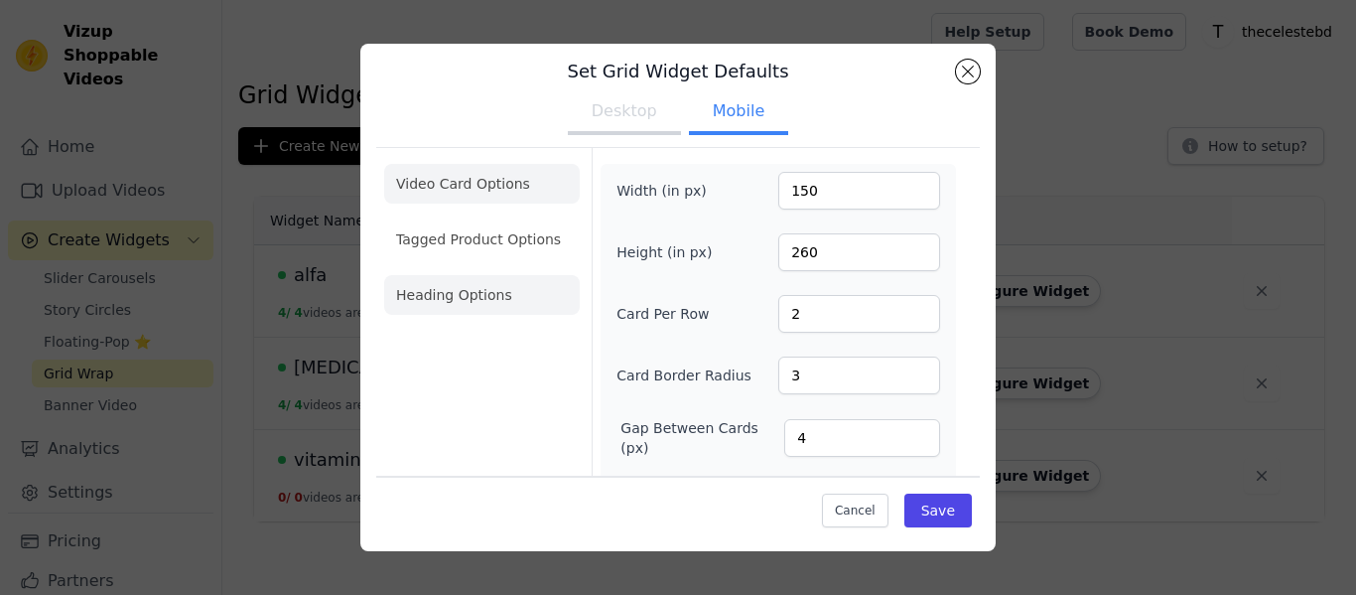
click at [438, 313] on li "Heading Options" at bounding box center [482, 295] width 196 height 40
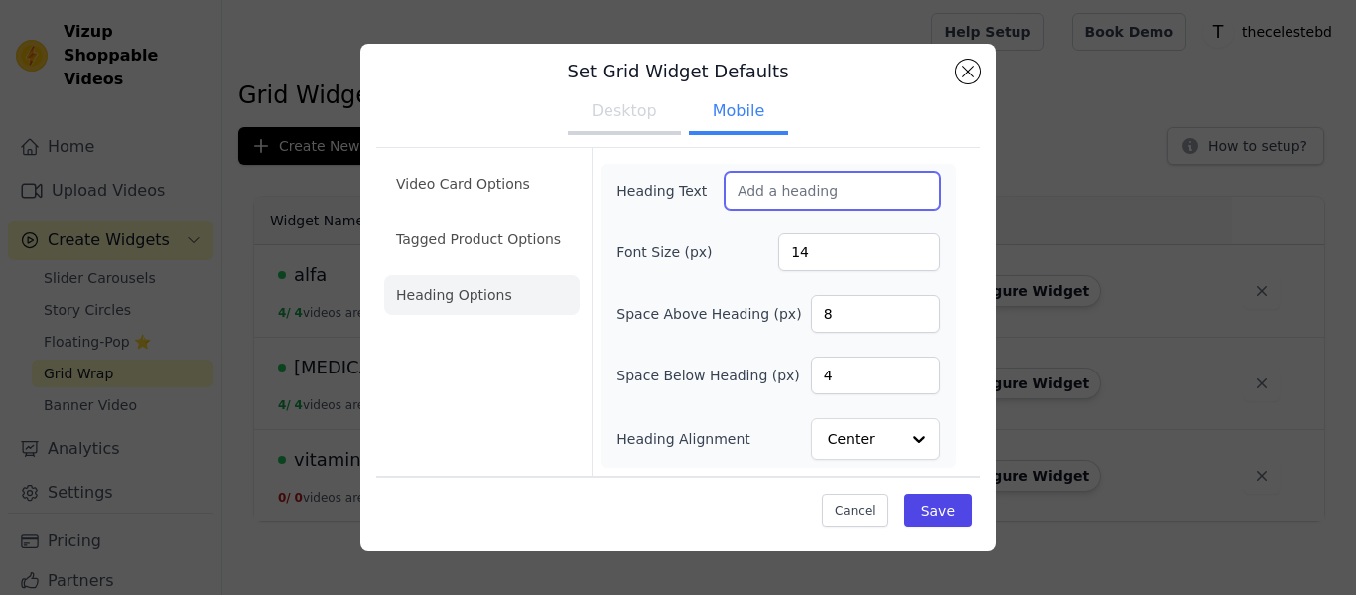
click at [777, 192] on input "Heading Text" at bounding box center [832, 191] width 215 height 38
paste input "Results you can see, confidence you can feel."
type input "Results you can see, confidence you can feel."
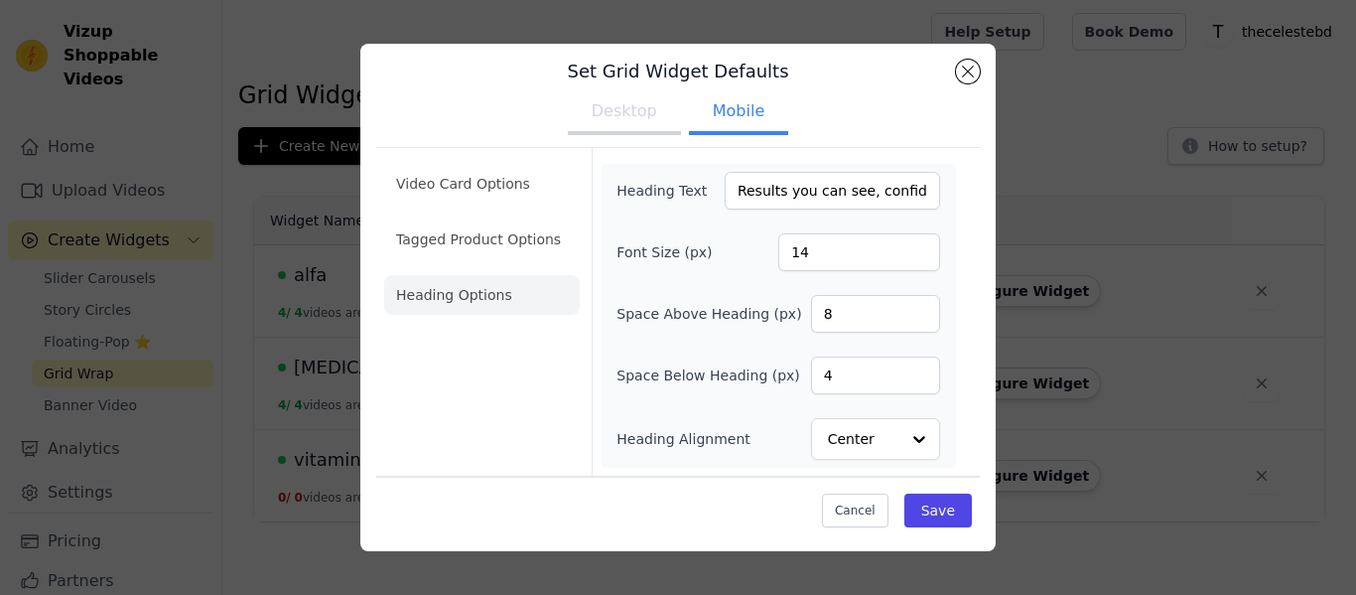
click at [642, 115] on button "Desktop" at bounding box center [624, 113] width 113 height 44
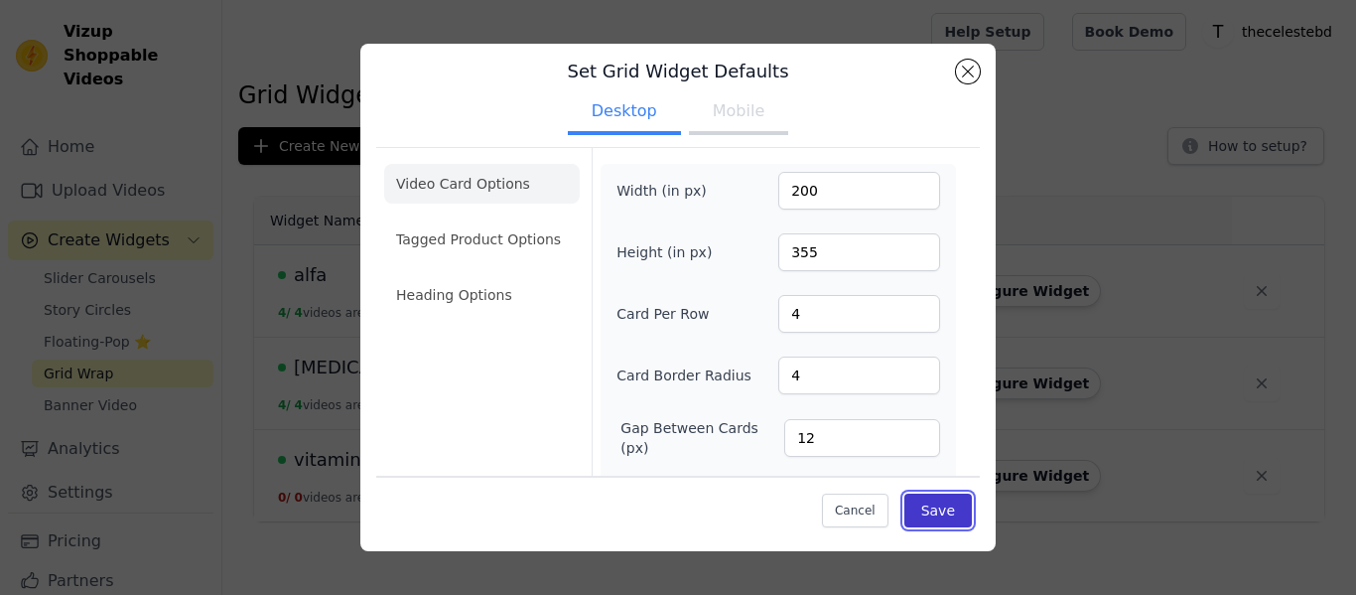
click at [955, 513] on button "Save" at bounding box center [937, 510] width 67 height 34
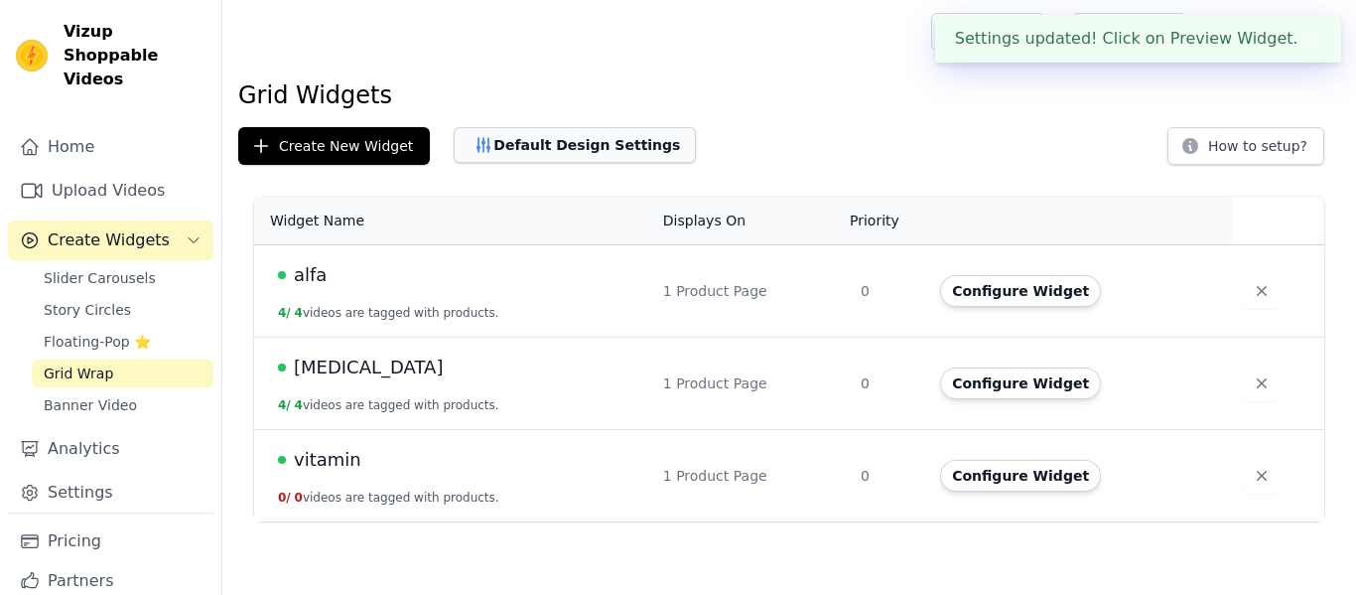
click at [610, 158] on button "Default Design Settings" at bounding box center [575, 145] width 242 height 36
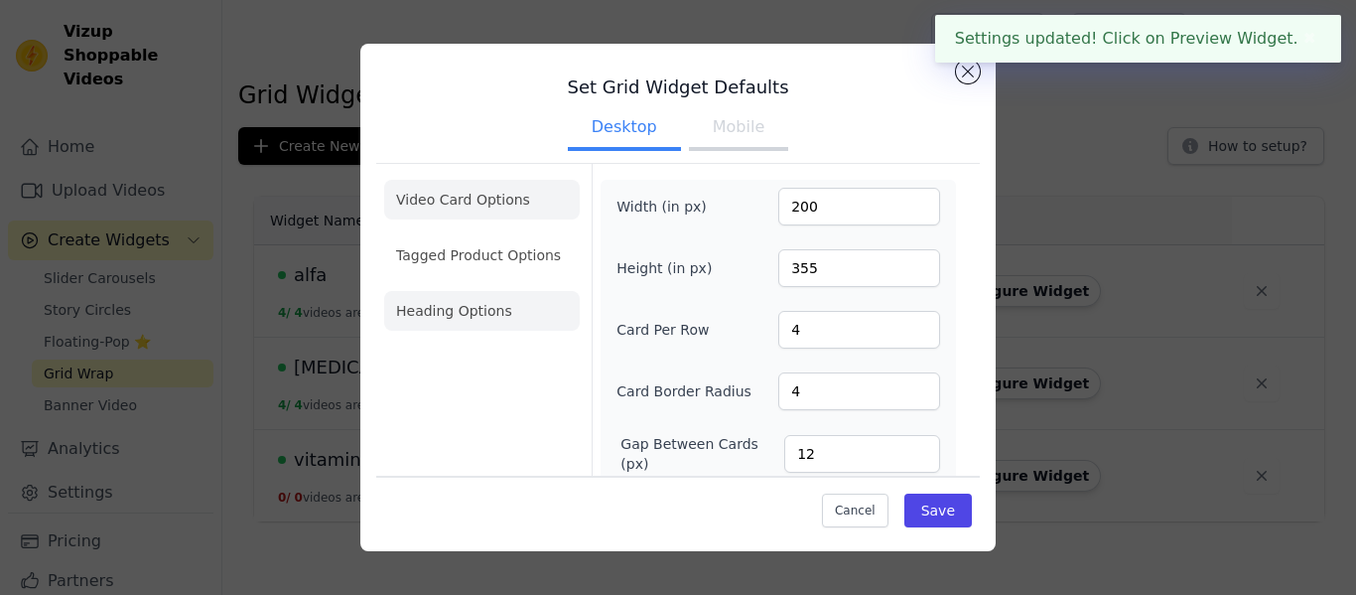
click at [492, 308] on li "Heading Options" at bounding box center [482, 311] width 196 height 40
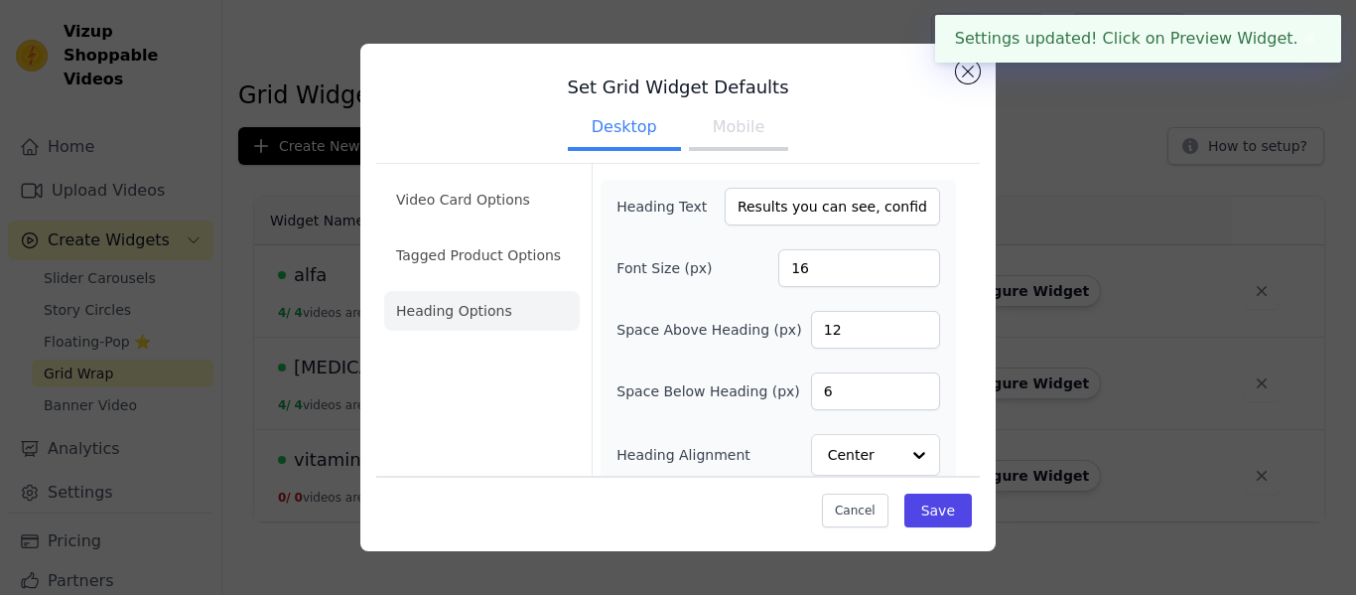
click at [716, 142] on button "Mobile" at bounding box center [738, 129] width 99 height 44
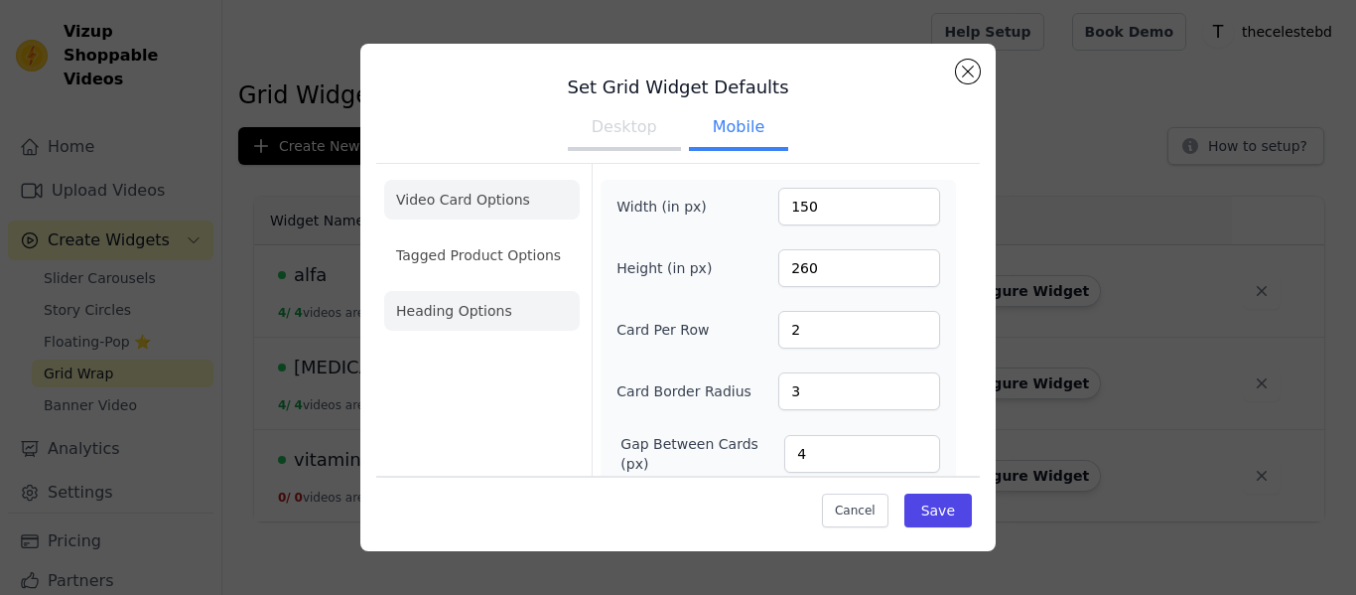
click at [462, 301] on li "Heading Options" at bounding box center [482, 311] width 196 height 40
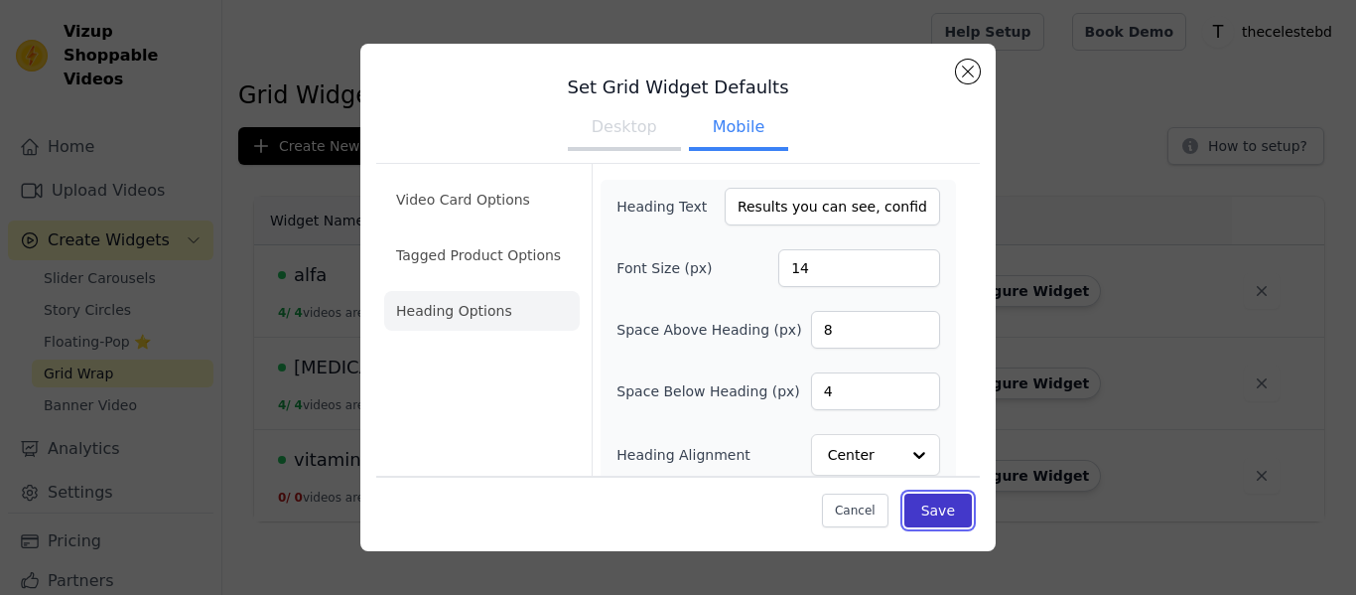
click at [957, 509] on button "Save" at bounding box center [937, 510] width 67 height 34
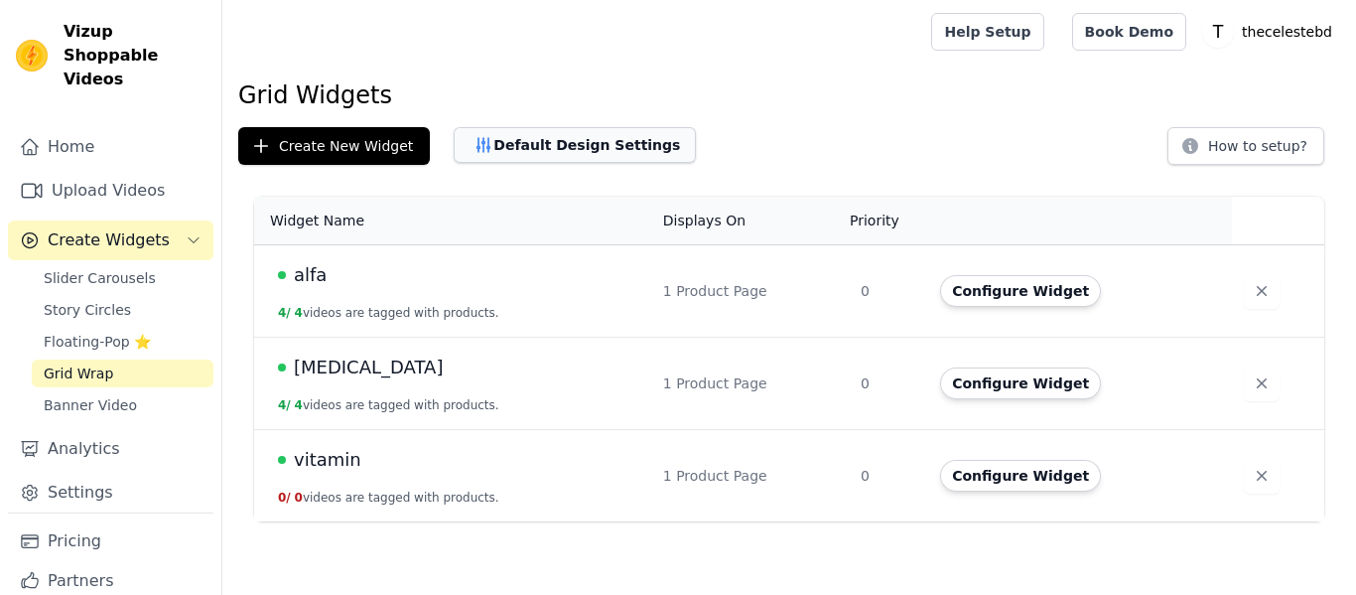
click at [602, 147] on button "Default Design Settings" at bounding box center [575, 145] width 242 height 36
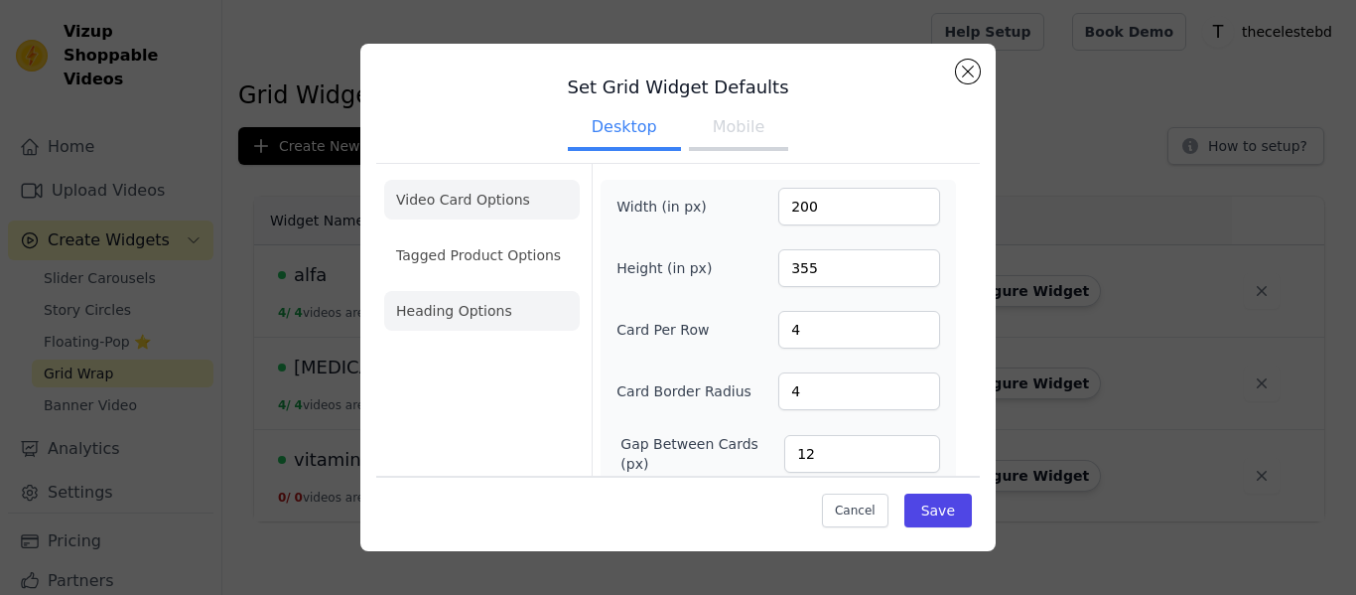
click at [491, 302] on li "Heading Options" at bounding box center [482, 311] width 196 height 40
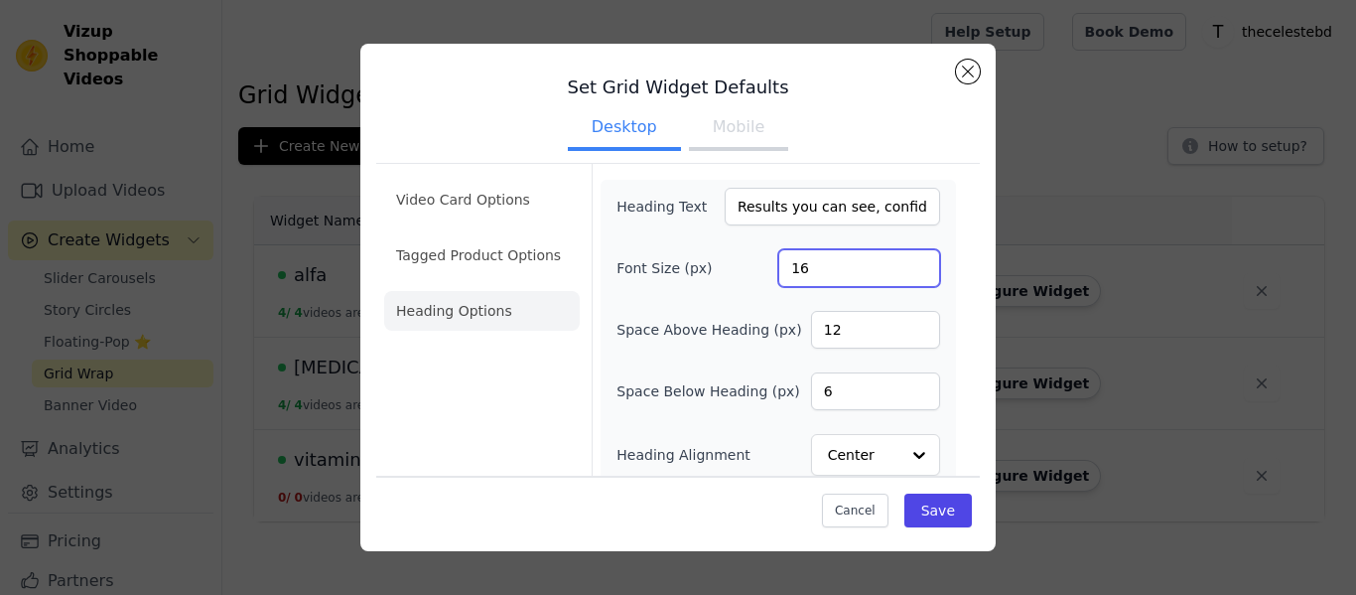
drag, startPoint x: 829, startPoint y: 270, endPoint x: 749, endPoint y: 274, distance: 79.5
click at [749, 274] on div "Font Size (px) 16" at bounding box center [778, 268] width 324 height 38
type input "36"
click at [942, 507] on button "Save" at bounding box center [937, 510] width 67 height 34
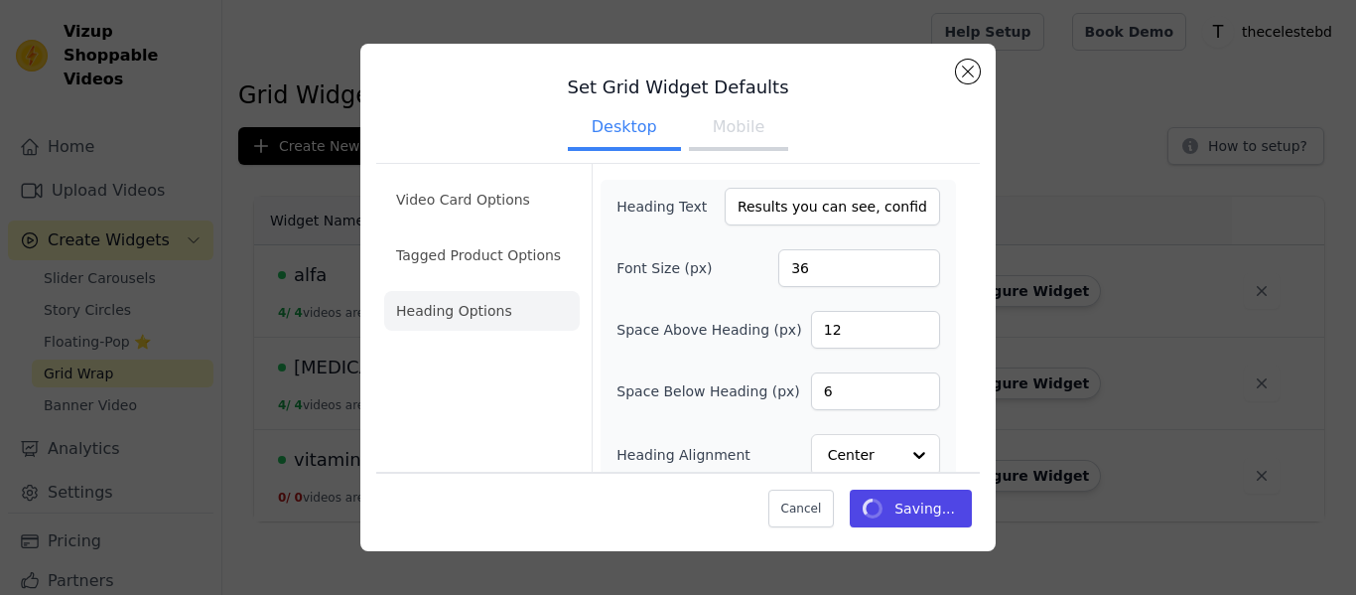
click at [752, 139] on button "Mobile" at bounding box center [738, 129] width 99 height 44
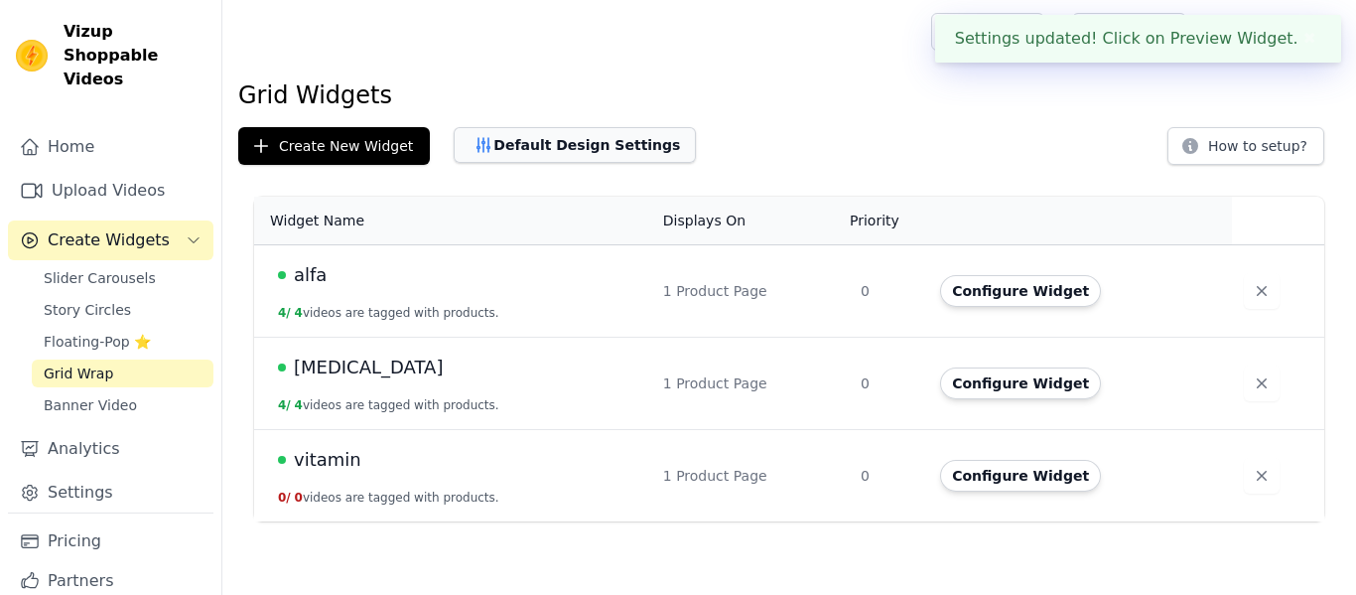
click at [593, 133] on button "Default Design Settings" at bounding box center [575, 145] width 242 height 36
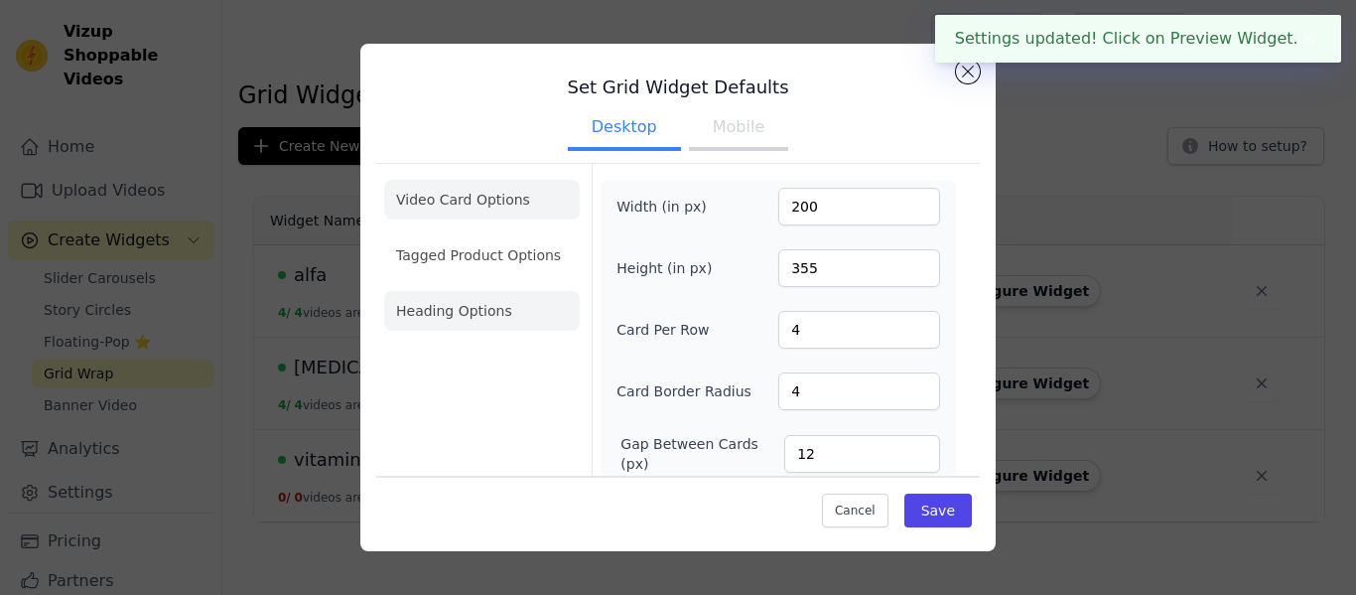
click at [496, 297] on li "Heading Options" at bounding box center [482, 311] width 196 height 40
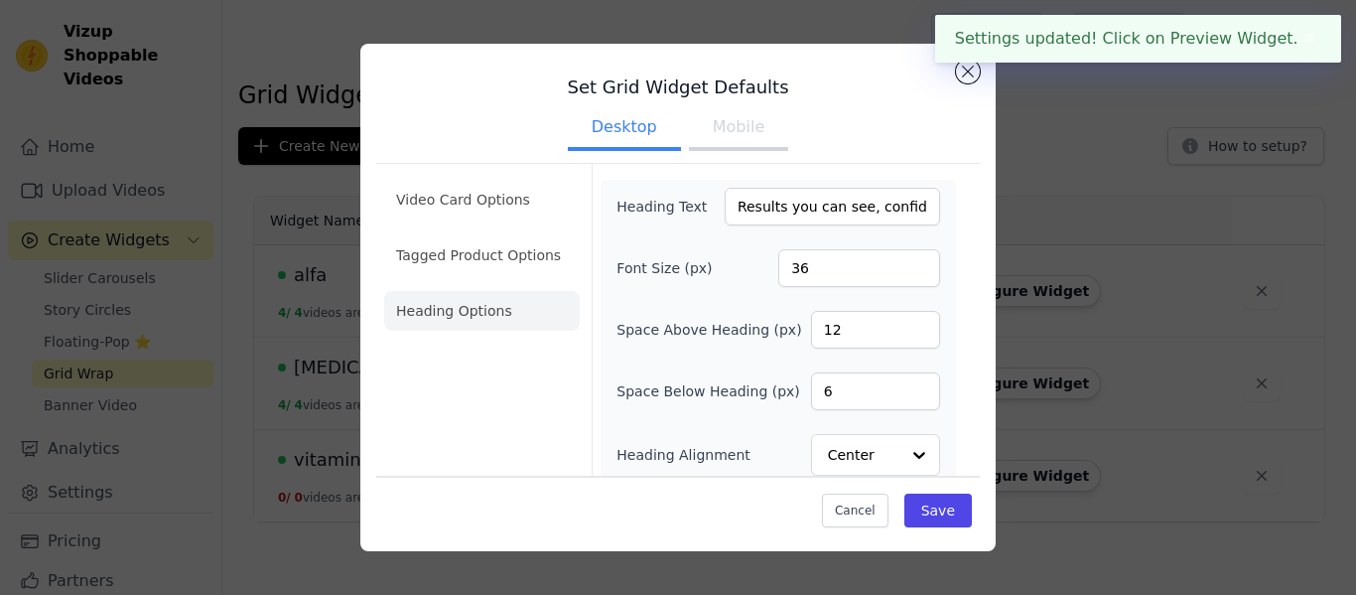
click at [747, 144] on button "Mobile" at bounding box center [738, 129] width 99 height 44
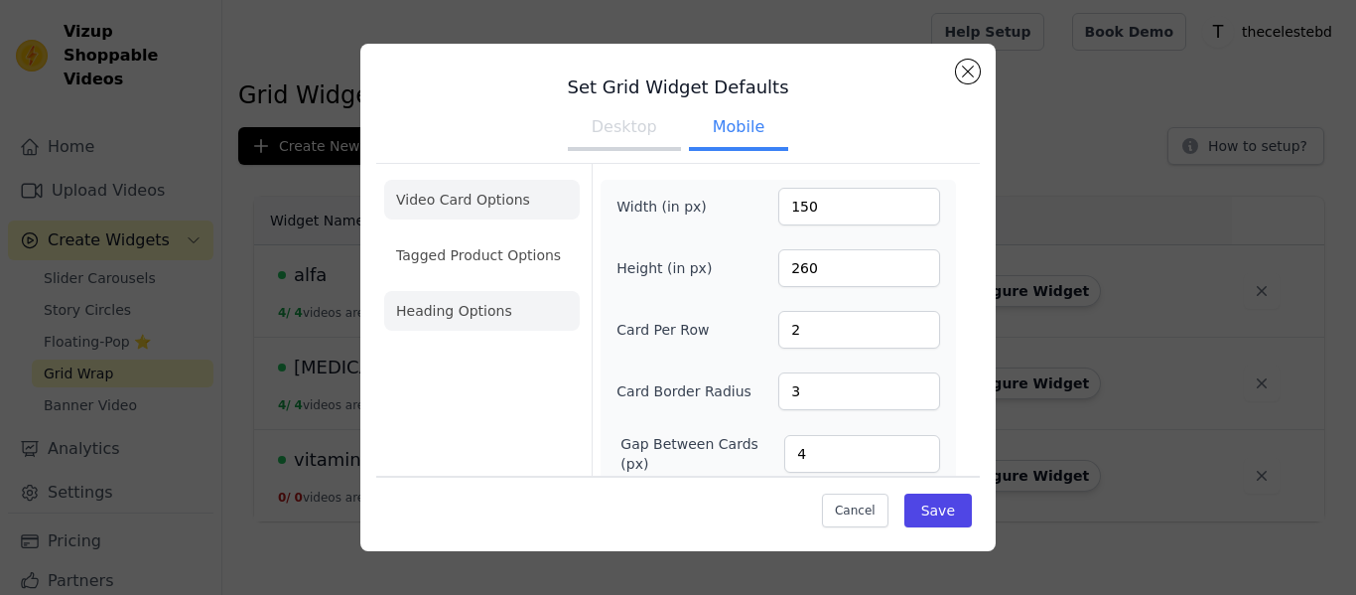
click at [483, 328] on li "Heading Options" at bounding box center [482, 311] width 196 height 40
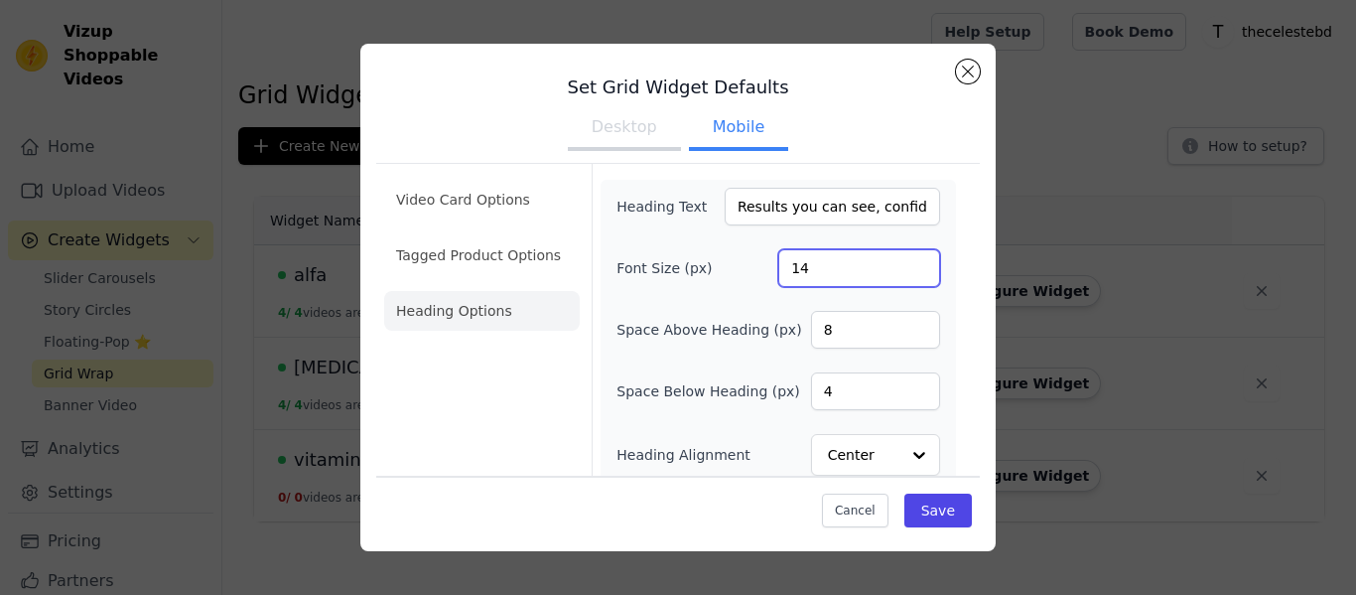
drag, startPoint x: 825, startPoint y: 258, endPoint x: 707, endPoint y: 269, distance: 118.6
click at [707, 269] on div "Font Size (px) 14" at bounding box center [778, 268] width 324 height 38
type input "24"
click at [961, 504] on button "Save" at bounding box center [937, 510] width 67 height 34
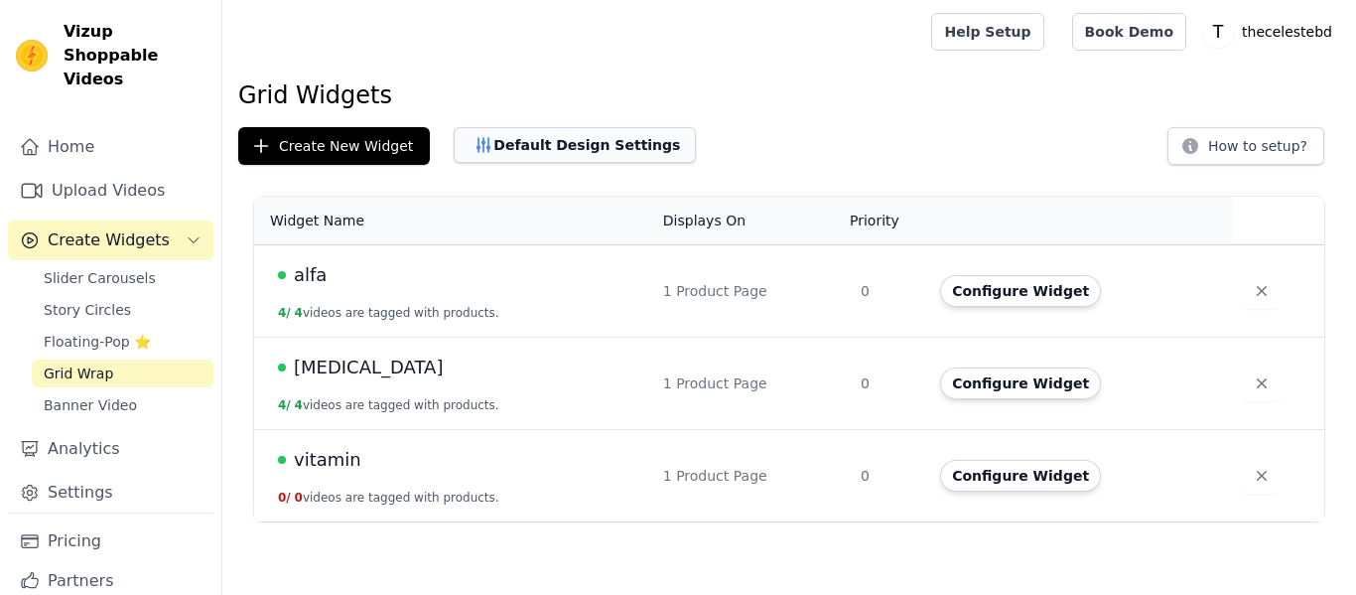
click at [512, 151] on button "Default Design Settings" at bounding box center [575, 145] width 242 height 36
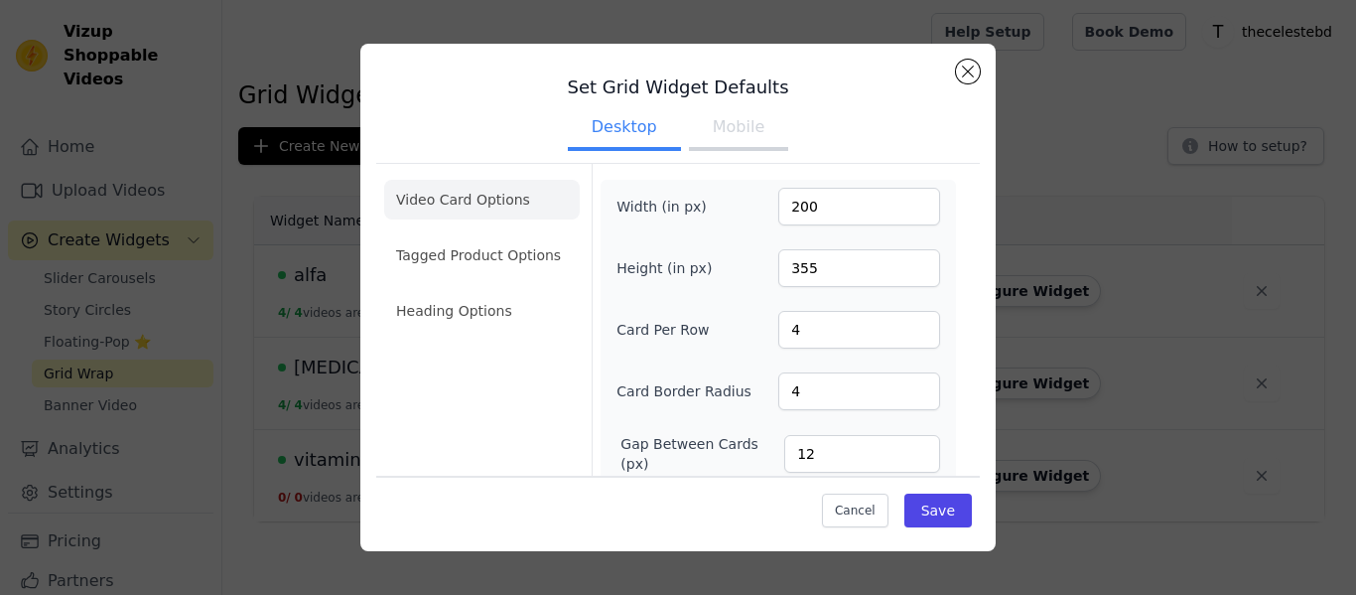
click at [737, 138] on button "Mobile" at bounding box center [738, 129] width 99 height 44
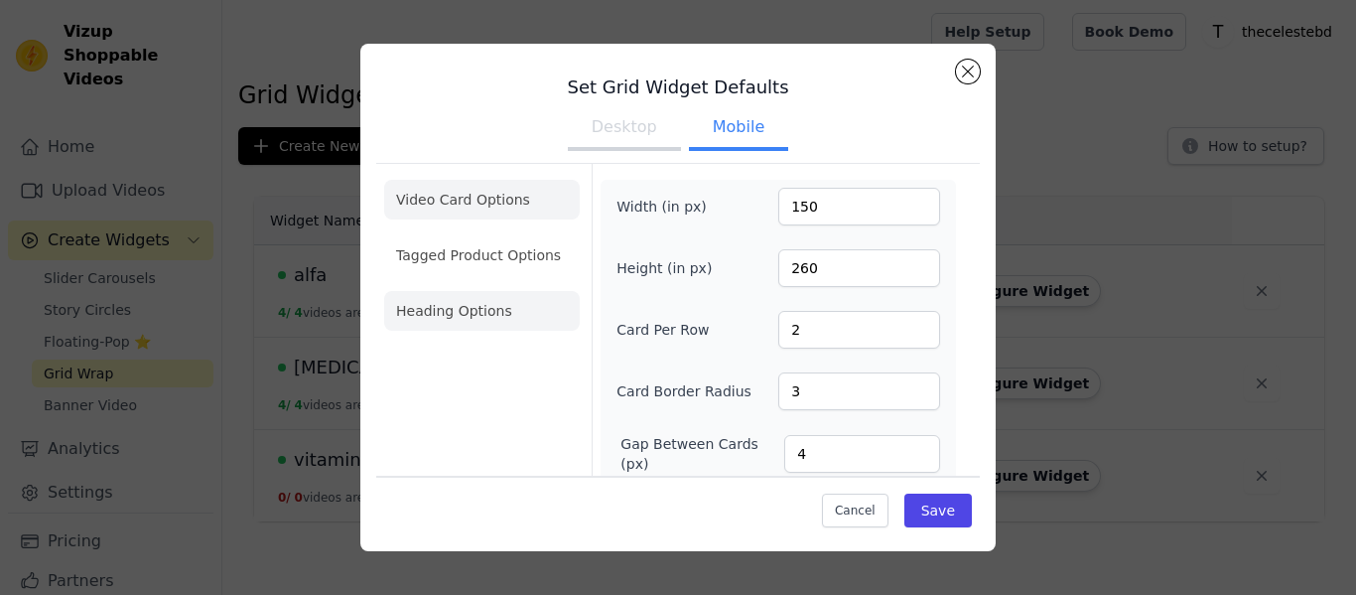
click at [484, 326] on li "Heading Options" at bounding box center [482, 311] width 196 height 40
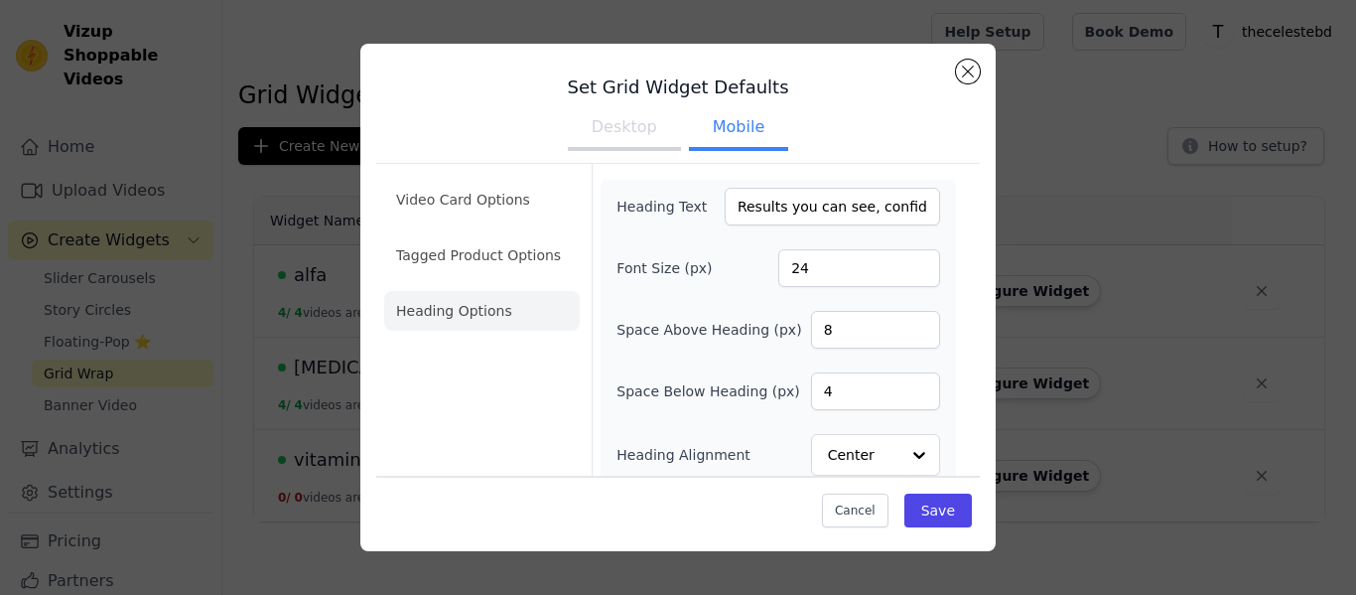
click at [634, 128] on button "Desktop" at bounding box center [624, 129] width 113 height 44
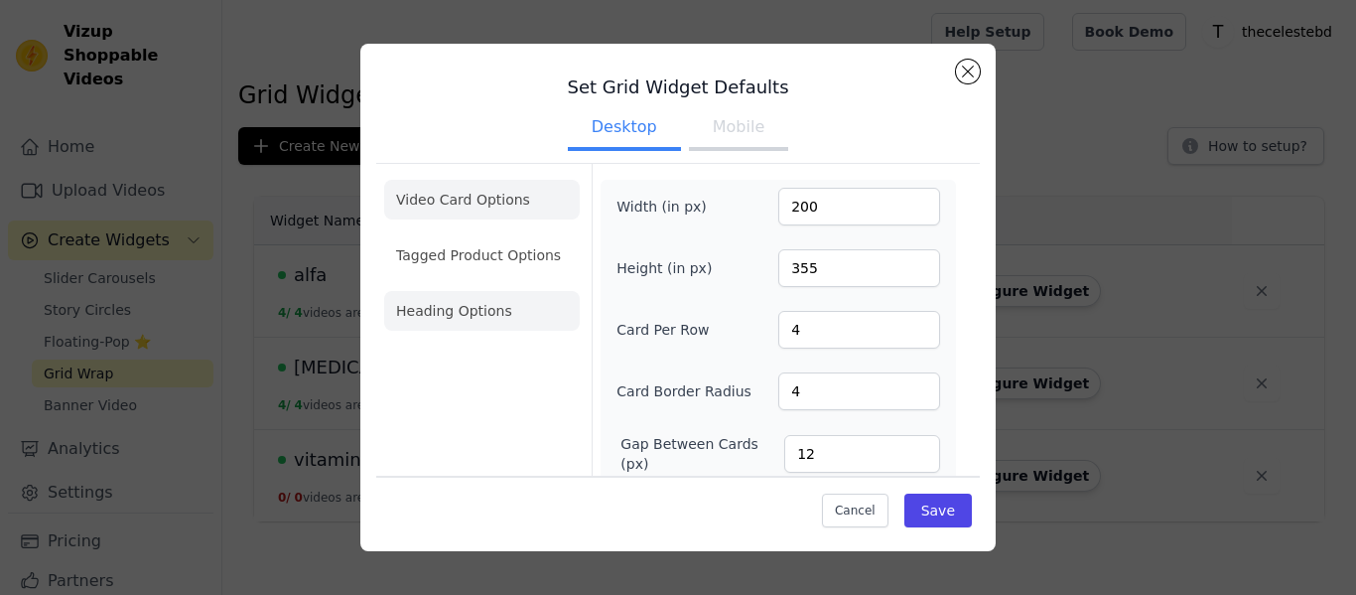
click at [483, 302] on li "Heading Options" at bounding box center [482, 311] width 196 height 40
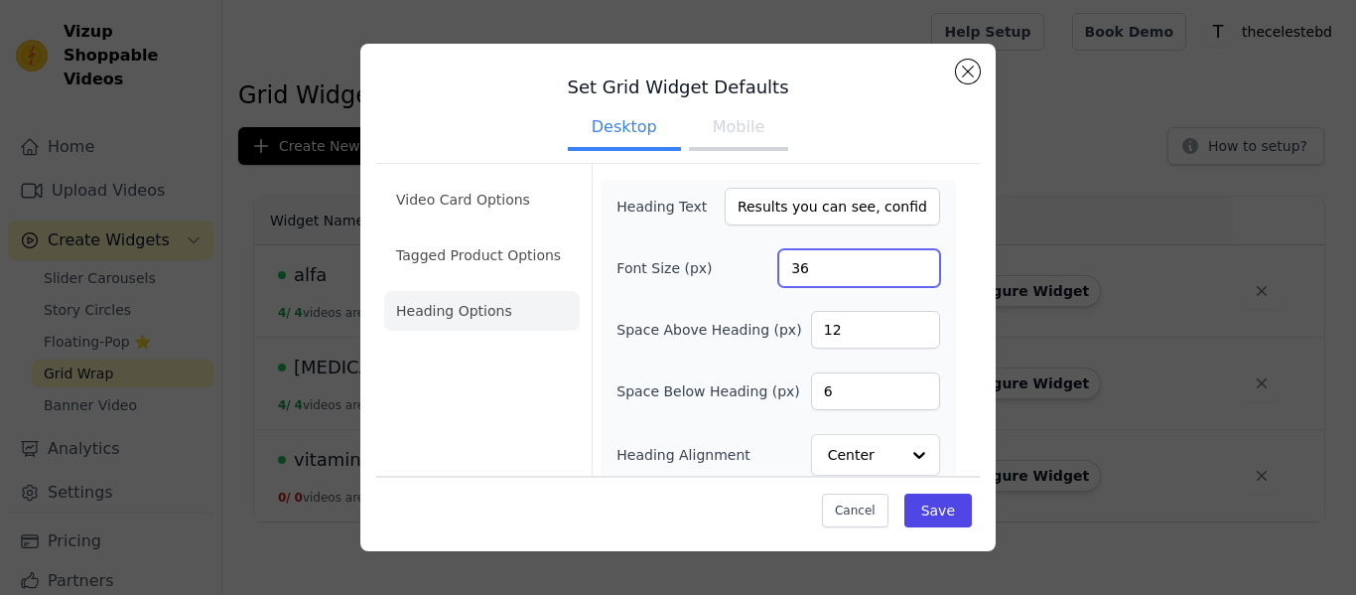
drag, startPoint x: 821, startPoint y: 264, endPoint x: 758, endPoint y: 273, distance: 63.2
click at [758, 273] on div "Font Size (px) 36" at bounding box center [778, 268] width 324 height 38
type input "28"
click at [956, 499] on button "Save" at bounding box center [937, 510] width 67 height 34
